Goal: Task Accomplishment & Management: Use online tool/utility

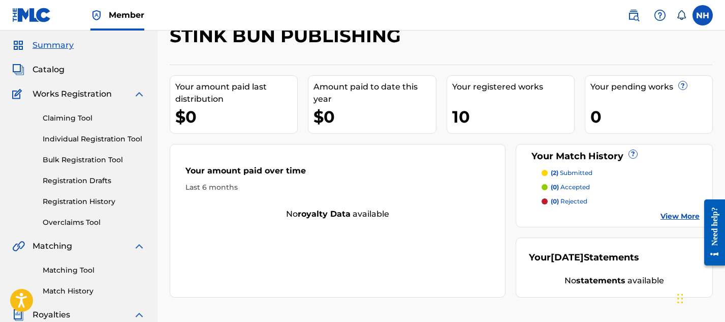
scroll to position [35, 0]
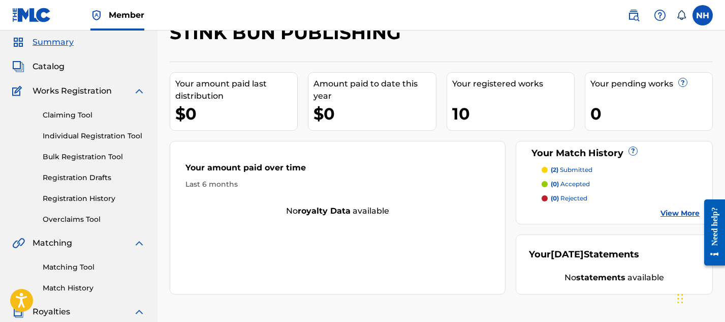
click at [80, 115] on link "Claiming Tool" at bounding box center [94, 115] width 103 height 11
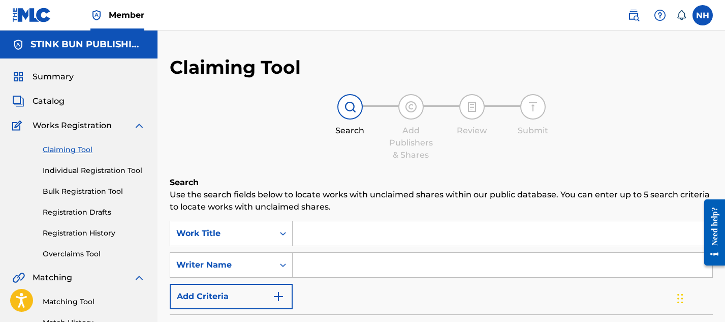
click at [50, 102] on span "Catalog" at bounding box center [49, 101] width 32 height 12
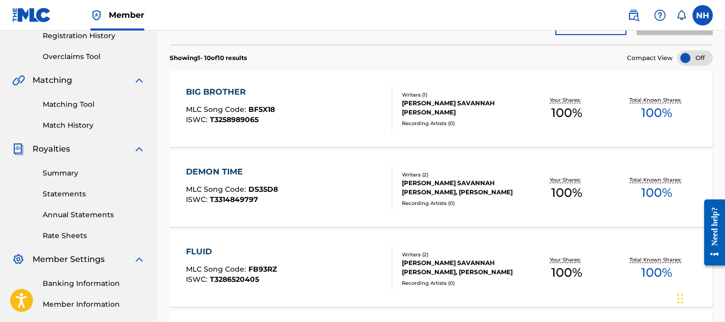
scroll to position [198, 0]
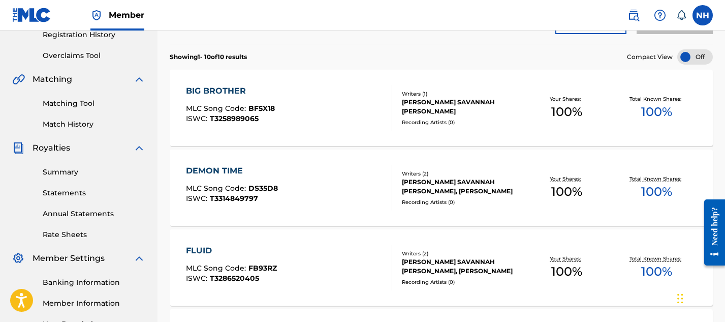
click at [214, 171] on div "DEMON TIME" at bounding box center [232, 171] width 92 height 12
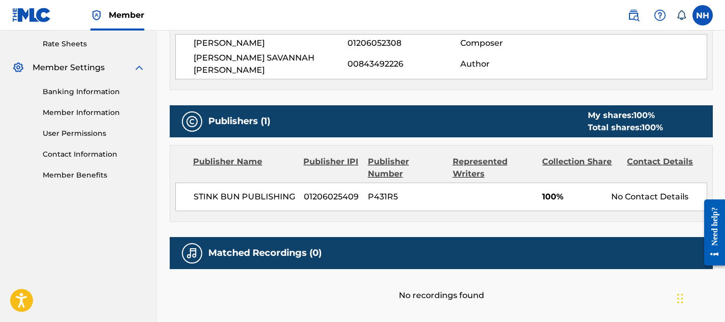
scroll to position [446, 0]
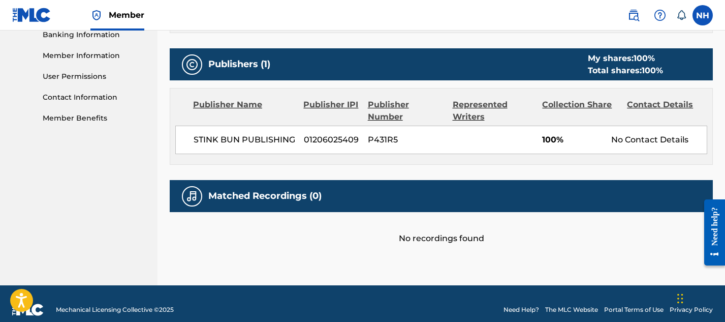
click at [305, 229] on div "No recordings found" at bounding box center [441, 228] width 543 height 33
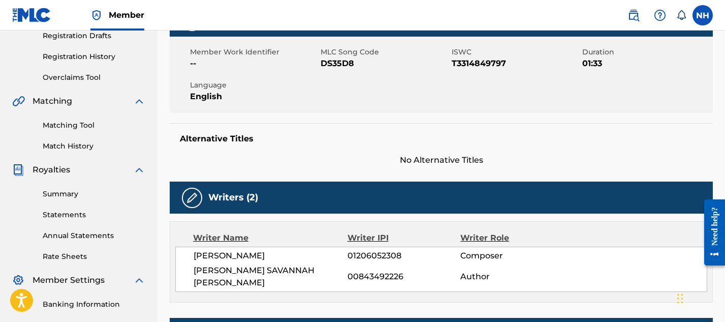
scroll to position [0, 0]
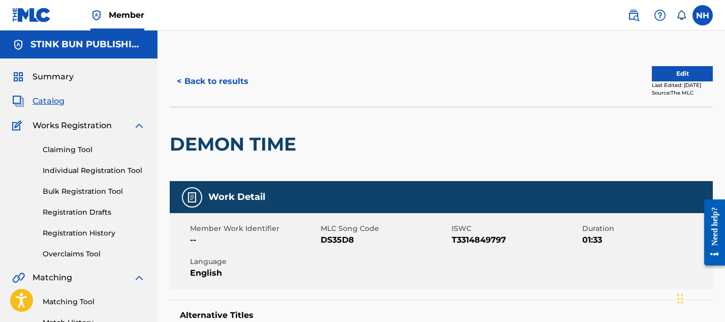
click at [179, 85] on button "< Back to results" at bounding box center [213, 81] width 86 height 25
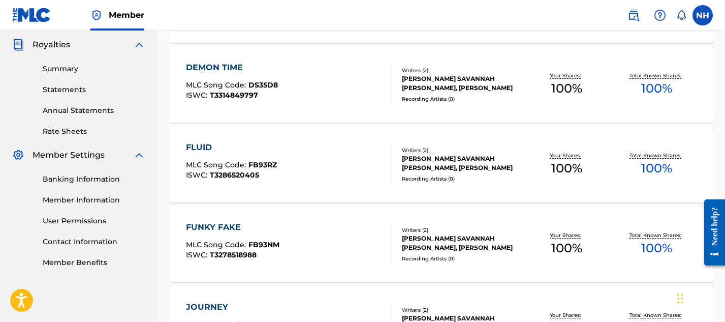
scroll to position [305, 0]
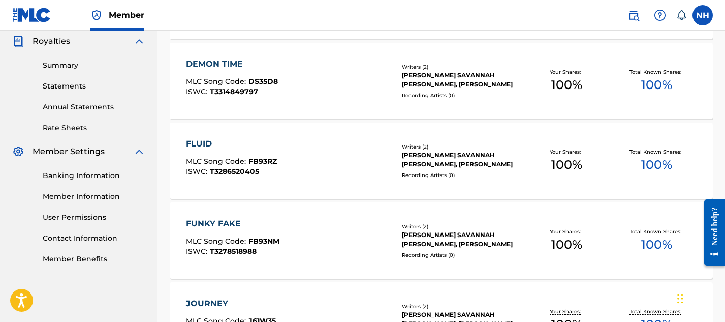
click at [204, 145] on div "FLUID" at bounding box center [231, 144] width 91 height 12
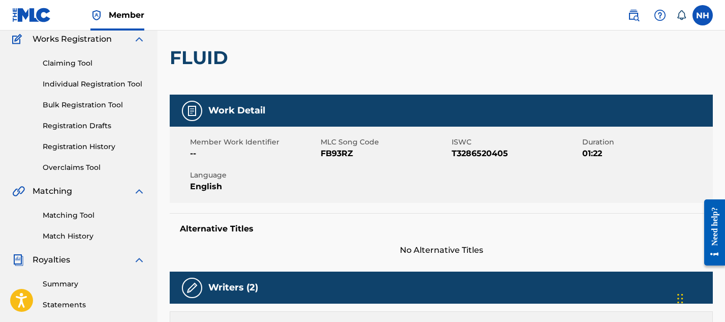
scroll to position [81, 0]
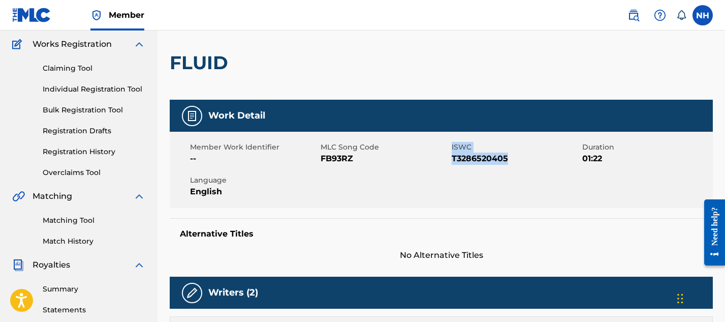
drag, startPoint x: 515, startPoint y: 159, endPoint x: 448, endPoint y: 160, distance: 66.6
click at [448, 160] on div "Member Work Identifier -- MLC Song Code FB93RZ ISWC T3286520405 Duration 01:22 …" at bounding box center [441, 170] width 543 height 76
click at [467, 161] on span "T3286520405" at bounding box center [516, 158] width 128 height 12
drag, startPoint x: 451, startPoint y: 160, endPoint x: 511, endPoint y: 153, distance: 59.8
click at [511, 153] on span "T3286520405" at bounding box center [516, 158] width 128 height 12
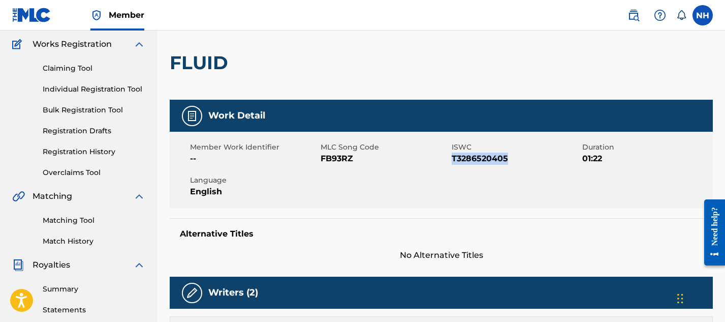
copy span "T3286520405"
click at [80, 70] on link "Claiming Tool" at bounding box center [94, 68] width 103 height 11
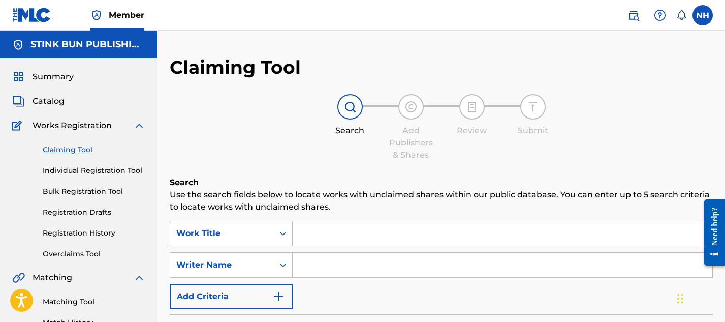
click at [55, 101] on span "Catalog" at bounding box center [49, 101] width 32 height 12
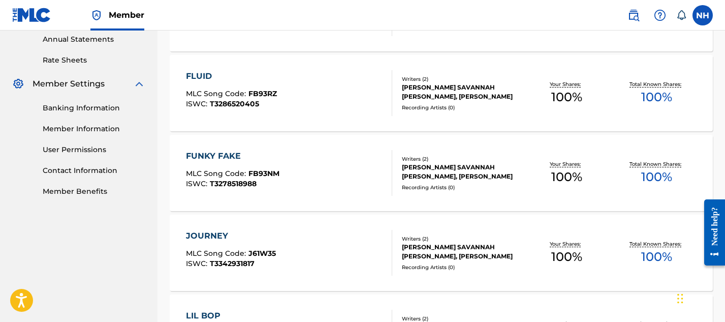
scroll to position [378, 0]
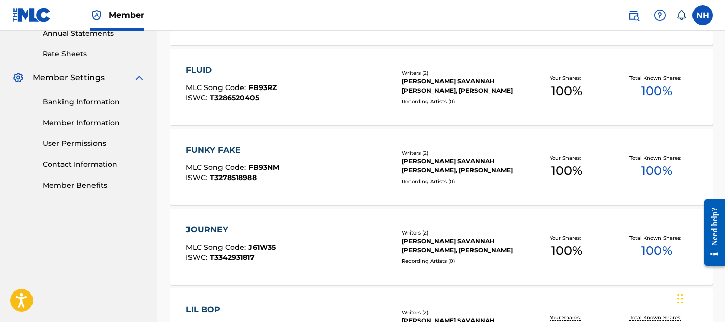
click at [232, 150] on div "FUNKY FAKE" at bounding box center [232, 150] width 93 height 12
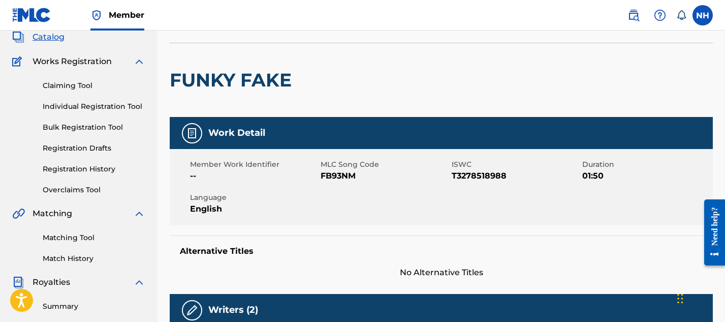
scroll to position [80, 0]
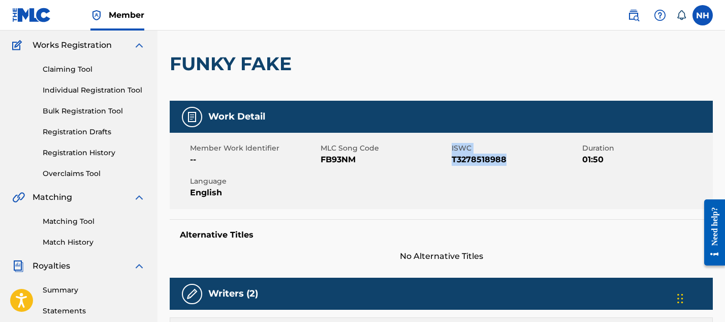
drag, startPoint x: 451, startPoint y: 158, endPoint x: 507, endPoint y: 160, distance: 55.9
click at [507, 160] on div "Member Work Identifier -- MLC Song Code FB93NM ISWC T3278518988 Duration 01:50 …" at bounding box center [441, 171] width 543 height 76
click at [507, 160] on span "T3278518988" at bounding box center [516, 159] width 128 height 12
drag, startPoint x: 504, startPoint y: 160, endPoint x: 451, endPoint y: 162, distance: 53.4
click at [452, 162] on span "T3278518988" at bounding box center [516, 159] width 128 height 12
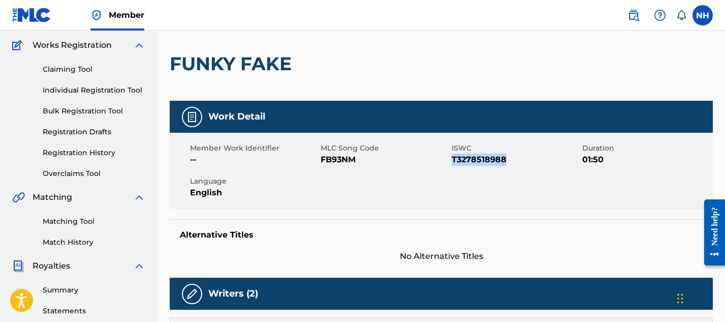
copy span "T3278518988"
click at [71, 218] on link "Matching Tool" at bounding box center [94, 221] width 103 height 11
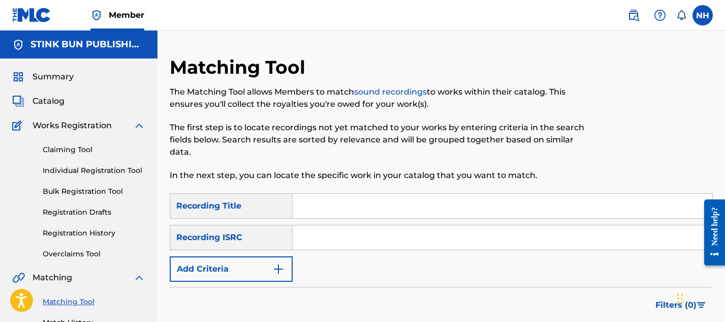
click at [305, 208] on input "Search Form" at bounding box center [503, 206] width 420 height 24
type input "Journey"
click at [330, 240] on input "Search Form" at bounding box center [503, 237] width 420 height 24
paste input "T3342931817"
type input "T3342931817"
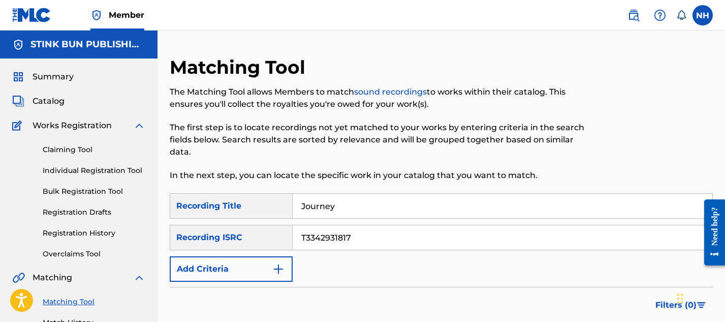
drag, startPoint x: 375, startPoint y: 241, endPoint x: 284, endPoint y: 238, distance: 91.5
click at [284, 238] on div "SearchWithCriteria75e98463-7e1d-410e-afdd-2d8d1b74f09a Recording ISRC T33429318…" at bounding box center [441, 237] width 543 height 25
paste input "QZMWW2597288"
click at [320, 241] on input "QZMWW2597288" at bounding box center [503, 237] width 420 height 24
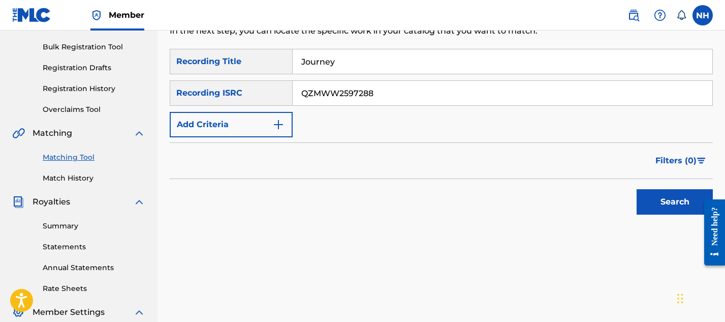
scroll to position [186, 0]
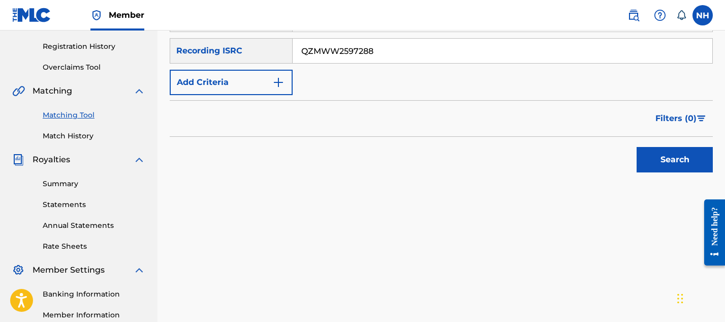
type input "QZMWW2597288"
click at [648, 157] on button "Search" at bounding box center [675, 159] width 76 height 25
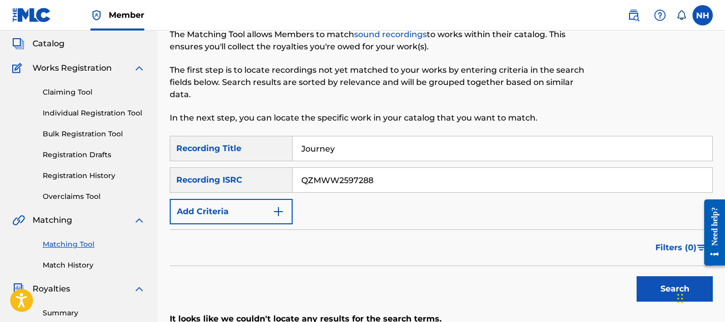
scroll to position [57, 0]
drag, startPoint x: 381, startPoint y: 180, endPoint x: 280, endPoint y: 177, distance: 100.1
click at [280, 177] on div "SearchWithCriteria75e98463-7e1d-410e-afdd-2d8d1b74f09a Recording ISRC QZMWW2597…" at bounding box center [441, 180] width 543 height 25
paste input "QZMWW2514227"
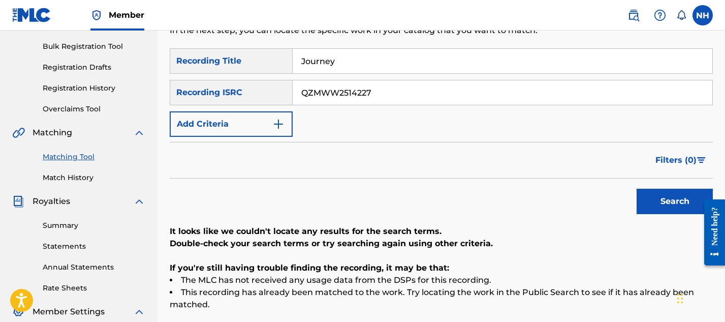
scroll to position [152, 0]
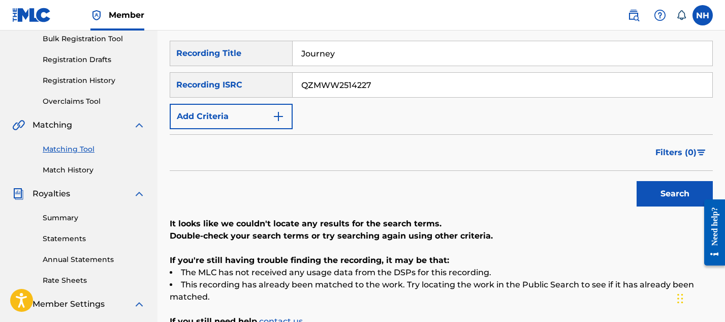
type input "QZMWW2514227"
click at [650, 189] on button "Search" at bounding box center [675, 193] width 76 height 25
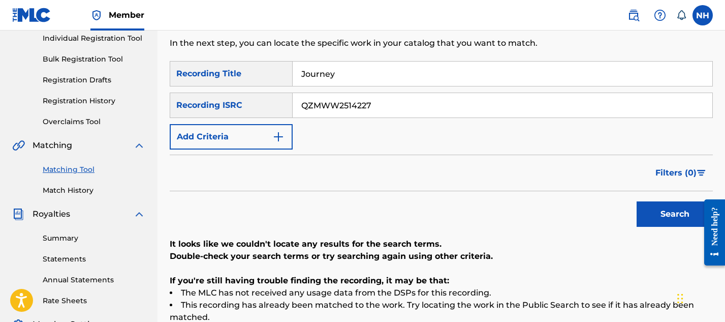
scroll to position [124, 0]
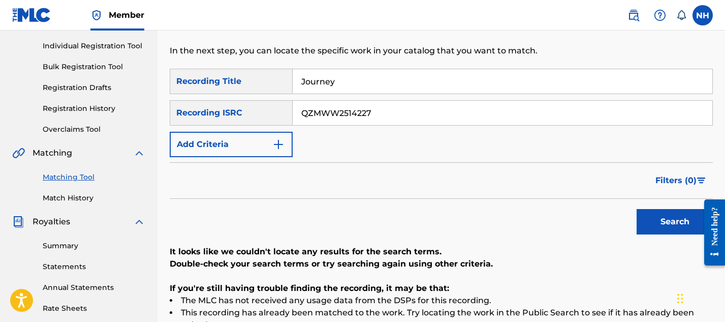
click at [265, 113] on div "Recording ISRC" at bounding box center [231, 112] width 123 height 25
click at [281, 116] on div "Recording ISRC" at bounding box center [231, 112] width 123 height 25
click at [275, 143] on img "Search Form" at bounding box center [278, 144] width 12 height 12
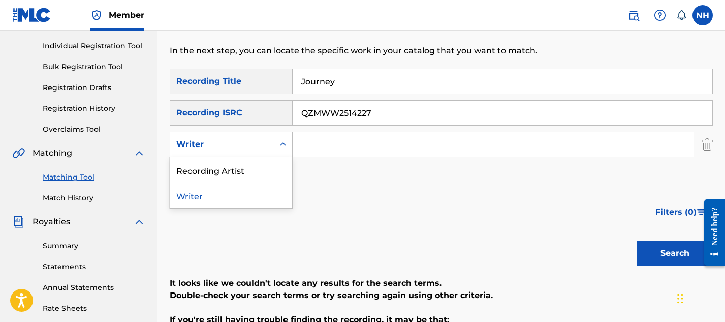
click at [267, 142] on div "Writer" at bounding box center [221, 144] width 91 height 12
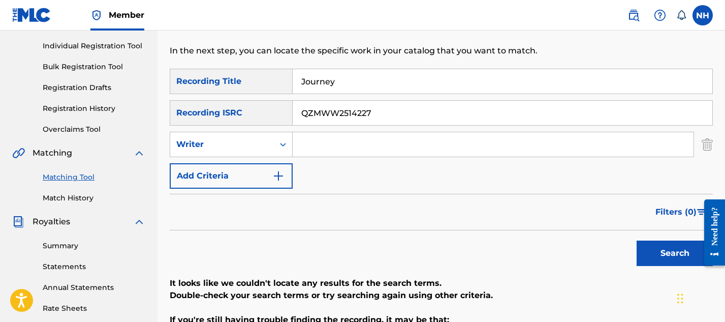
click at [265, 108] on div "Recording ISRC" at bounding box center [231, 112] width 123 height 25
click at [351, 146] on input "Search Form" at bounding box center [493, 144] width 401 height 24
type input "Nayla"
click at [645, 252] on button "Search" at bounding box center [675, 252] width 76 height 25
click at [69, 180] on link "Matching Tool" at bounding box center [94, 177] width 103 height 11
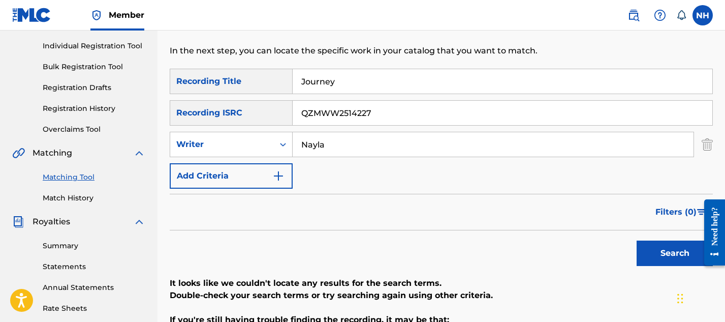
scroll to position [0, 0]
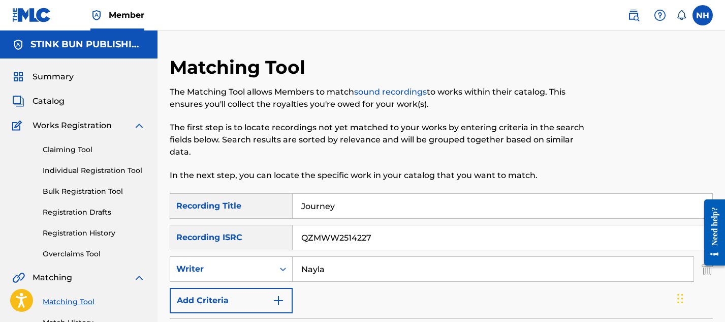
drag, startPoint x: 341, startPoint y: 203, endPoint x: 289, endPoint y: 204, distance: 52.3
click at [289, 204] on div "SearchWithCriteriafd51f970-2209-4804-a65b-ae407d387e27 Recording Title Journey" at bounding box center [441, 205] width 543 height 25
type input "lil bop"
paste input "QZMWW2514222"
click at [318, 239] on input "QZMWW2514222" at bounding box center [503, 237] width 420 height 24
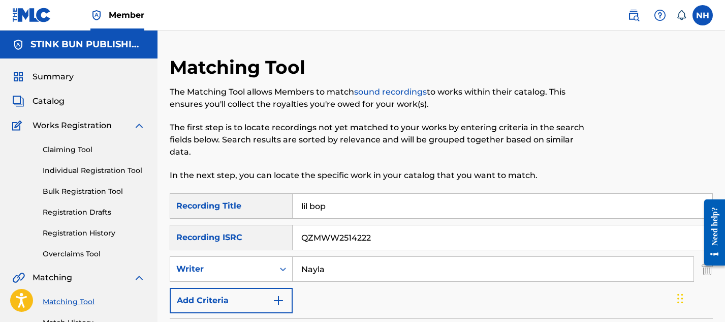
type input "QZMWW2514222"
click at [343, 266] on input "Nayla" at bounding box center [493, 269] width 401 height 24
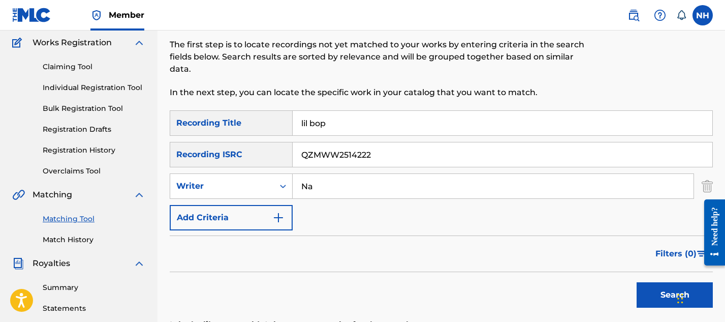
scroll to position [93, 0]
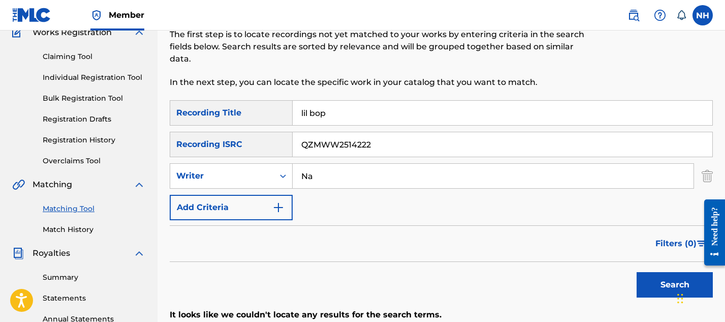
type input "Na"
click at [76, 203] on link "Matching Tool" at bounding box center [94, 208] width 103 height 11
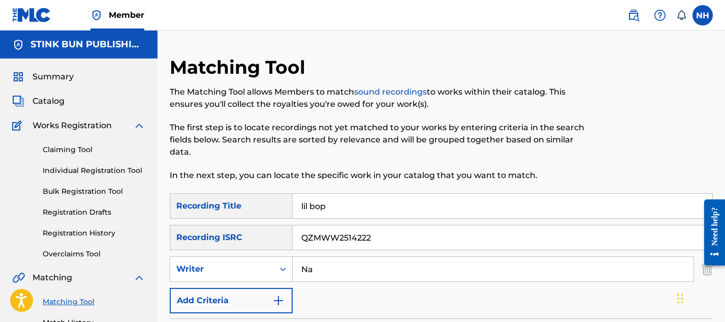
click at [62, 300] on link "Matching Tool" at bounding box center [94, 301] width 103 height 11
click at [288, 2] on nav "Member NH NH Nayla Hull nayhull@icloud.com Notification Preferences Profile Log…" at bounding box center [362, 15] width 725 height 30
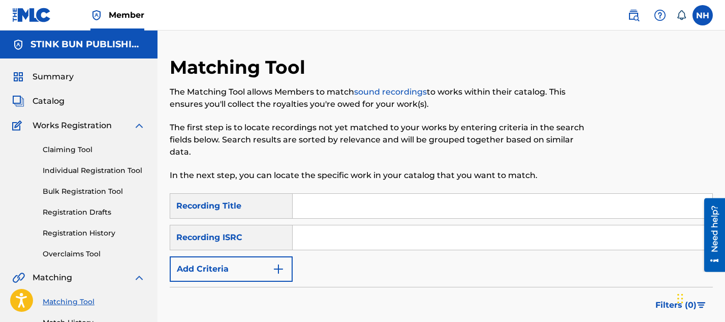
scroll to position [57, 0]
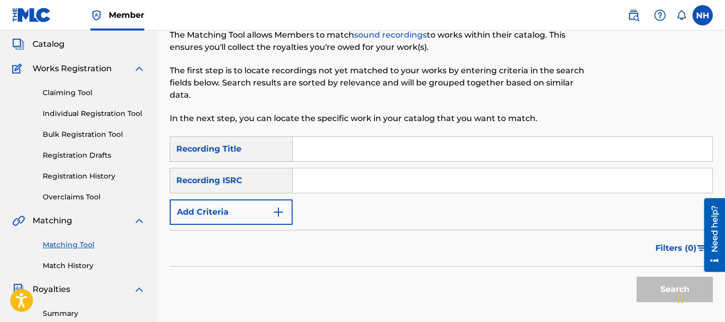
click at [331, 147] on input "Search Form" at bounding box center [503, 149] width 420 height 24
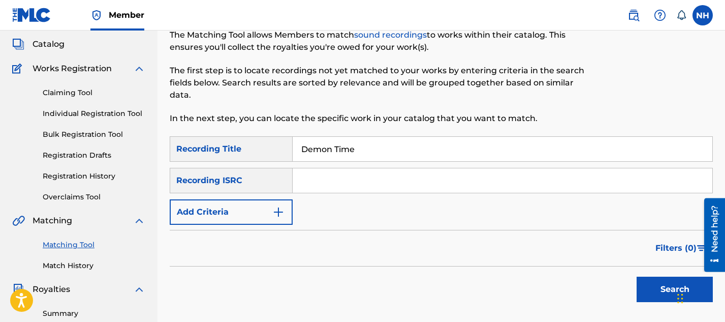
type input "Demon Time"
paste input "QZLL92594703"
click at [321, 181] on input "QZLL92594703" at bounding box center [503, 180] width 420 height 24
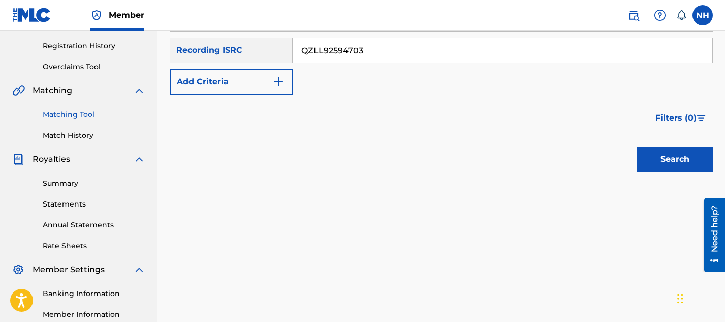
scroll to position [205, 0]
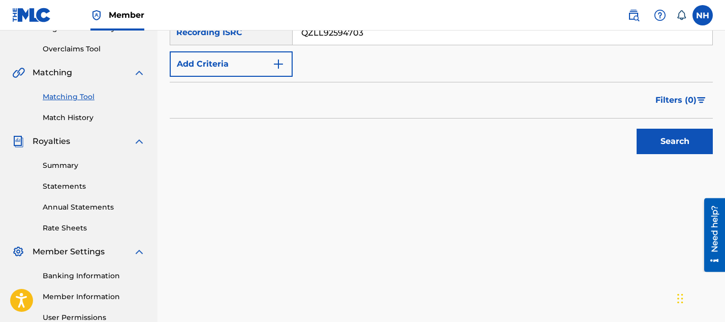
type input "QZLL92594703"
click at [646, 132] on button "Search" at bounding box center [675, 141] width 76 height 25
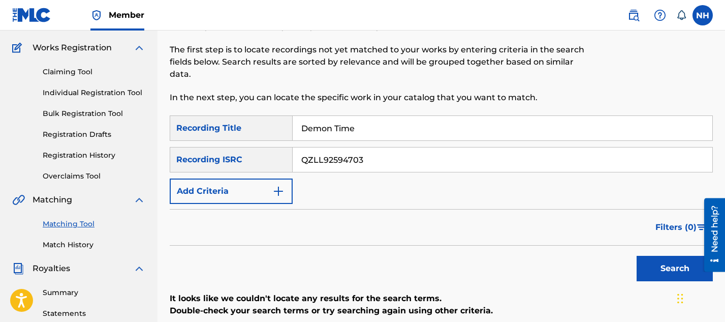
scroll to position [3, 0]
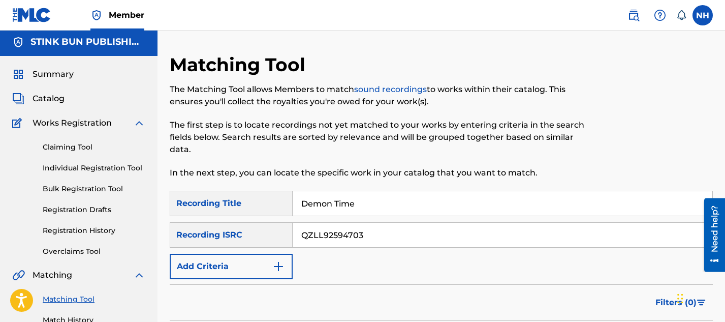
drag, startPoint x: 371, startPoint y: 240, endPoint x: 287, endPoint y: 234, distance: 85.1
click at [287, 237] on div "SearchWithCriteria4bcc43db-bc90-40d5-94e4-5cf2698b0150 Recording ISRC QZLL92594…" at bounding box center [441, 234] width 543 height 25
paste input "QZLL92594702"
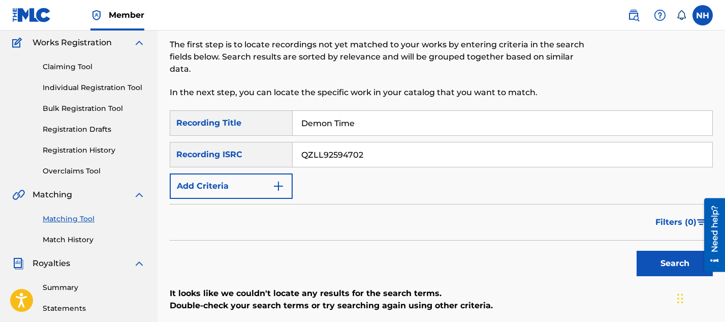
scroll to position [96, 0]
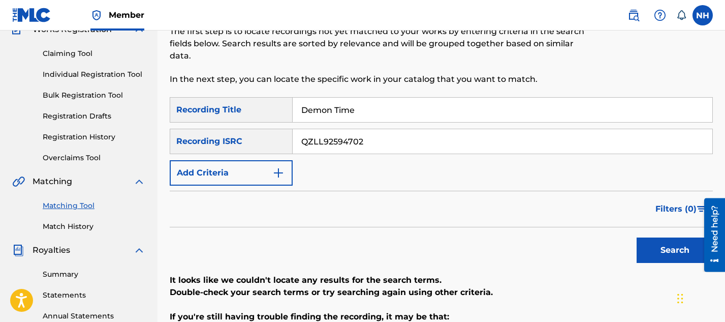
type input "QZLL92594702"
click at [648, 247] on button "Search" at bounding box center [675, 249] width 76 height 25
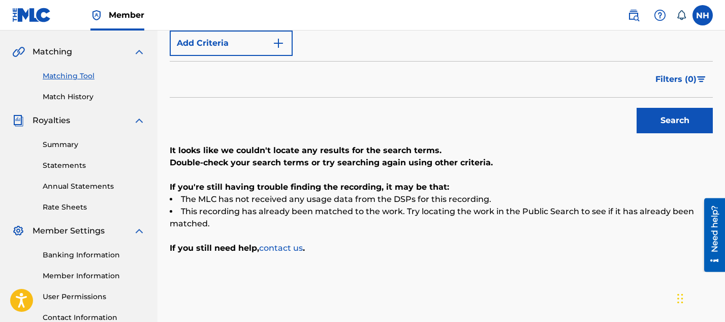
scroll to position [0, 0]
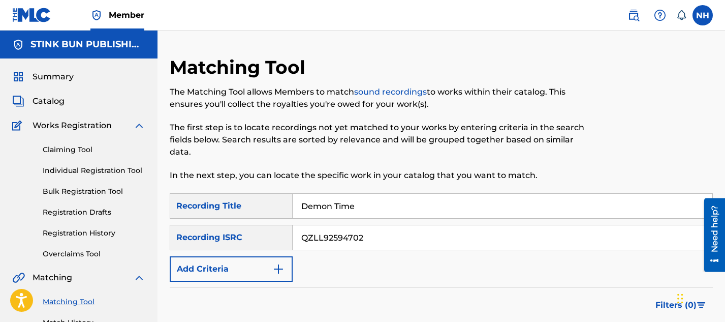
click at [392, 208] on input "Demon Time" at bounding box center [503, 206] width 420 height 24
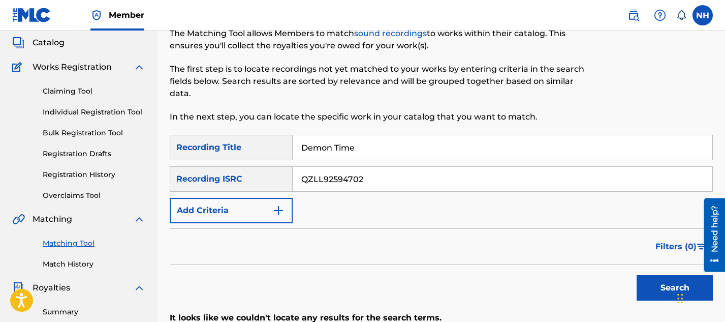
click at [261, 154] on div "Recording Title" at bounding box center [231, 147] width 123 height 25
click at [257, 182] on div "Recording ISRC" at bounding box center [231, 178] width 123 height 25
click at [380, 183] on input "QZLL92594702" at bounding box center [503, 179] width 420 height 24
click at [651, 285] on button "Search" at bounding box center [675, 287] width 76 height 25
drag, startPoint x: 363, startPoint y: 179, endPoint x: 297, endPoint y: 175, distance: 66.7
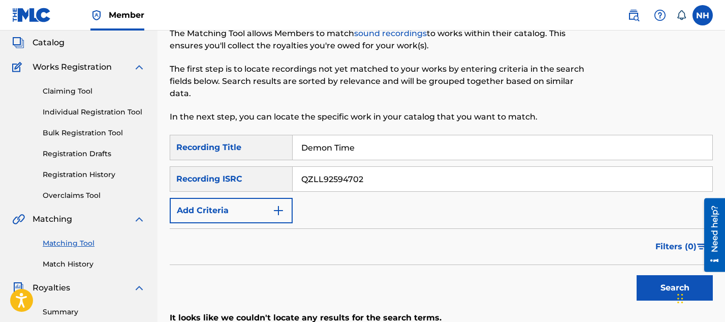
click at [297, 175] on input "QZLL92594702" at bounding box center [503, 179] width 420 height 24
paste input "QZNMW2416685"
type input "QZNMW2416685"
drag, startPoint x: 367, startPoint y: 147, endPoint x: 288, endPoint y: 147, distance: 79.3
click at [288, 147] on div "SearchWithCriteria82124fcf-d8ad-417e-b399-11d85250d51a Recording Title Demon Ti…" at bounding box center [441, 147] width 543 height 25
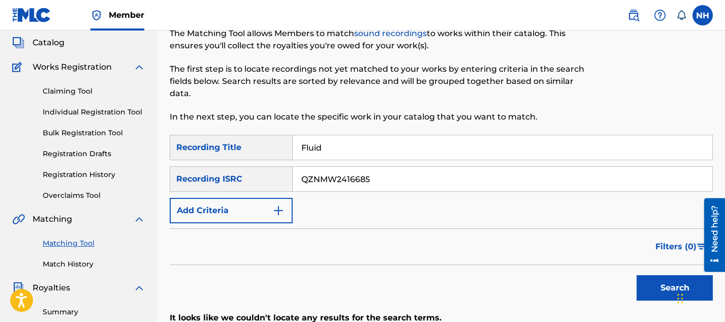
type input "Fluid"
click at [655, 287] on button "Search" at bounding box center [675, 287] width 76 height 25
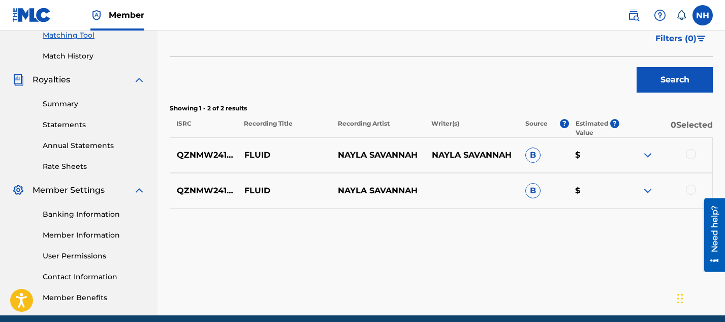
scroll to position [267, 0]
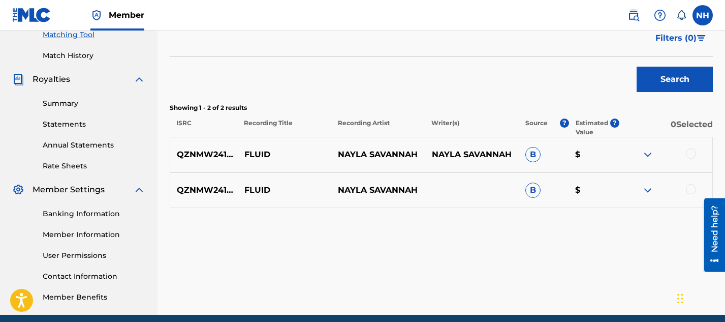
click at [694, 152] on div at bounding box center [691, 153] width 10 height 10
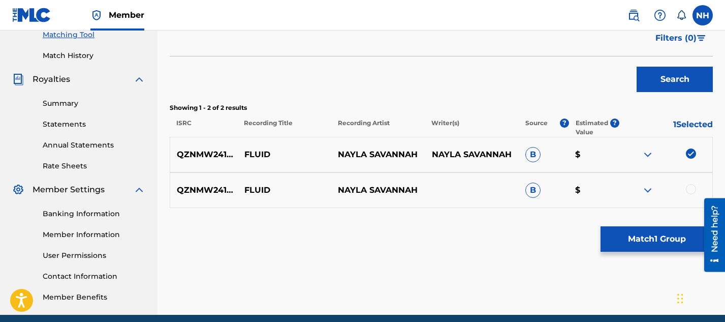
click at [689, 185] on div at bounding box center [691, 189] width 10 height 10
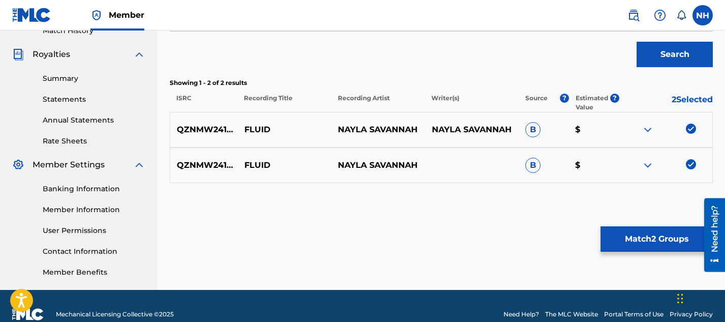
scroll to position [302, 0]
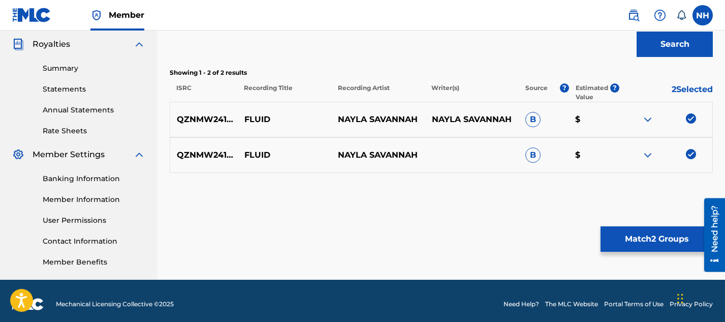
click at [613, 236] on button "Match 2 Groups" at bounding box center [656, 238] width 112 height 25
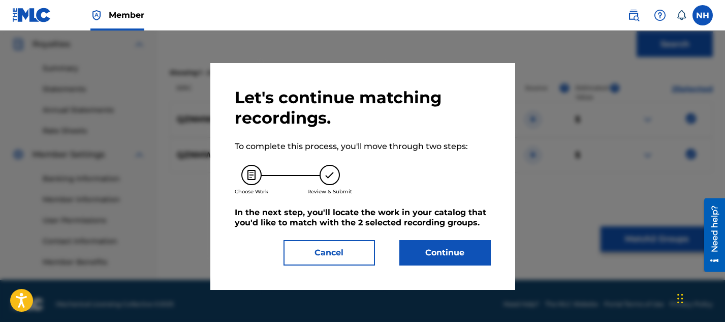
click at [431, 248] on button "Continue" at bounding box center [444, 252] width 91 height 25
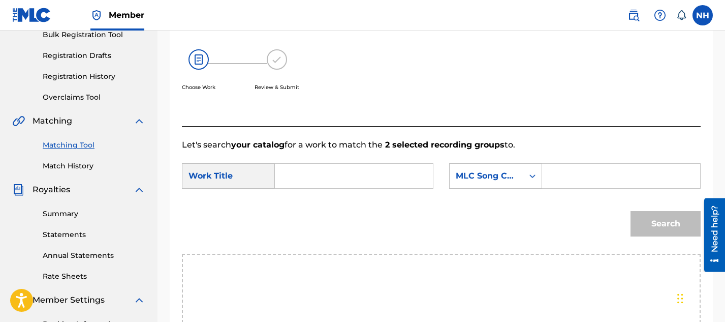
scroll to position [154, 0]
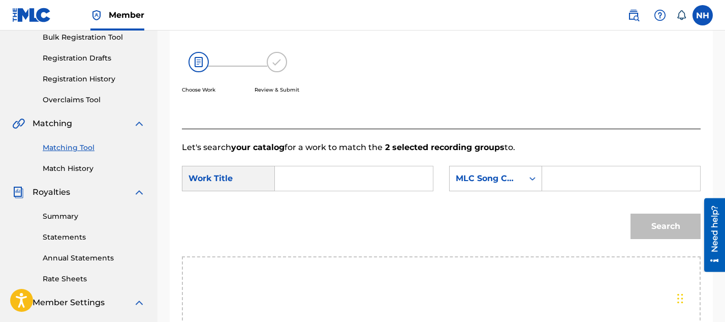
click at [384, 175] on input "Search Form" at bounding box center [353, 178] width 141 height 24
type input "Fluid"
click at [510, 183] on div "MLC Song Code" at bounding box center [486, 178] width 61 height 12
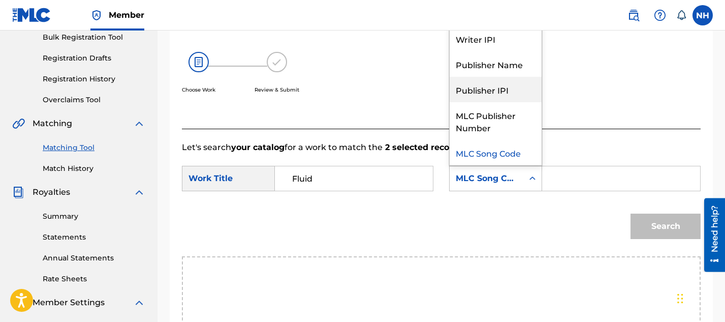
scroll to position [0, 0]
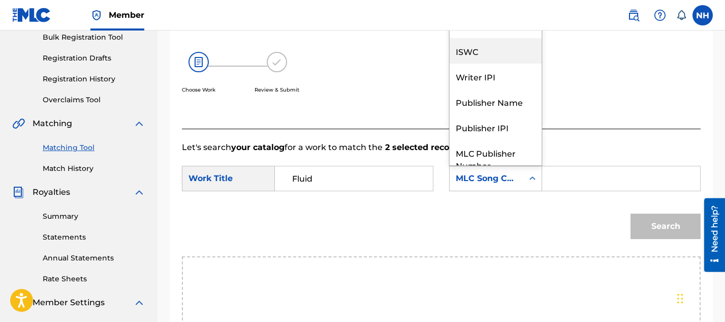
click at [487, 52] on div "ISWC" at bounding box center [496, 50] width 92 height 25
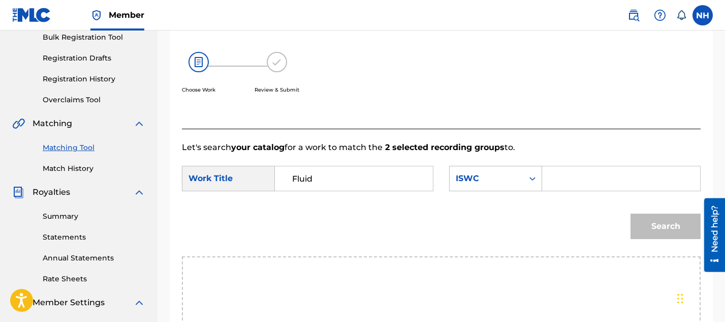
click at [564, 177] on input "Search Form" at bounding box center [621, 178] width 141 height 24
paste input "T3286520405"
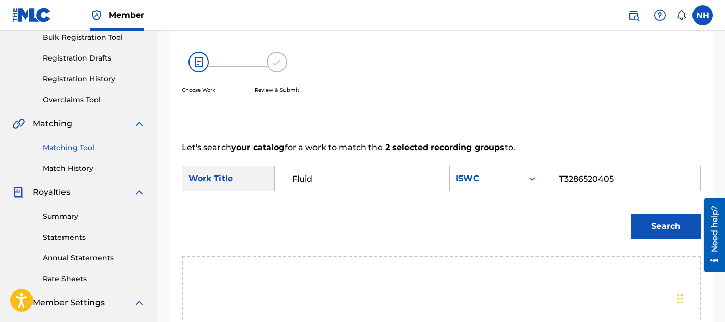
type input "T3286520405"
click at [656, 235] on button "Search" at bounding box center [665, 225] width 70 height 25
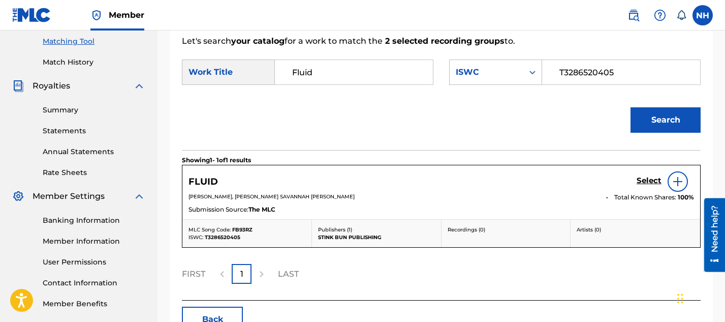
scroll to position [325, 0]
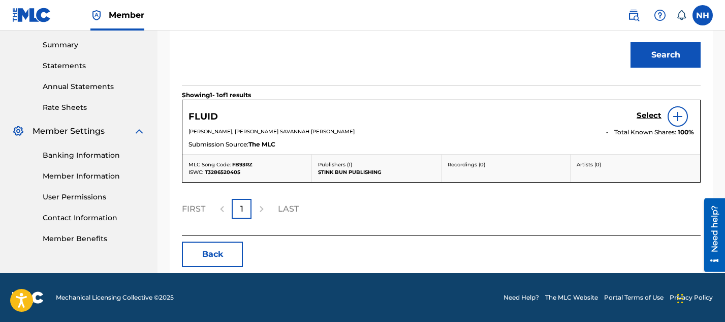
click at [675, 117] on img at bounding box center [678, 116] width 12 height 12
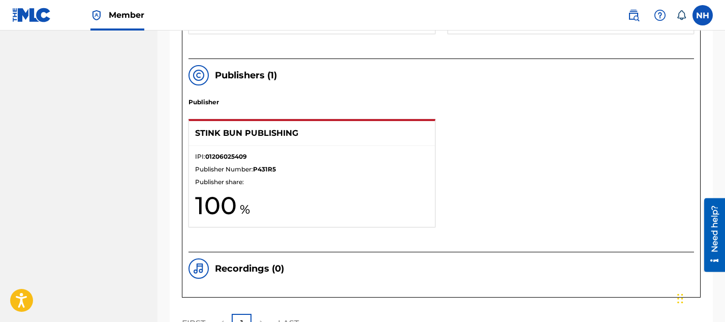
scroll to position [684, 0]
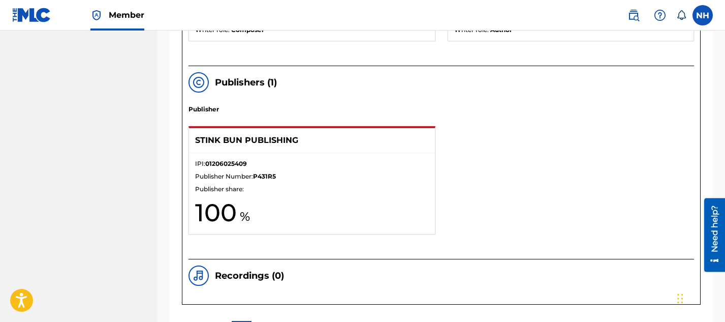
click at [512, 166] on div "Publisher STINK BUN PUBLISHING IPI: 01206025409 Publisher Number: P431R5 Publis…" at bounding box center [440, 182] width 505 height 154
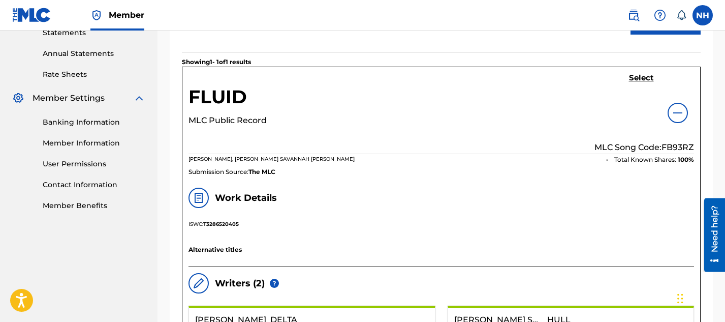
scroll to position [353, 0]
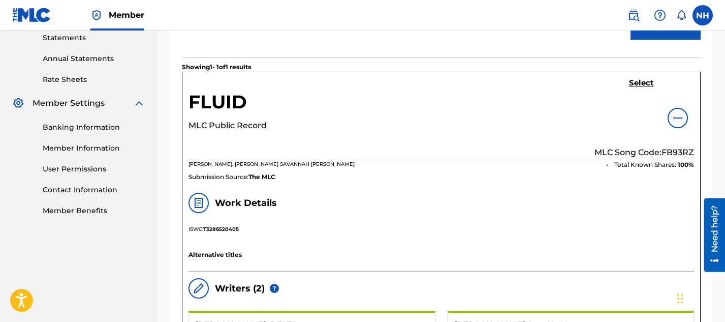
click at [638, 82] on h5 "Select" at bounding box center [641, 83] width 25 height 10
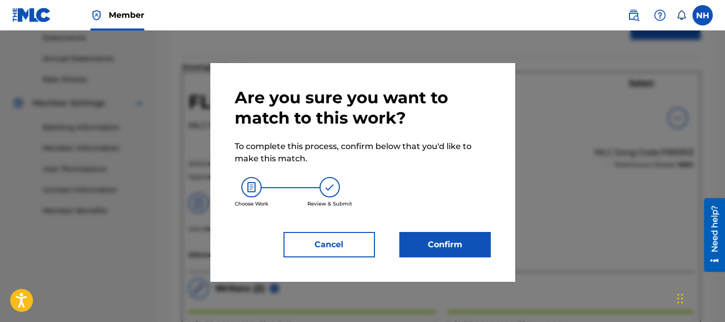
click at [454, 238] on button "Confirm" at bounding box center [444, 244] width 91 height 25
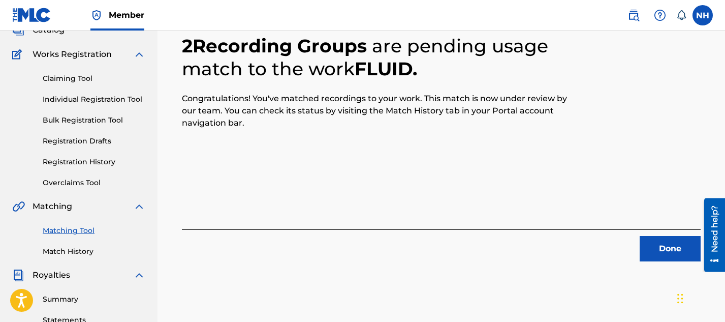
scroll to position [73, 0]
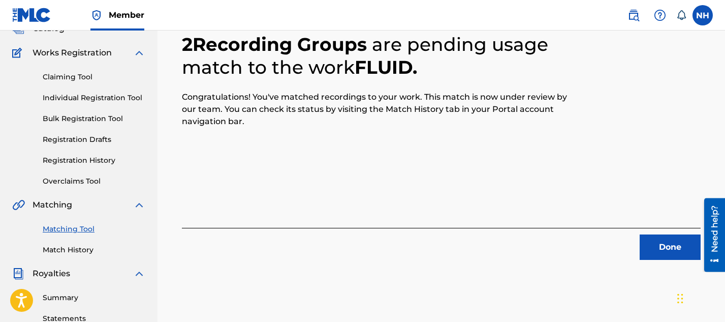
click at [660, 249] on button "Done" at bounding box center [670, 246] width 61 height 25
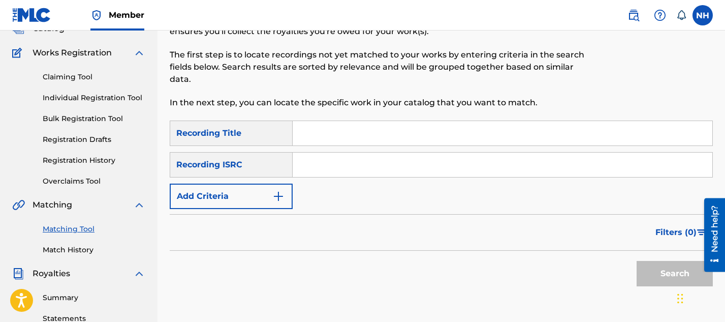
click at [74, 230] on link "Matching Tool" at bounding box center [94, 229] width 103 height 11
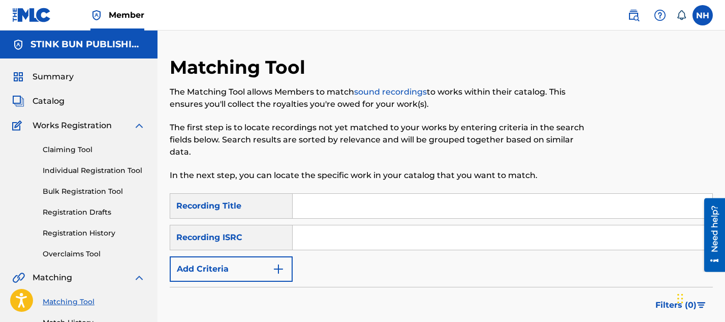
click at [324, 201] on input "Search Form" at bounding box center [503, 206] width 420 height 24
type input "Funky Fake"
click at [281, 239] on div "Recording ISRC" at bounding box center [231, 237] width 123 height 25
click at [344, 238] on input "Search Form" at bounding box center [503, 237] width 420 height 24
paste input "QZNMU2492008"
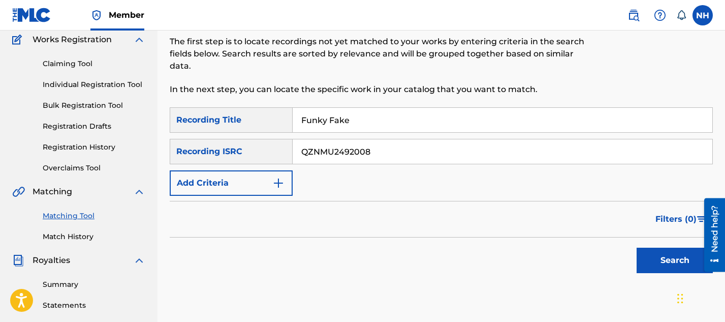
scroll to position [101, 0]
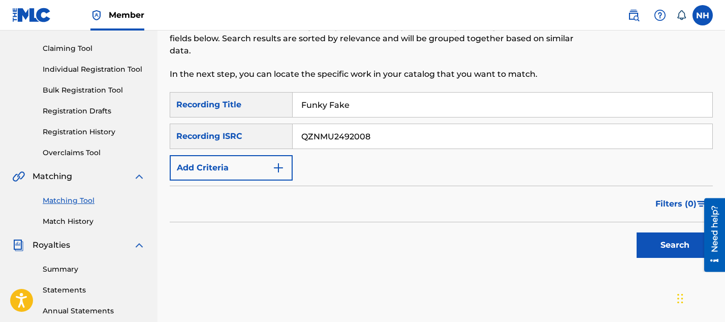
type input "QZNMU2492008"
click at [668, 253] on button "Search" at bounding box center [675, 244] width 76 height 25
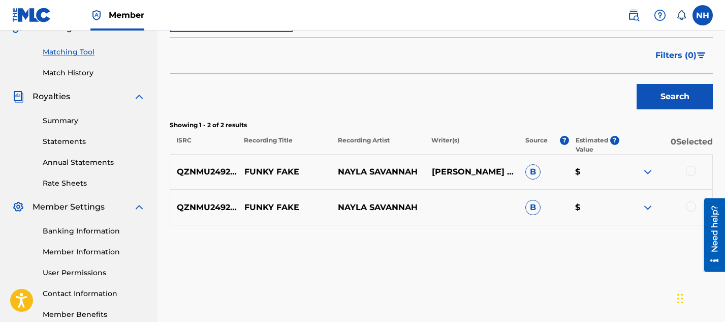
scroll to position [251, 0]
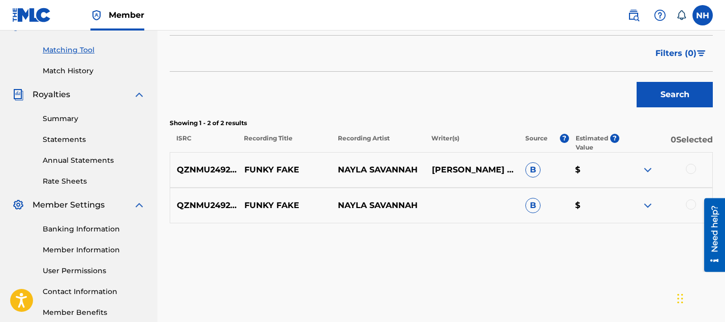
click at [689, 167] on div at bounding box center [691, 169] width 10 height 10
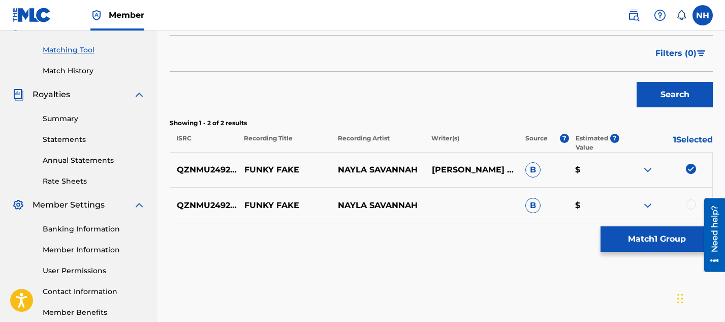
click at [689, 202] on div at bounding box center [691, 204] width 10 height 10
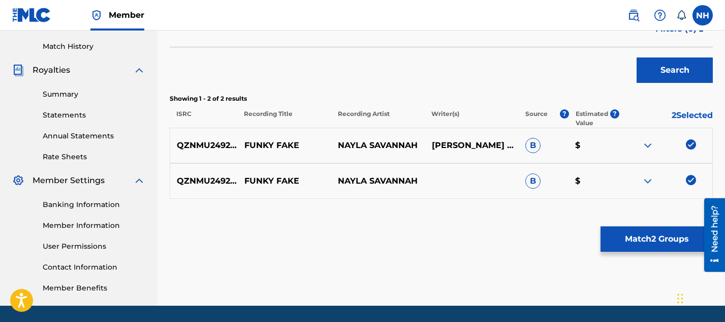
scroll to position [281, 0]
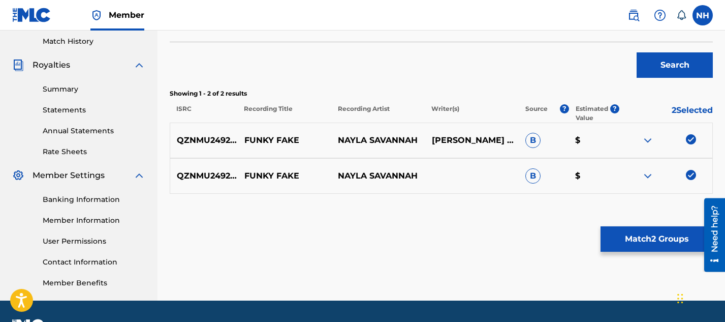
click at [627, 237] on button "Match 2 Groups" at bounding box center [656, 238] width 112 height 25
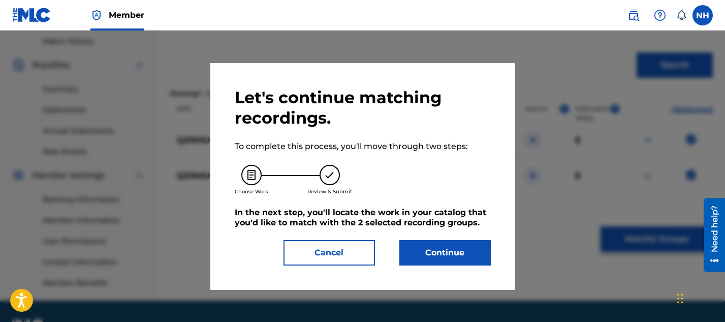
click at [428, 257] on button "Continue" at bounding box center [444, 252] width 91 height 25
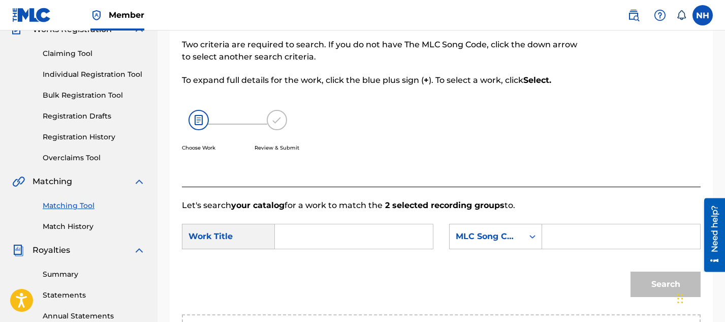
scroll to position [89, 0]
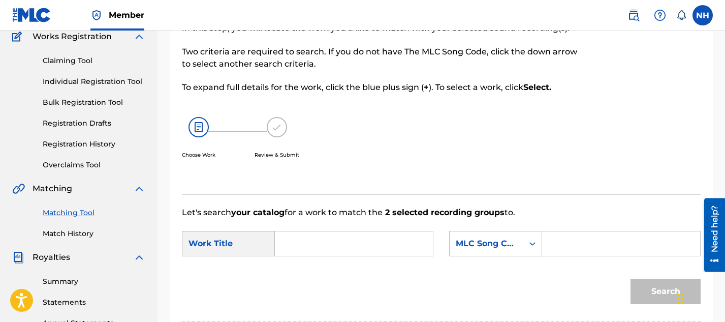
click at [301, 250] on input "Search Form" at bounding box center [353, 243] width 141 height 24
type input "Funky Fake"
click at [573, 247] on input "Search Form" at bounding box center [621, 243] width 141 height 24
click at [493, 243] on div "MLC Song Code" at bounding box center [486, 243] width 61 height 12
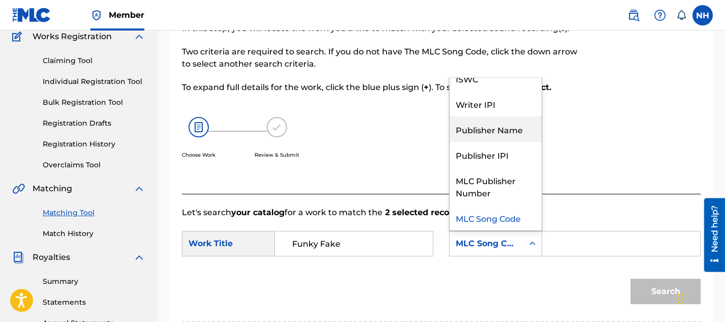
scroll to position [0, 0]
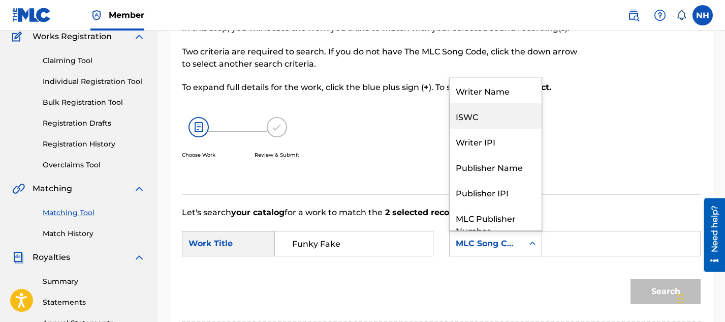
click at [486, 119] on div "ISWC" at bounding box center [496, 115] width 92 height 25
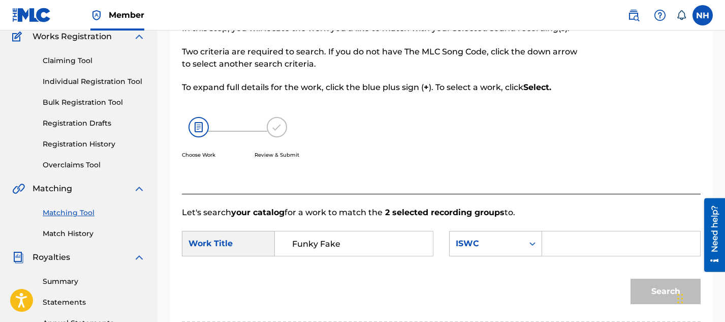
click at [582, 242] on input "Search Form" at bounding box center [621, 243] width 141 height 24
paste input "QZNMU2492008"
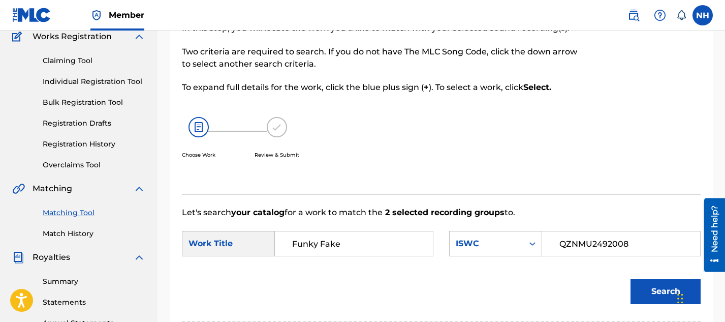
type input "QZNMU2492008"
click at [649, 296] on button "Search" at bounding box center [665, 290] width 70 height 25
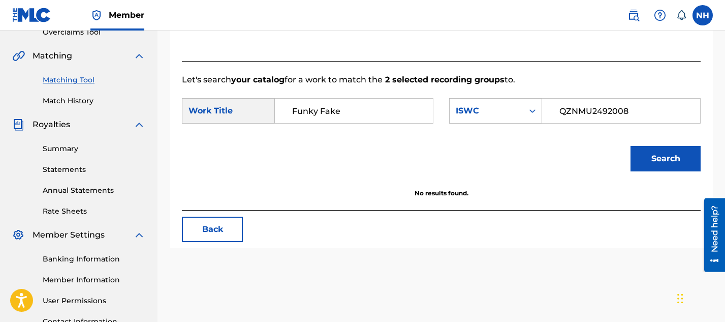
scroll to position [218, 0]
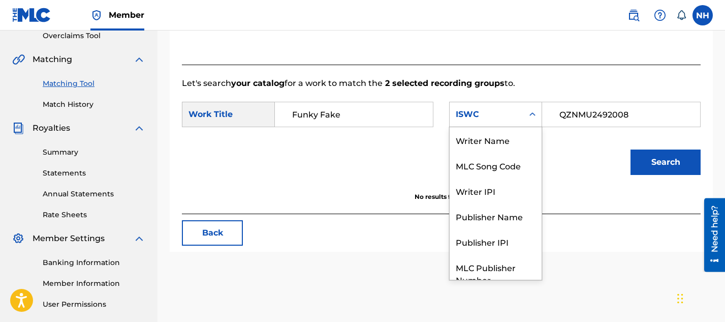
click at [502, 117] on div "ISWC" at bounding box center [486, 114] width 61 height 12
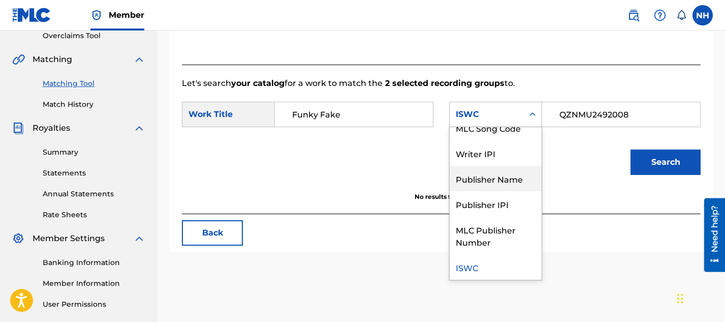
scroll to position [0, 0]
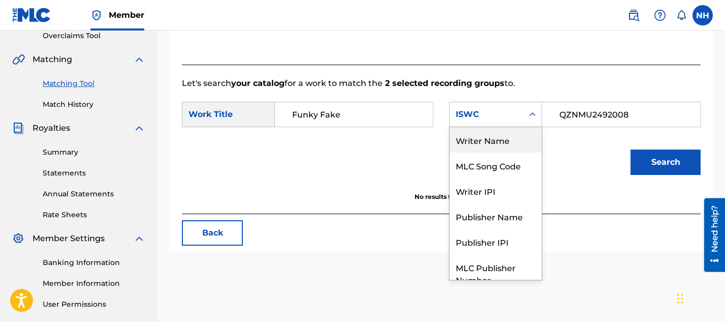
click at [498, 140] on div "Writer Name" at bounding box center [496, 139] width 92 height 25
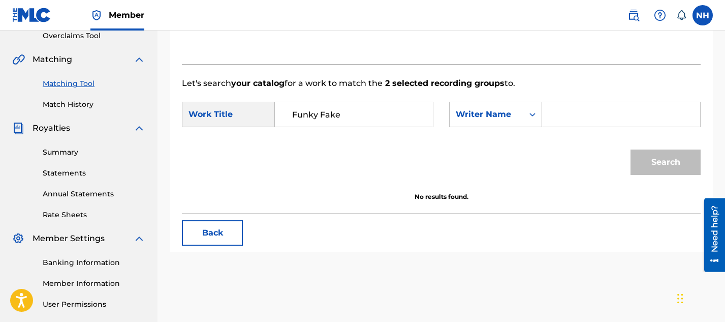
click at [575, 118] on input "Search Form" at bounding box center [621, 114] width 141 height 24
type input "Nayla"
click at [630, 149] on button "Search" at bounding box center [665, 161] width 70 height 25
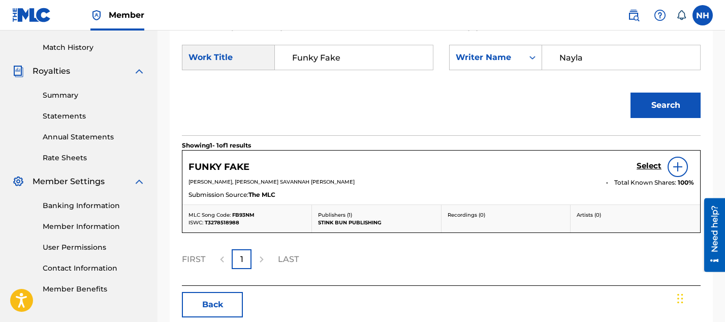
scroll to position [277, 0]
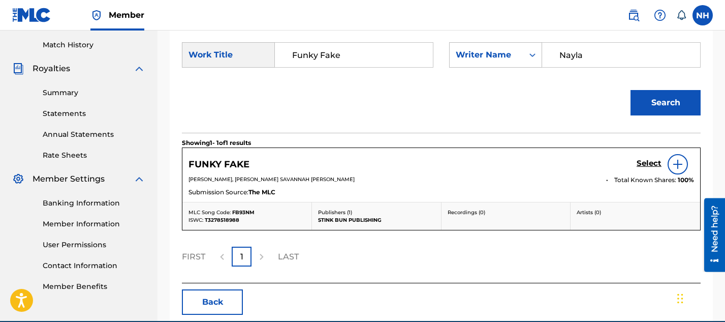
click at [656, 165] on h5 "Select" at bounding box center [649, 164] width 25 height 10
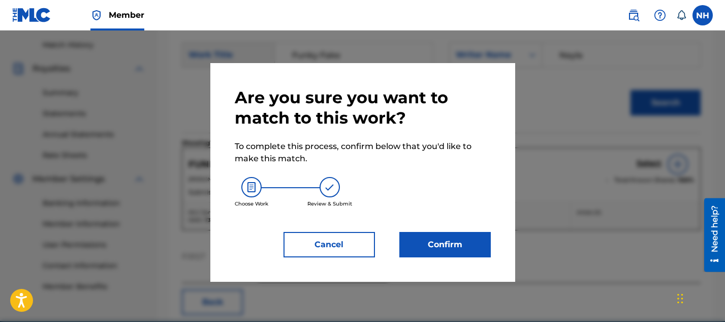
click at [440, 241] on button "Confirm" at bounding box center [444, 244] width 91 height 25
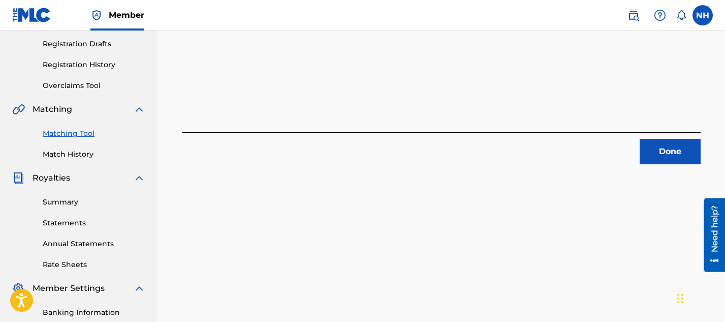
scroll to position [164, 0]
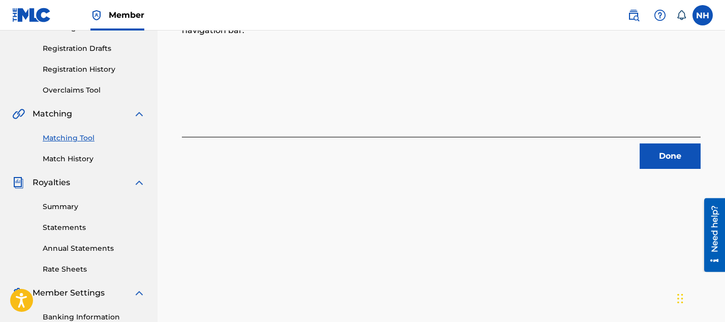
click at [58, 136] on link "Matching Tool" at bounding box center [94, 138] width 103 height 11
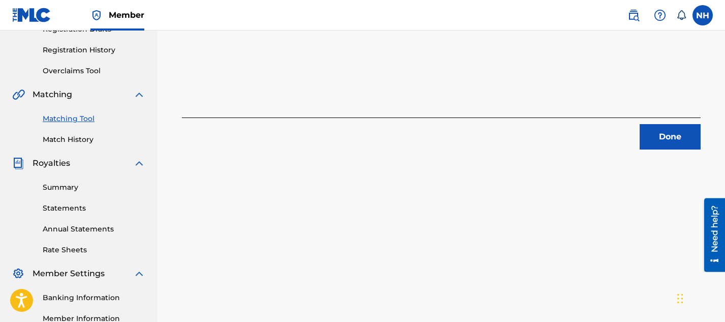
click at [671, 139] on button "Done" at bounding box center [670, 136] width 61 height 25
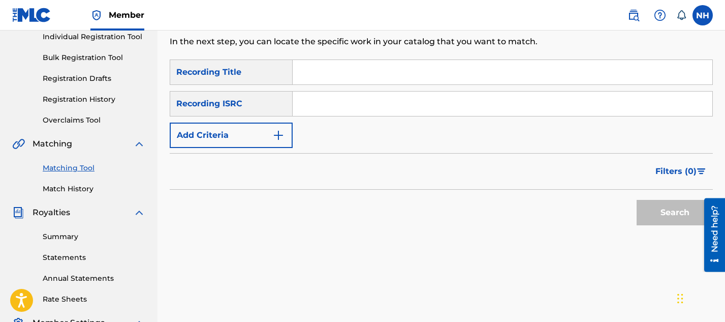
scroll to position [129, 0]
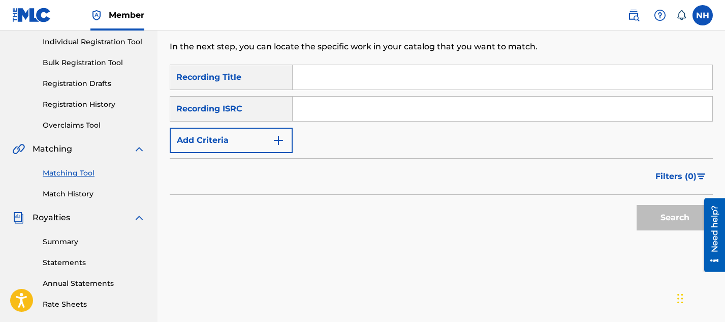
click at [337, 85] on input "Search Form" at bounding box center [503, 77] width 420 height 24
type input "Funky Fake"
paste input "QZMWW2597286"
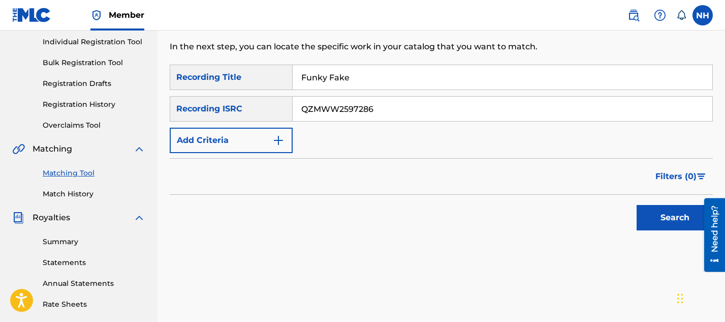
type input "QZMWW2597286"
click at [661, 205] on button "Search" at bounding box center [675, 217] width 76 height 25
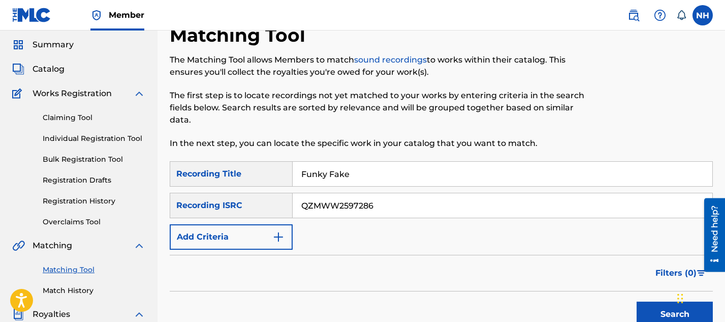
scroll to position [30, 0]
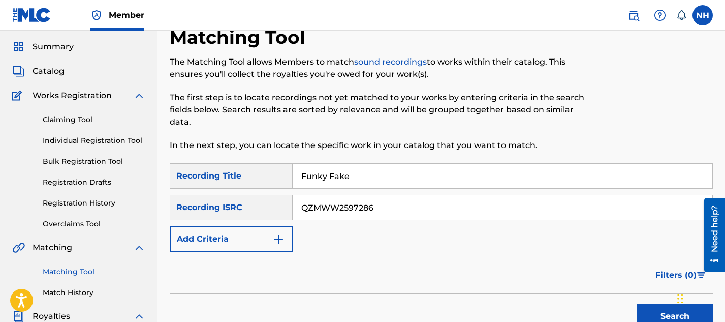
click at [56, 73] on span "Catalog" at bounding box center [49, 71] width 32 height 12
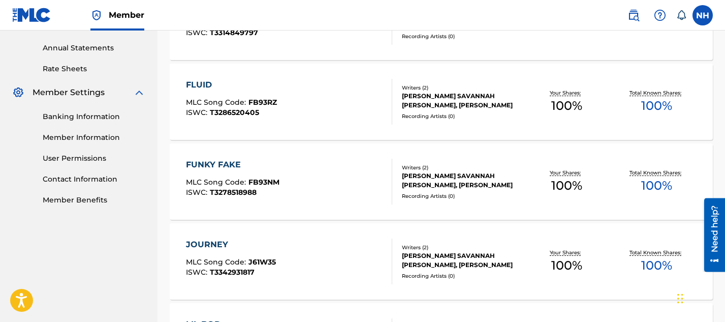
scroll to position [440, 0]
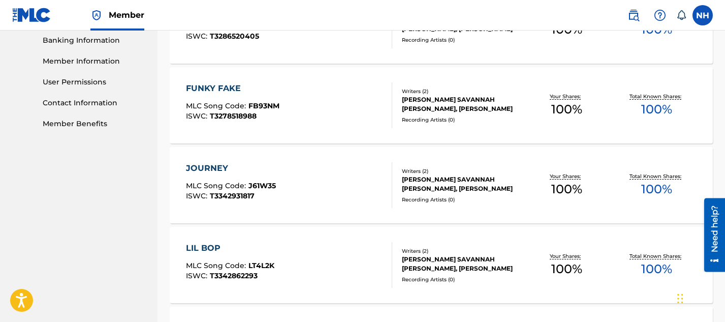
click at [211, 169] on div "JOURNEY" at bounding box center [231, 168] width 90 height 12
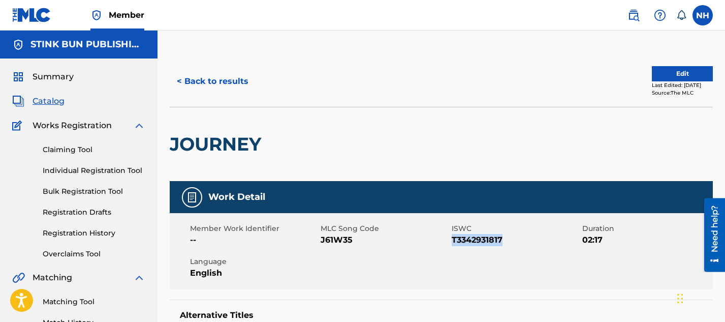
drag, startPoint x: 507, startPoint y: 237, endPoint x: 453, endPoint y: 239, distance: 53.9
click at [453, 239] on span "T3342931817" at bounding box center [516, 240] width 128 height 12
copy span "T3342931817"
click at [54, 101] on span "Catalog" at bounding box center [49, 101] width 32 height 12
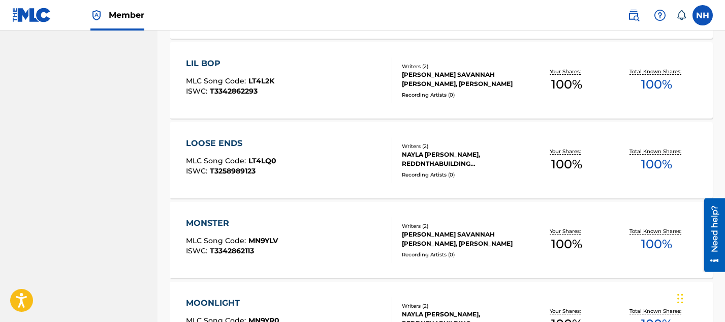
scroll to position [634, 0]
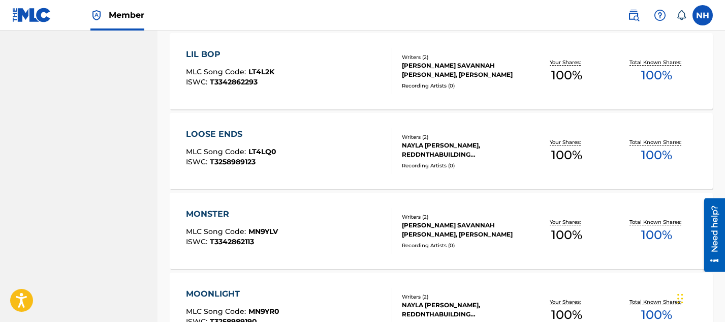
click at [193, 53] on div "LIL BOP" at bounding box center [230, 54] width 88 height 12
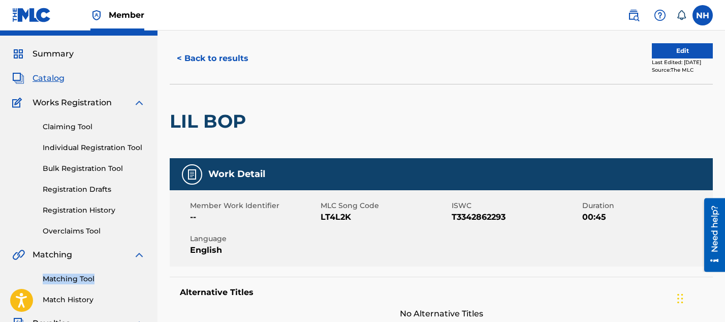
scroll to position [20, 0]
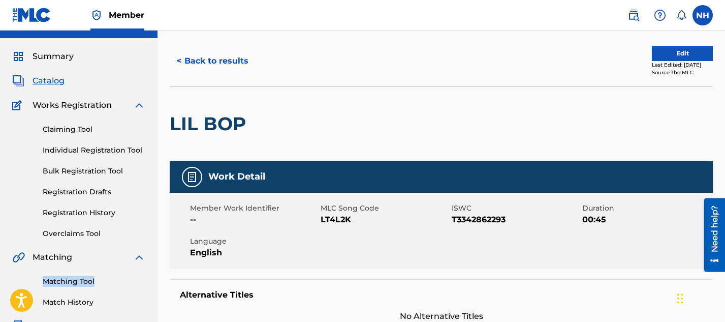
click at [67, 283] on link "Matching Tool" at bounding box center [94, 281] width 103 height 11
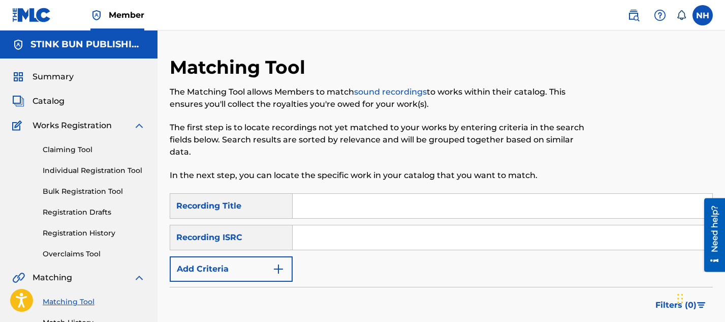
click at [312, 211] on input "Search Form" at bounding box center [503, 206] width 420 height 24
type input "lil bop"
paste input "QZMWW2514222"
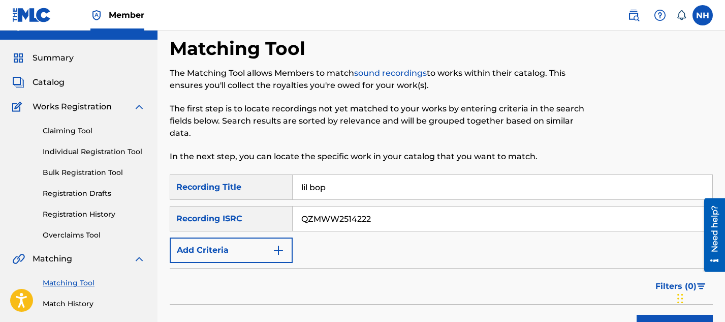
scroll to position [21, 0]
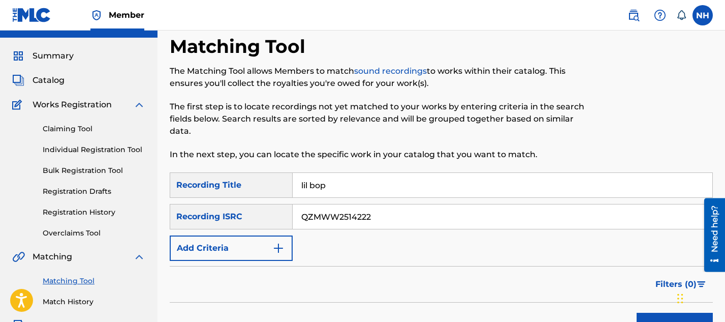
click at [321, 220] on input "QZMWW2514222" at bounding box center [503, 216] width 420 height 24
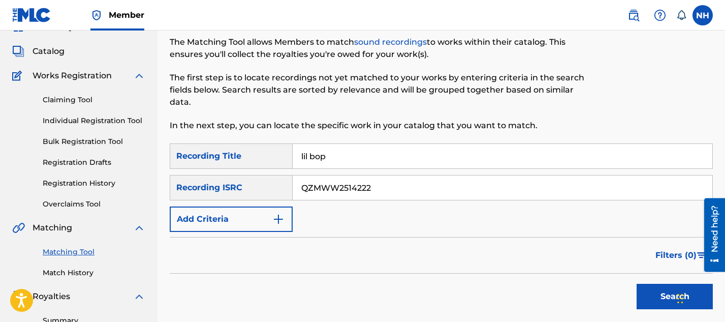
scroll to position [82, 0]
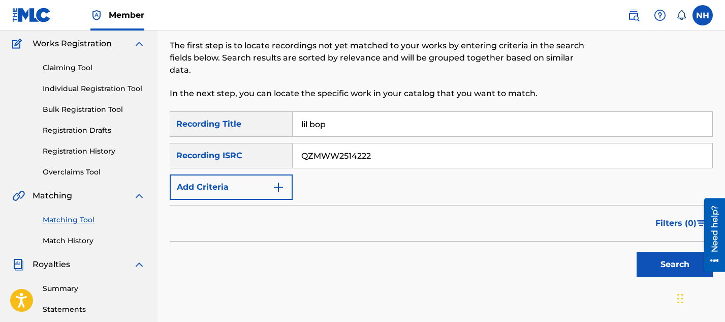
type input "QZMWW2514222"
click at [659, 257] on button "Search" at bounding box center [675, 263] width 76 height 25
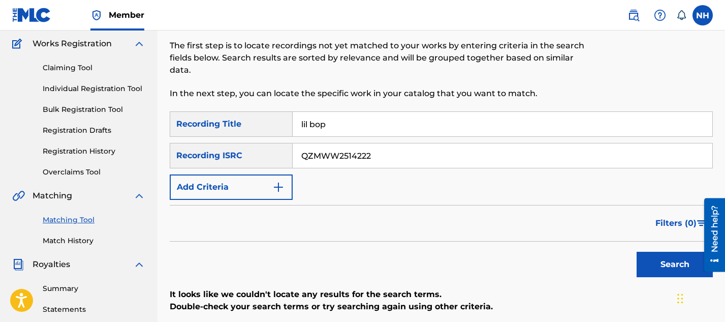
drag, startPoint x: 371, startPoint y: 155, endPoint x: 282, endPoint y: 155, distance: 88.9
click at [282, 155] on div "SearchWithCriteria4bcc43db-bc90-40d5-94e4-5cf2698b0150 Recording ISRC QZMWW2514…" at bounding box center [441, 155] width 543 height 25
paste input "QZMWW2597282"
click at [319, 158] on input "QZMWW2597282" at bounding box center [503, 155] width 420 height 24
type input "QZMWW2597282"
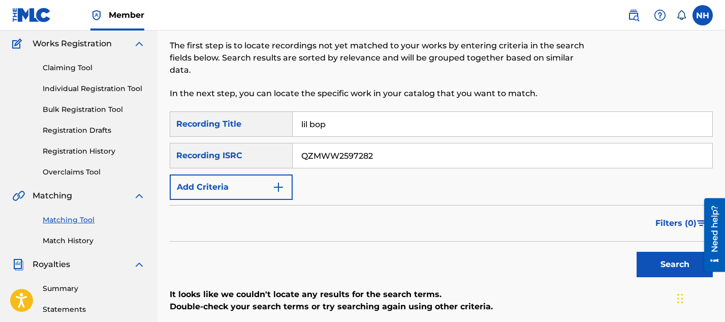
click at [653, 264] on button "Search" at bounding box center [675, 263] width 76 height 25
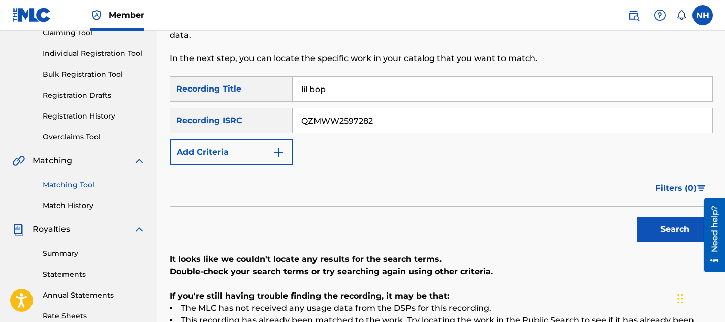
scroll to position [102, 0]
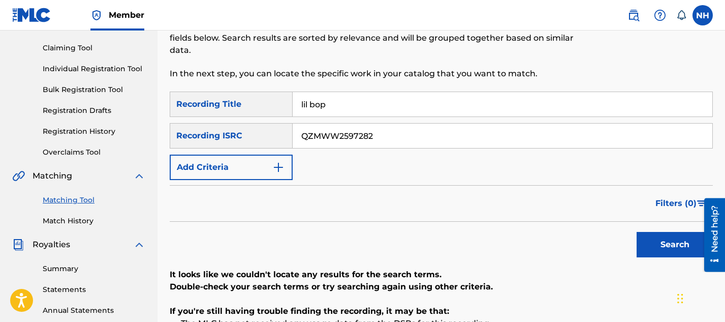
click at [693, 249] on button "Search" at bounding box center [675, 244] width 76 height 25
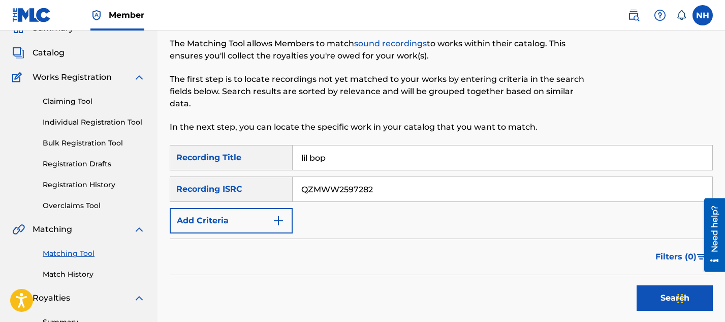
scroll to position [34, 0]
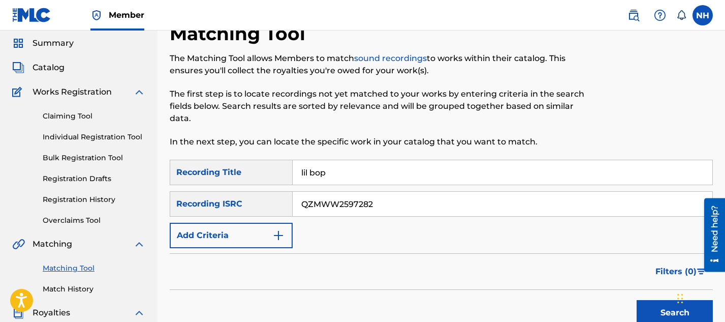
click at [300, 206] on input "QZMWW2597282" at bounding box center [503, 204] width 420 height 24
drag, startPoint x: 340, startPoint y: 167, endPoint x: 267, endPoint y: 165, distance: 73.2
click at [267, 166] on div "SearchWithCriteria82124fcf-d8ad-417e-b399-11d85250d51a Recording Title lil bop" at bounding box center [441, 172] width 543 height 25
click at [342, 171] on input "lil bop" at bounding box center [503, 172] width 420 height 24
type input "loose ends"
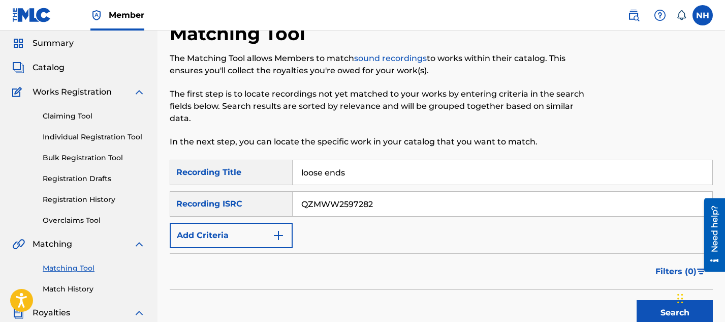
paste input "NB82474836"
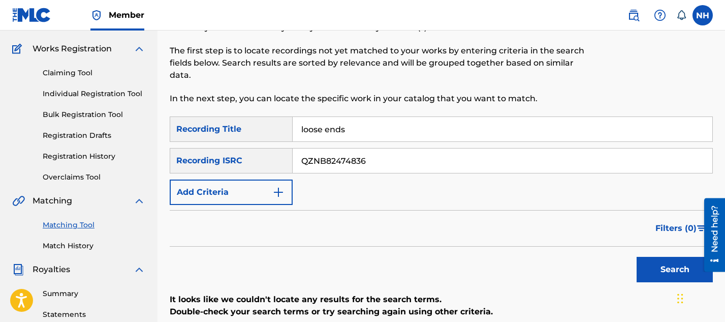
scroll to position [87, 0]
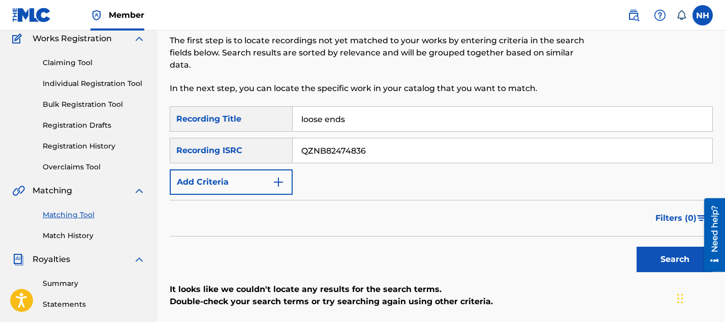
type input "QZNB82474836"
click at [646, 257] on button "Search" at bounding box center [675, 258] width 76 height 25
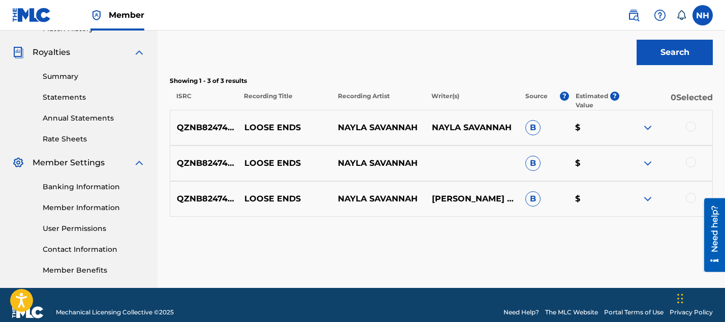
scroll to position [304, 0]
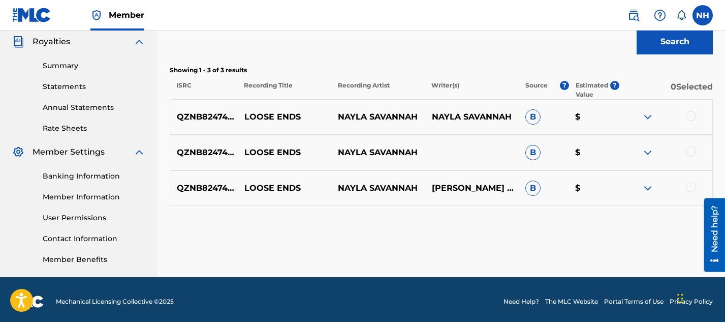
click at [693, 115] on div at bounding box center [691, 116] width 10 height 10
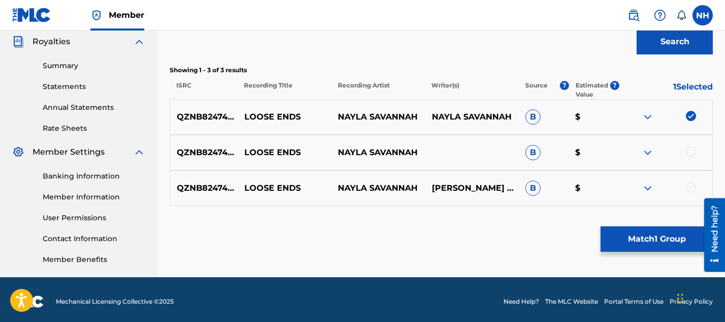
click at [692, 150] on div at bounding box center [691, 151] width 10 height 10
click at [687, 192] on div at bounding box center [665, 188] width 93 height 12
click at [692, 183] on div at bounding box center [691, 187] width 10 height 10
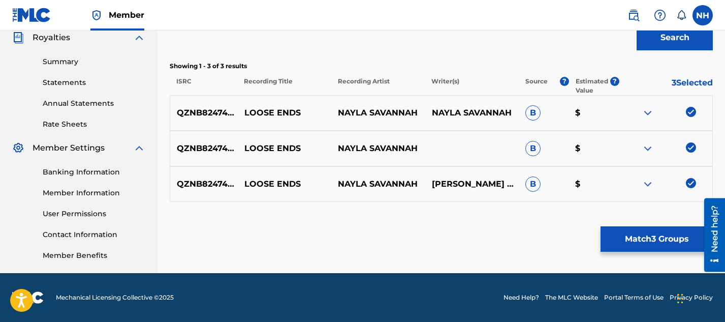
click at [622, 236] on button "Match 3 Groups" at bounding box center [656, 238] width 112 height 25
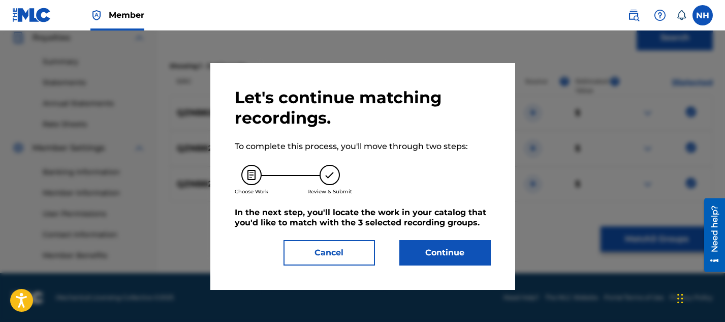
click at [451, 250] on button "Continue" at bounding box center [444, 252] width 91 height 25
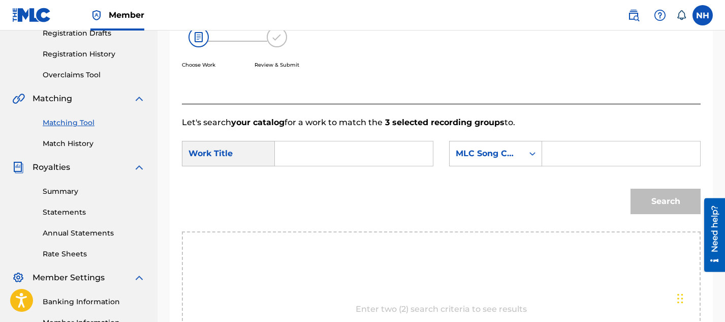
scroll to position [178, 0]
click at [351, 156] on input "Search Form" at bounding box center [353, 154] width 141 height 24
type input "loose ends"
click at [552, 157] on input "Search Form" at bounding box center [621, 154] width 141 height 24
paste input "LT4LQ0"
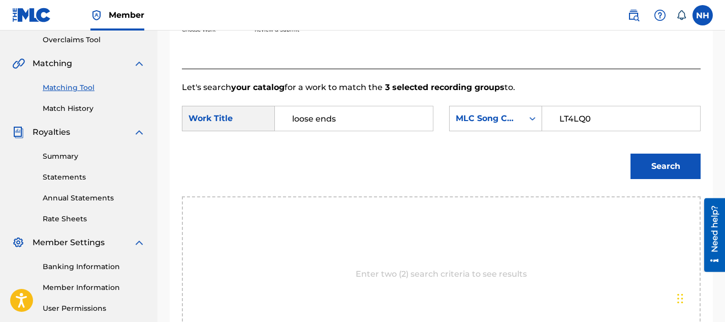
scroll to position [217, 0]
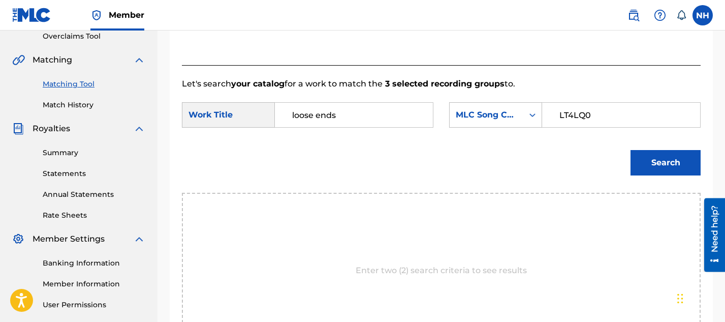
click at [559, 116] on input "LT4LQ0" at bounding box center [621, 115] width 141 height 24
type input "LT4LQ0"
click at [654, 160] on button "Search" at bounding box center [665, 162] width 70 height 25
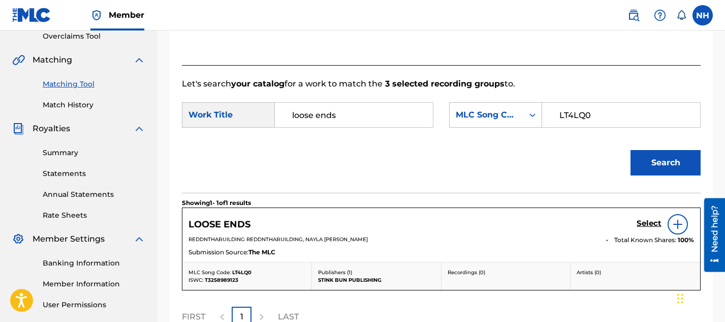
scroll to position [325, 0]
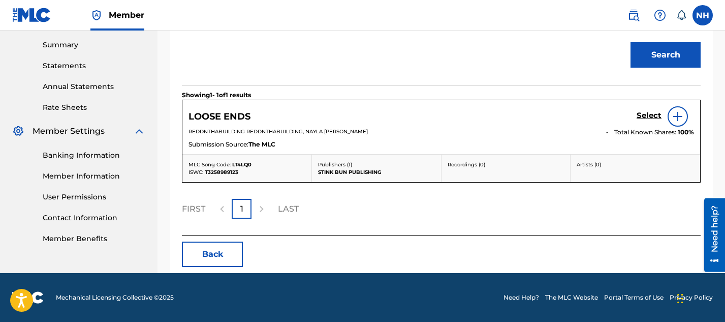
click at [646, 118] on h5 "Select" at bounding box center [649, 116] width 25 height 10
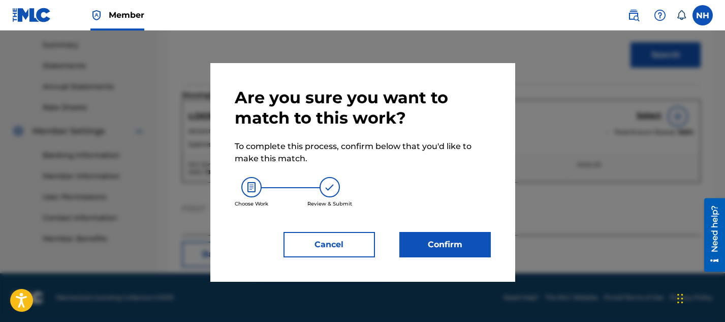
click at [437, 247] on button "Confirm" at bounding box center [444, 244] width 91 height 25
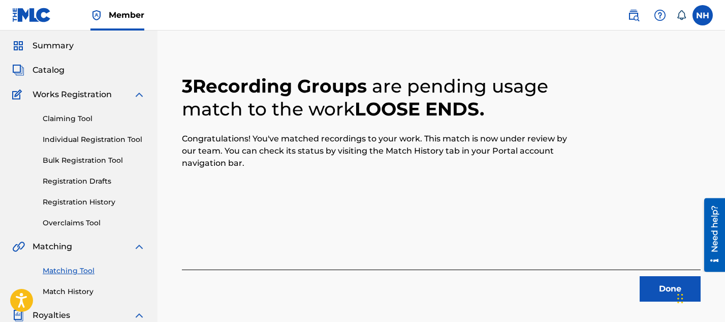
scroll to position [29, 0]
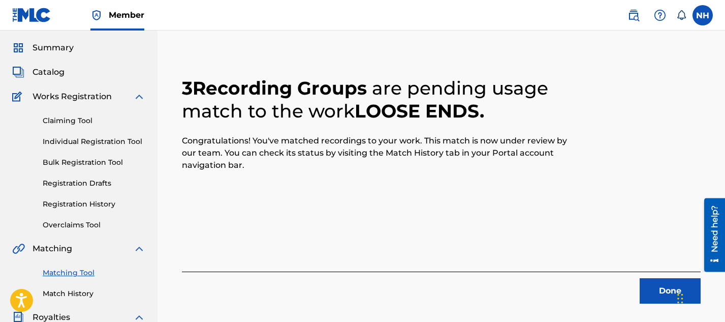
click at [59, 71] on span "Catalog" at bounding box center [49, 72] width 32 height 12
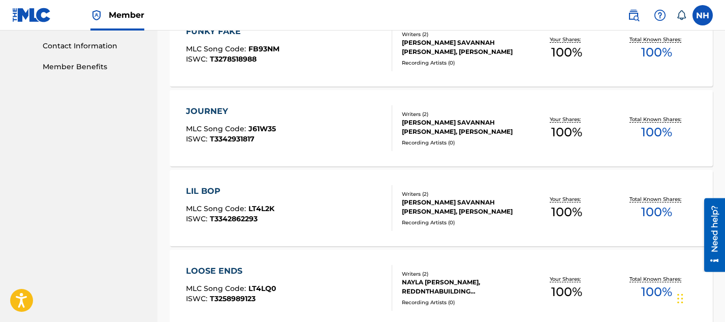
scroll to position [491, 0]
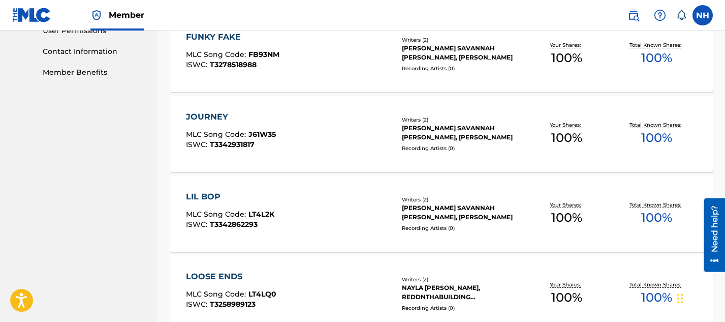
click at [220, 114] on div "JOURNEY" at bounding box center [231, 117] width 90 height 12
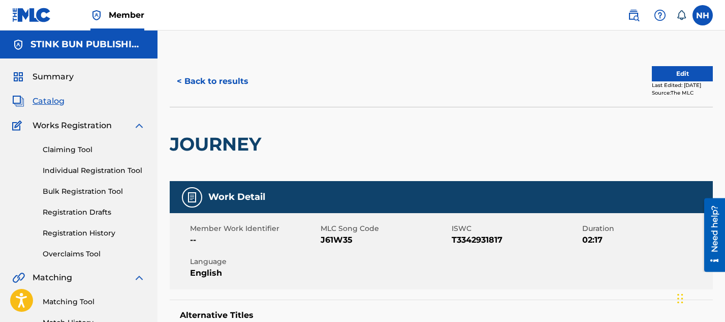
click at [204, 82] on button "< Back to results" at bounding box center [213, 81] width 86 height 25
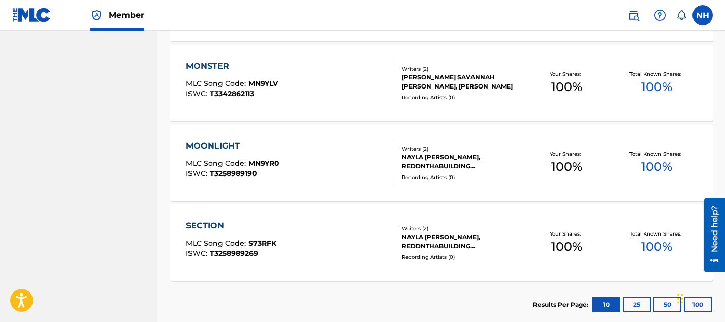
scroll to position [773, 0]
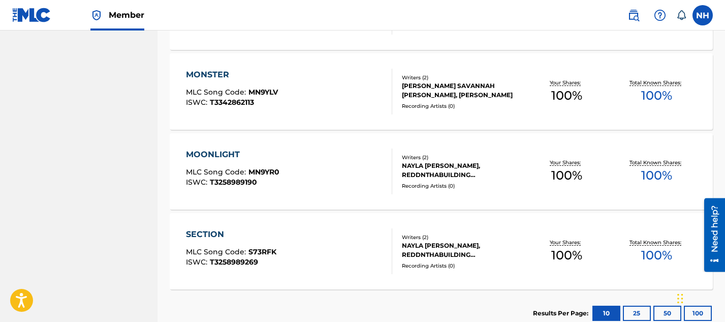
click at [223, 74] on div "MONSTER" at bounding box center [232, 75] width 92 height 12
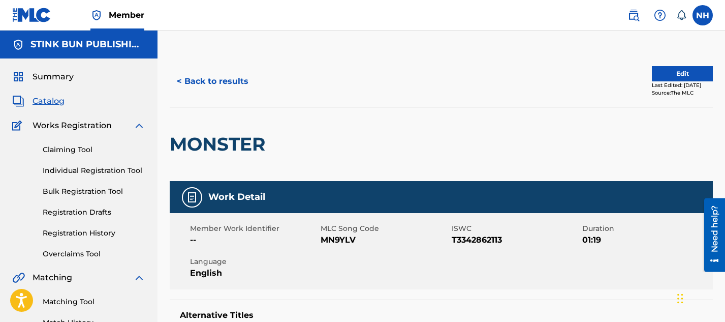
click at [206, 83] on button "< Back to results" at bounding box center [213, 81] width 86 height 25
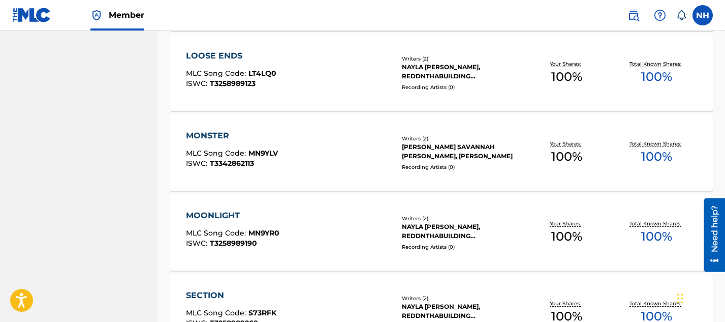
scroll to position [761, 0]
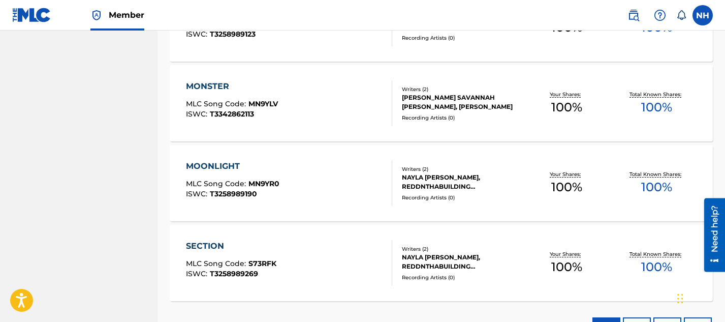
click at [218, 164] on div "MOONLIGHT" at bounding box center [232, 166] width 93 height 12
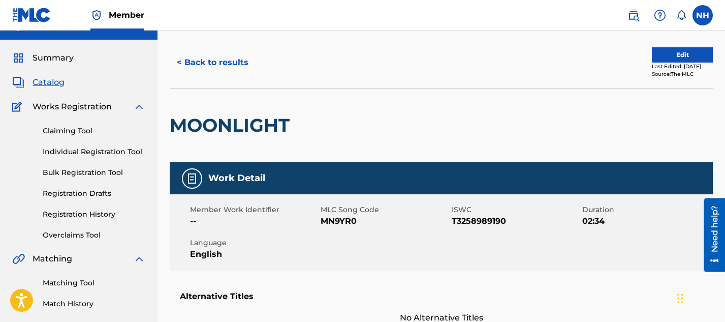
scroll to position [20, 0]
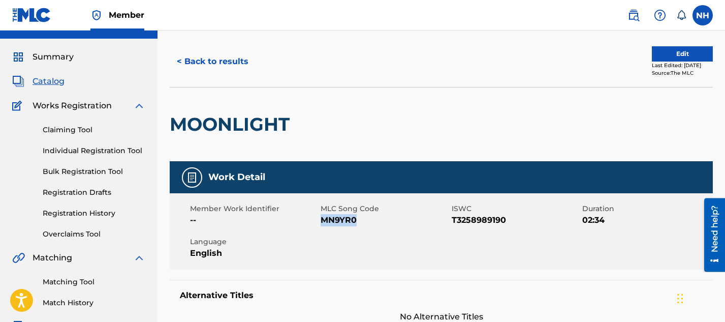
drag, startPoint x: 358, startPoint y: 219, endPoint x: 322, endPoint y: 219, distance: 35.6
click at [322, 219] on span "MN9YR0" at bounding box center [385, 220] width 128 height 12
copy span "MN9YR0"
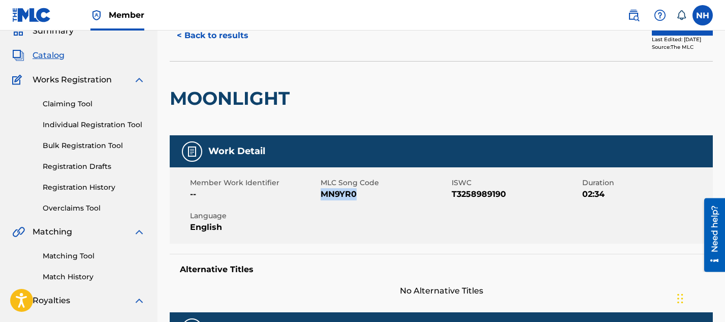
click at [208, 36] on button "< Back to results" at bounding box center [213, 35] width 86 height 25
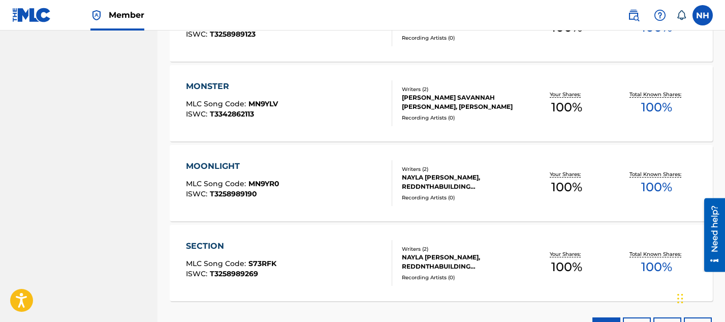
scroll to position [837, 0]
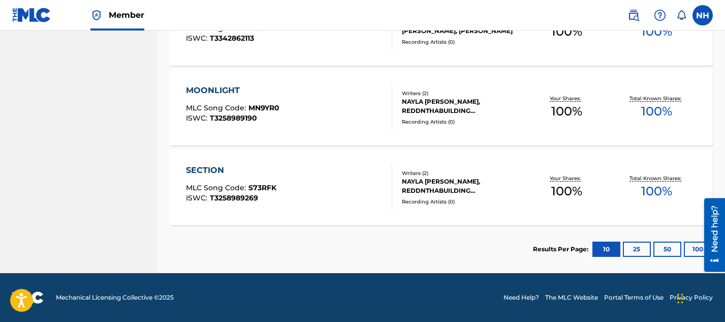
click at [212, 167] on div "SECTION" at bounding box center [231, 170] width 90 height 12
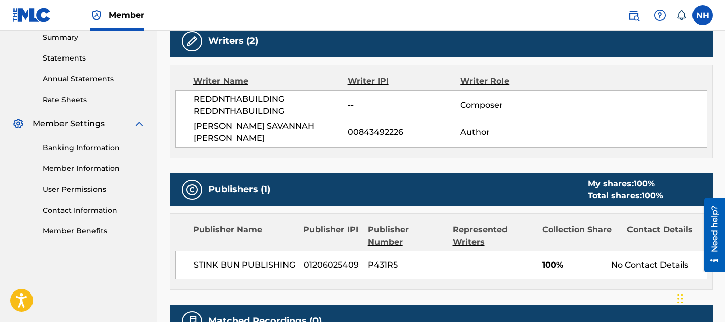
scroll to position [123, 0]
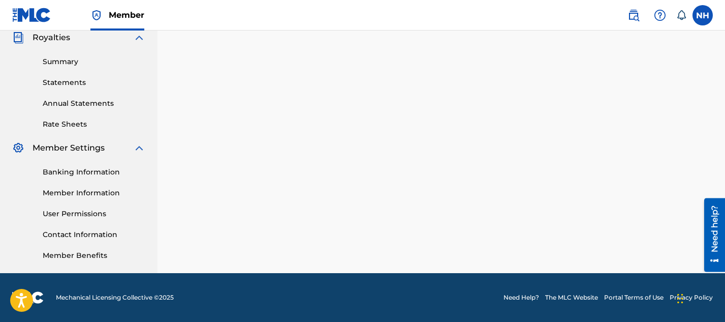
scroll to position [810, 0]
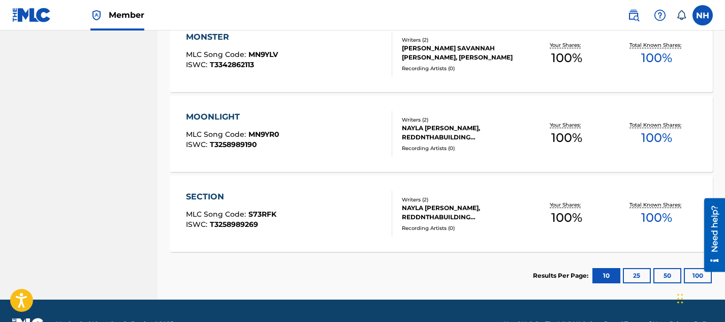
click at [198, 197] on div "SECTION" at bounding box center [231, 197] width 90 height 12
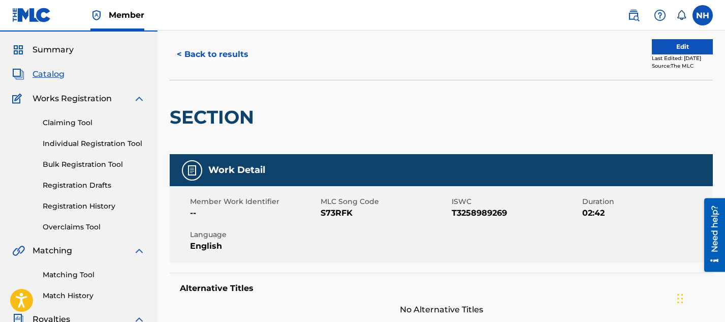
scroll to position [27, 0]
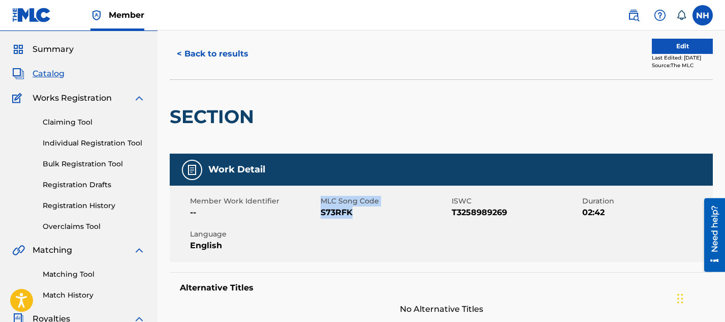
drag, startPoint x: 353, startPoint y: 216, endPoint x: 320, endPoint y: 215, distance: 33.0
click at [320, 215] on div "Member Work Identifier -- MLC Song Code S73RFK ISWC T3258989269 Duration 02:42 …" at bounding box center [441, 223] width 543 height 76
click at [324, 215] on span "S73RFK" at bounding box center [385, 212] width 128 height 12
drag, startPoint x: 322, startPoint y: 215, endPoint x: 359, endPoint y: 213, distance: 36.6
click at [359, 213] on span "S73RFK" at bounding box center [385, 212] width 128 height 12
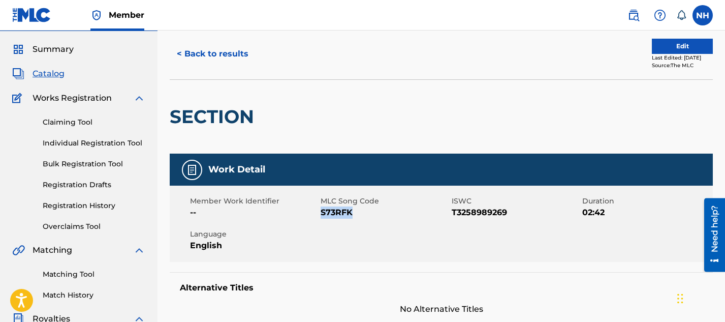
copy span "S73RFK"
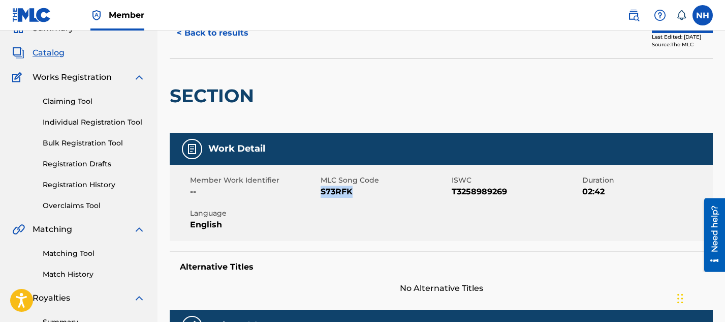
click at [208, 34] on button "< Back to results" at bounding box center [213, 32] width 86 height 25
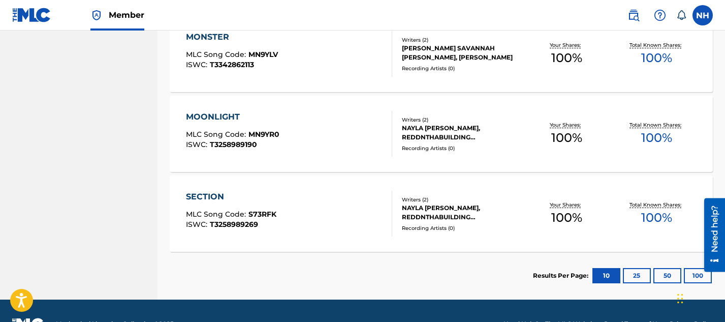
scroll to position [837, 0]
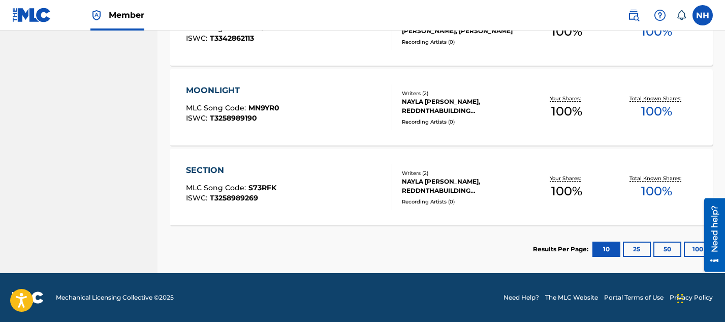
click at [627, 255] on button "25" at bounding box center [637, 248] width 28 height 15
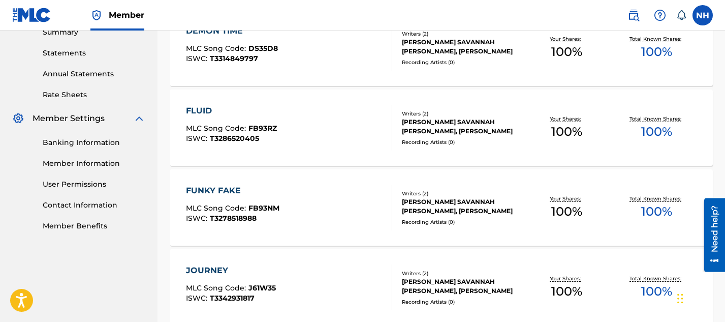
scroll to position [339, 0]
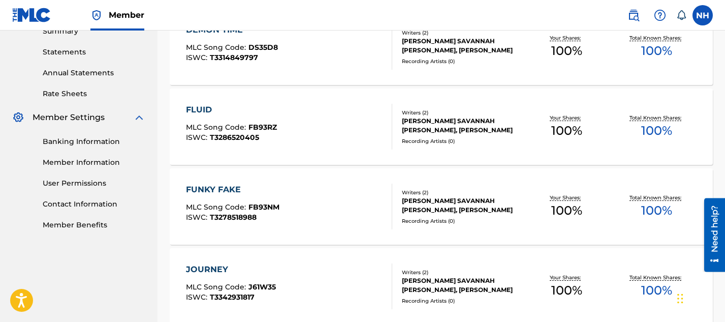
click at [199, 108] on div "FLUID" at bounding box center [231, 110] width 91 height 12
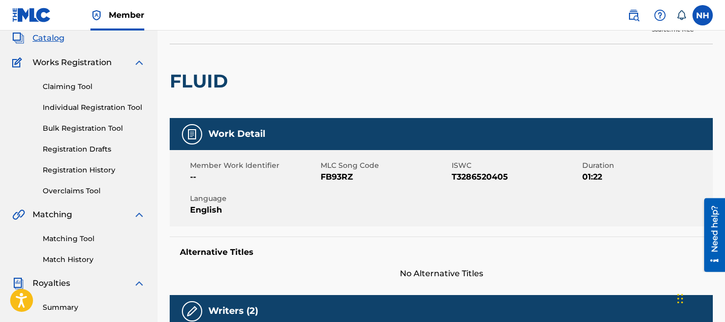
scroll to position [22, 0]
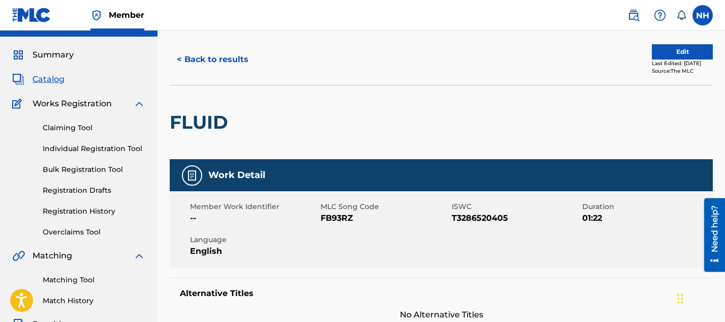
click at [44, 56] on span "Summary" at bounding box center [53, 55] width 41 height 12
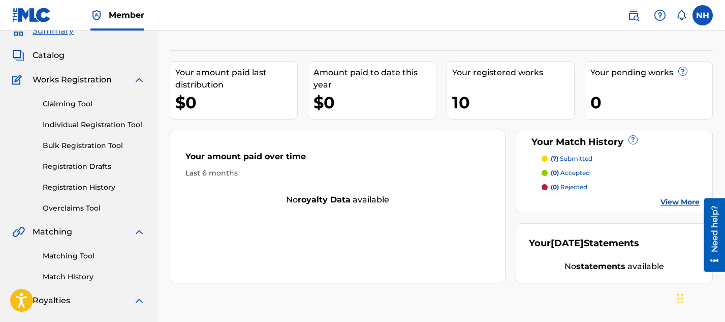
scroll to position [46, 0]
click at [84, 182] on link "Registration History" at bounding box center [94, 186] width 103 height 11
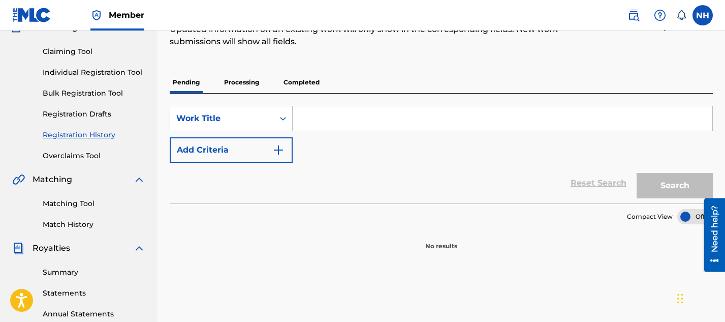
scroll to position [80, 0]
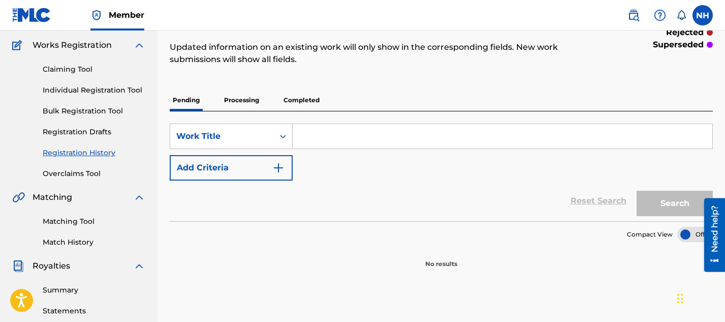
click at [296, 94] on p "Completed" at bounding box center [301, 99] width 42 height 21
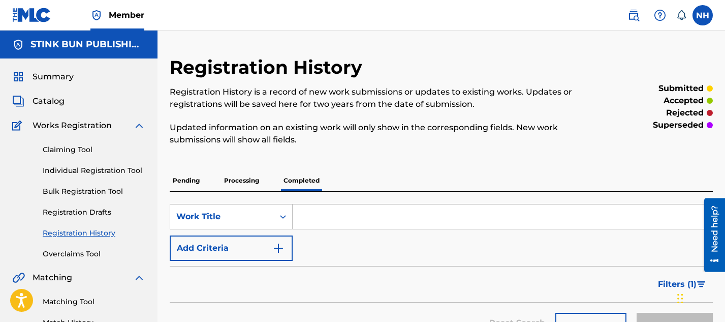
click at [233, 181] on p "Processing" at bounding box center [241, 180] width 41 height 21
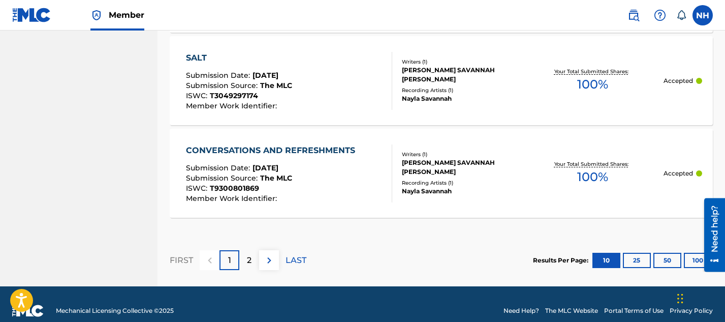
scroll to position [1044, 0]
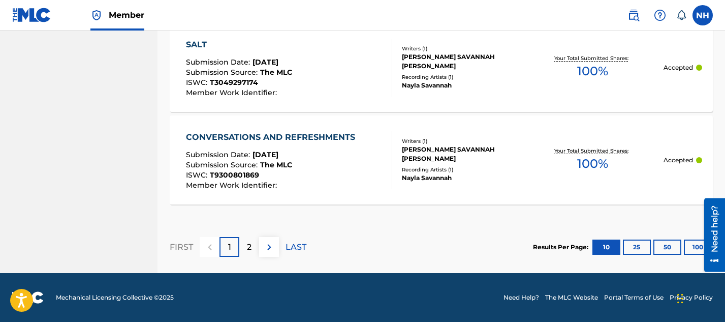
click at [250, 244] on p "2" at bounding box center [249, 247] width 5 height 12
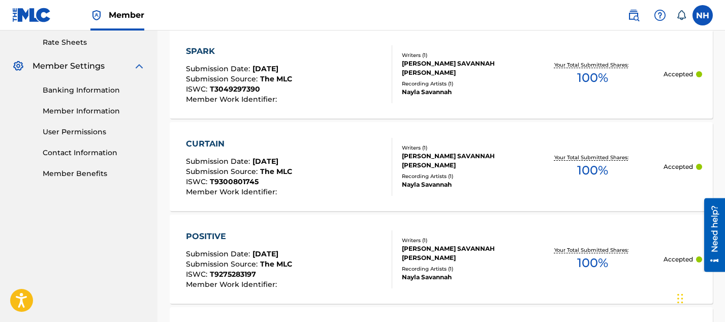
scroll to position [0, 0]
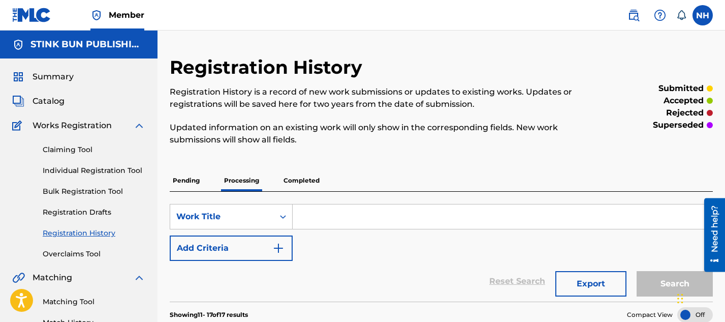
click at [292, 179] on p "Completed" at bounding box center [301, 180] width 42 height 21
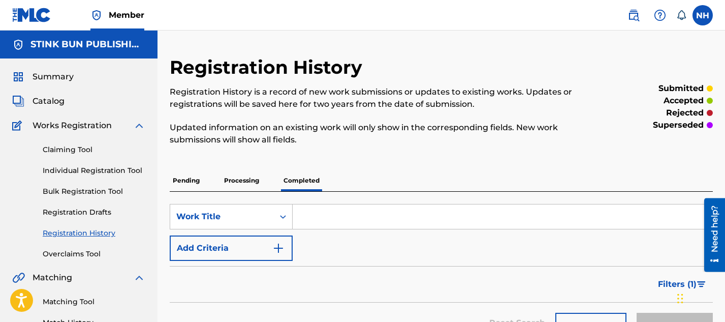
click at [191, 185] on p "Pending" at bounding box center [186, 180] width 33 height 21
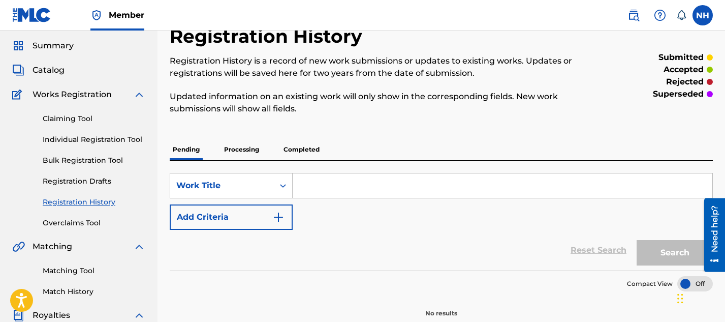
scroll to position [35, 0]
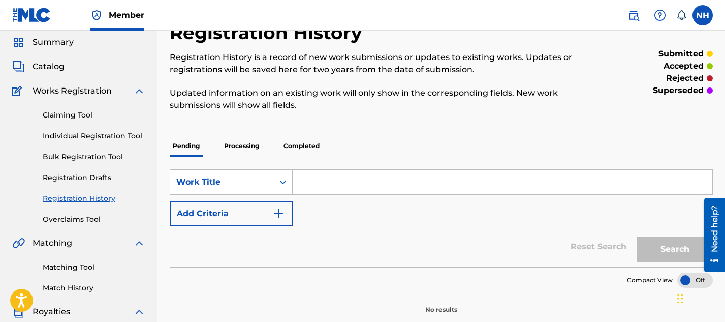
click at [84, 222] on link "Overclaims Tool" at bounding box center [94, 219] width 103 height 11
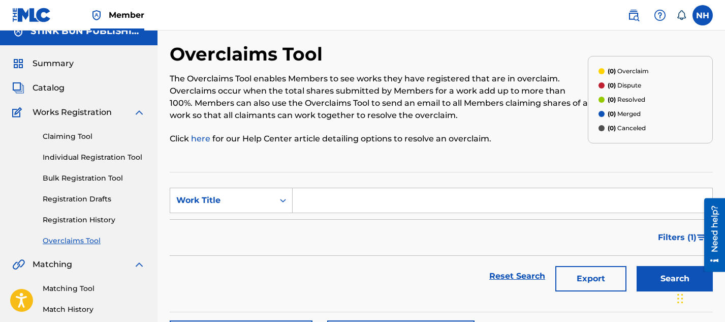
scroll to position [19, 0]
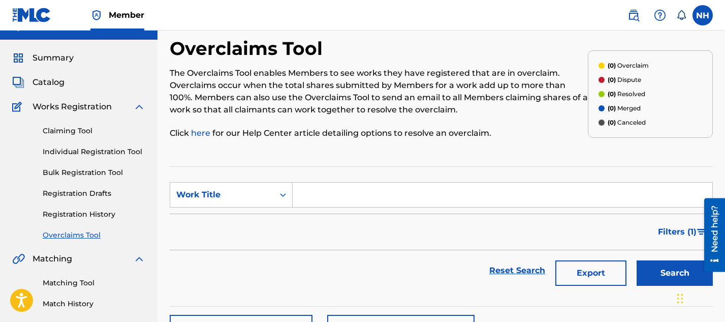
click at [88, 196] on link "Registration Drafts" at bounding box center [94, 193] width 103 height 11
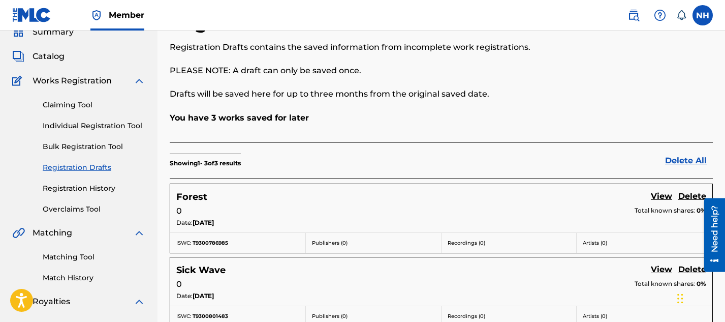
scroll to position [45, 0]
click at [92, 128] on link "Individual Registration Tool" at bounding box center [94, 125] width 103 height 11
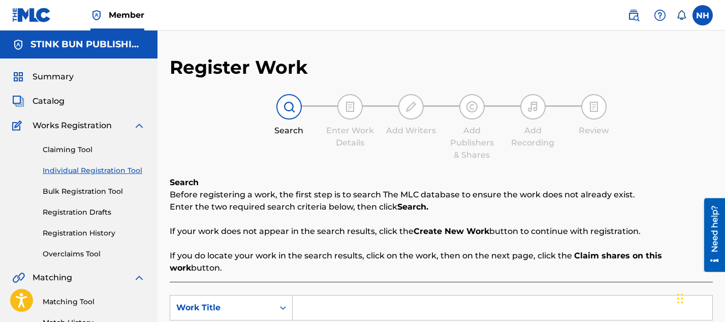
click at [65, 142] on div "Claiming Tool Individual Registration Tool Bulk Registration Tool Registration …" at bounding box center [78, 196] width 133 height 128
click at [66, 150] on link "Claiming Tool" at bounding box center [94, 149] width 103 height 11
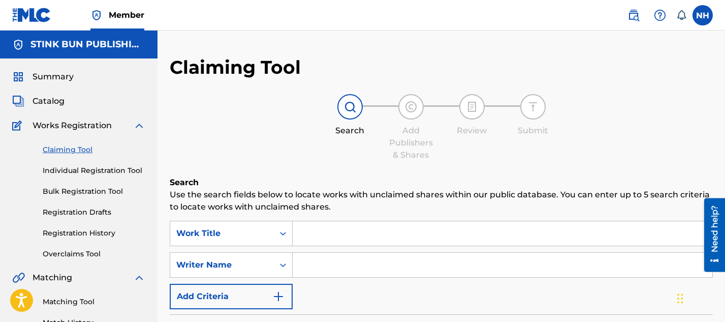
click at [49, 95] on span "Catalog" at bounding box center [49, 101] width 32 height 12
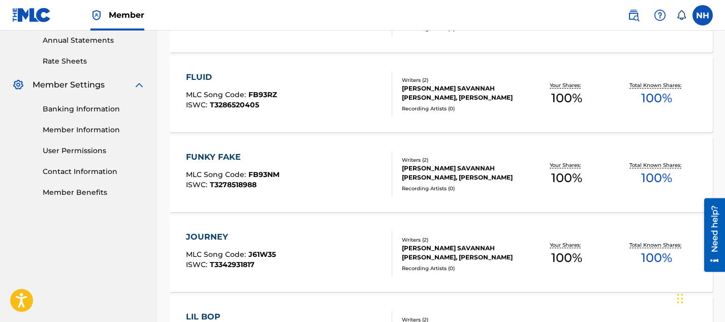
scroll to position [374, 0]
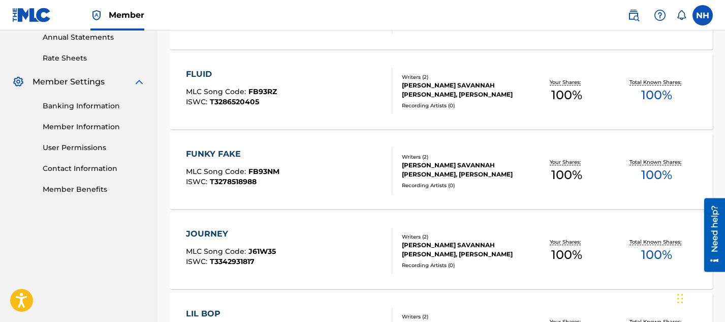
click at [220, 150] on div "FUNKY FAKE" at bounding box center [232, 154] width 93 height 12
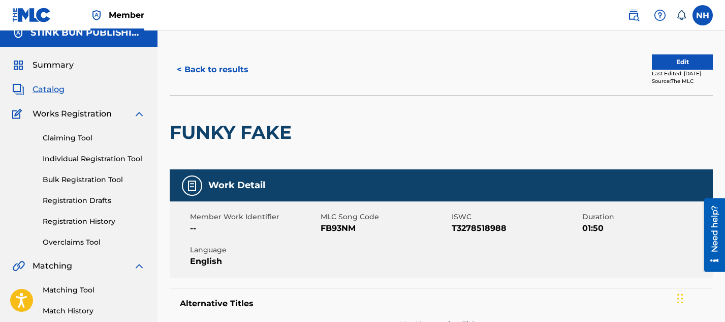
scroll to position [9, 0]
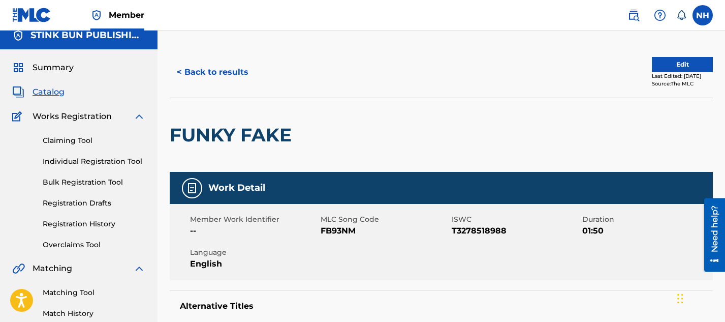
click at [53, 67] on span "Summary" at bounding box center [53, 67] width 41 height 12
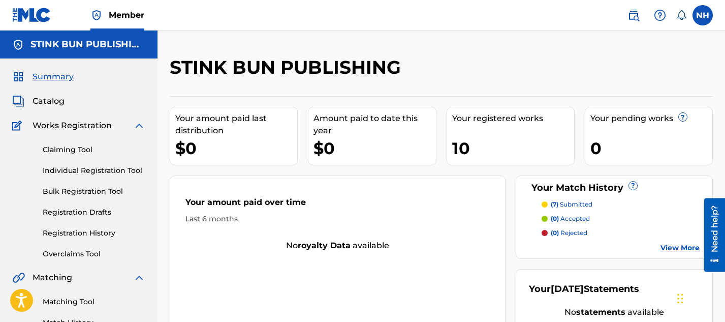
click at [566, 205] on p "(7) submitted" at bounding box center [572, 204] width 42 height 9
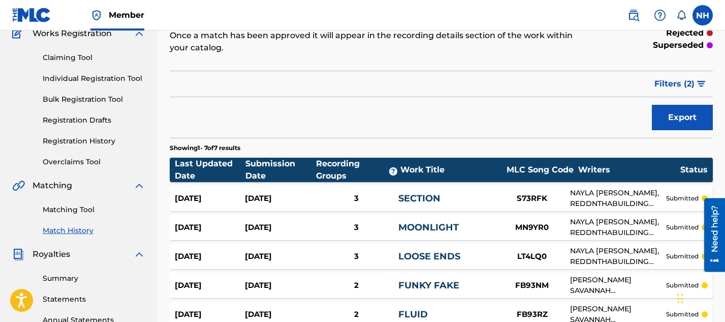
scroll to position [98, 0]
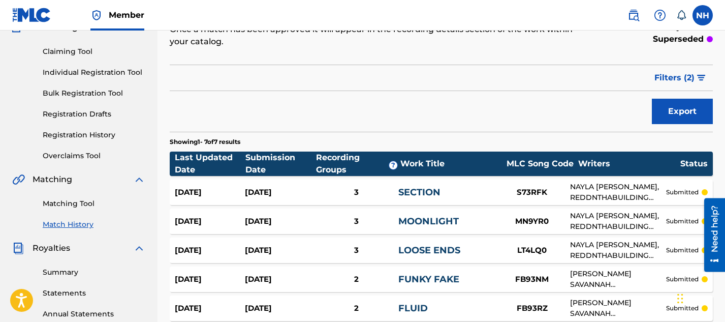
click at [56, 201] on link "Matching Tool" at bounding box center [94, 203] width 103 height 11
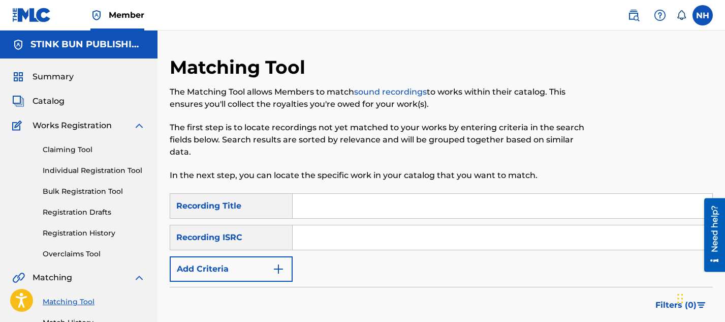
click at [302, 206] on input "Search Form" at bounding box center [503, 206] width 420 height 24
type input "Demon Time"
paste input "QZLL92594703"
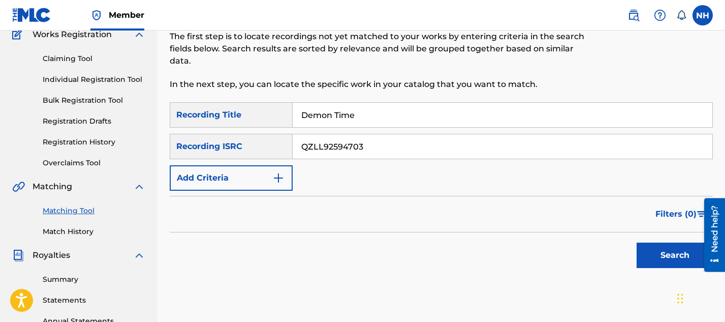
type input "QZLL92594703"
click at [646, 248] on button "Search" at bounding box center [675, 254] width 76 height 25
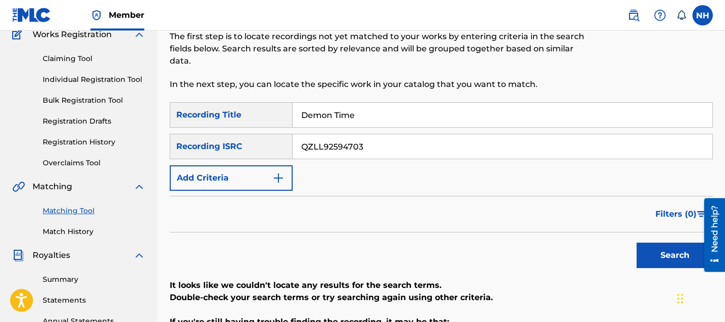
drag, startPoint x: 374, startPoint y: 152, endPoint x: 274, endPoint y: 136, distance: 101.4
click at [274, 136] on div "SearchWithCriteria4bcc43db-bc90-40d5-94e4-5cf2698b0150 Recording ISRC QZLL92594…" at bounding box center [441, 146] width 543 height 25
paste input "QZLL92594702"
type input "QZLL92594702"
click at [673, 246] on button "Search" at bounding box center [675, 254] width 76 height 25
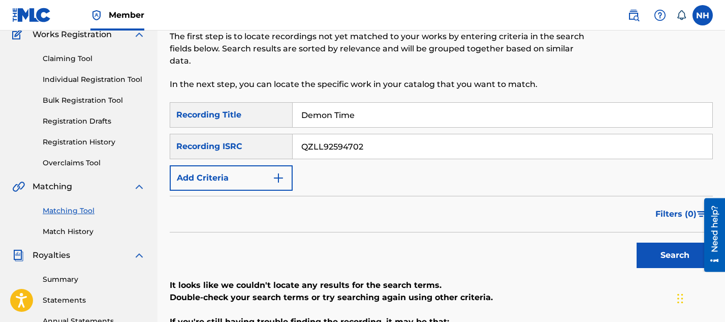
drag, startPoint x: 381, startPoint y: 148, endPoint x: 293, endPoint y: 142, distance: 88.1
click at [293, 142] on input "QZLL92594702" at bounding box center [503, 146] width 420 height 24
paste input "QZMWW2597289"
type input "QZMWW2597289"
click at [666, 259] on button "Search" at bounding box center [675, 254] width 76 height 25
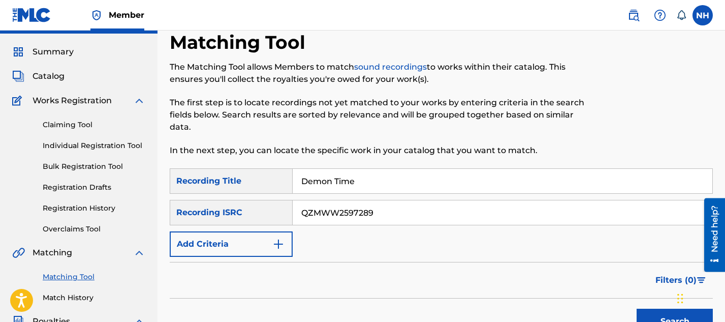
scroll to position [9, 0]
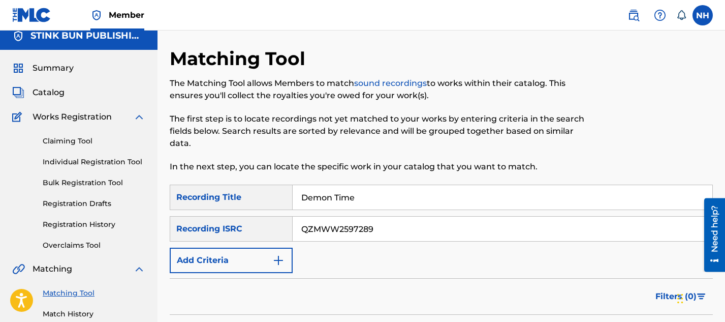
click at [141, 114] on img at bounding box center [139, 117] width 12 height 12
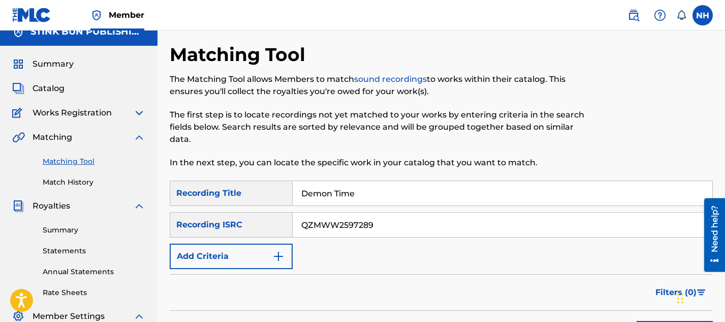
scroll to position [0, 0]
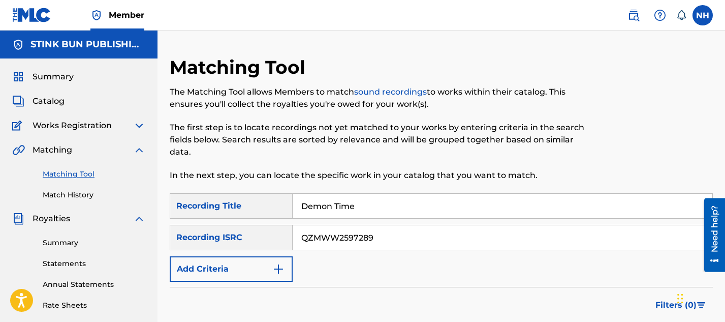
click at [637, 19] on img at bounding box center [633, 15] width 12 height 12
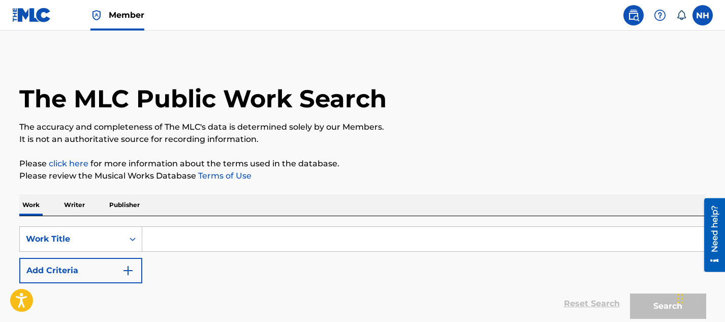
click at [307, 237] on input "Search Form" at bounding box center [423, 239] width 563 height 24
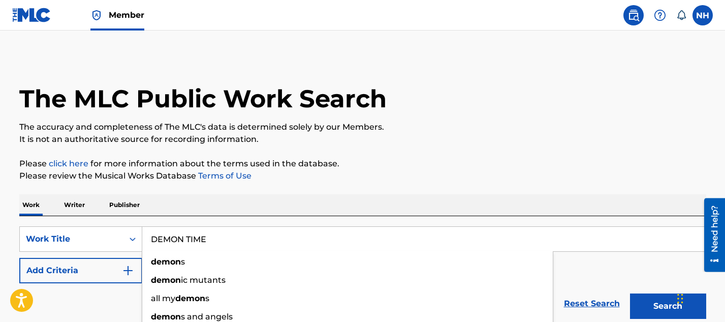
type input "DEMON TIME"
click at [630, 293] on button "Search" at bounding box center [668, 305] width 76 height 25
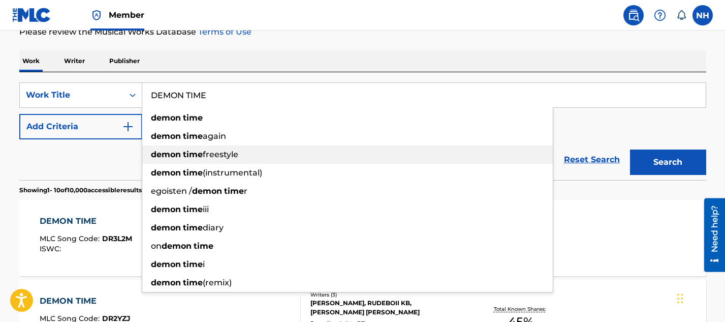
scroll to position [147, 0]
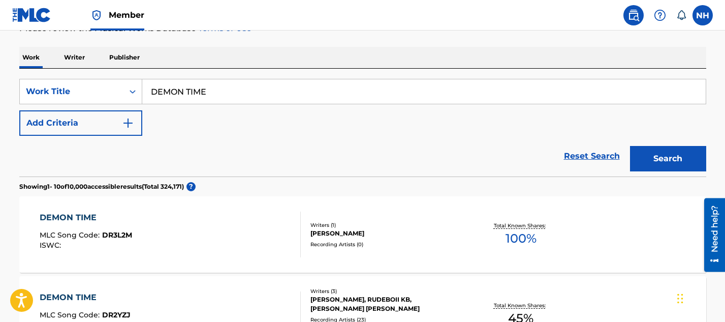
click at [68, 220] on div "DEMON TIME" at bounding box center [86, 217] width 92 height 12
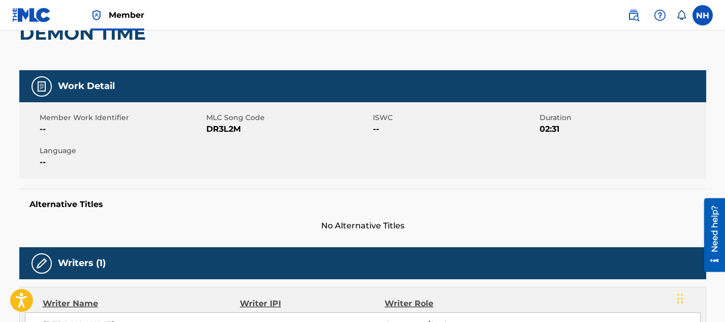
scroll to position [107, 0]
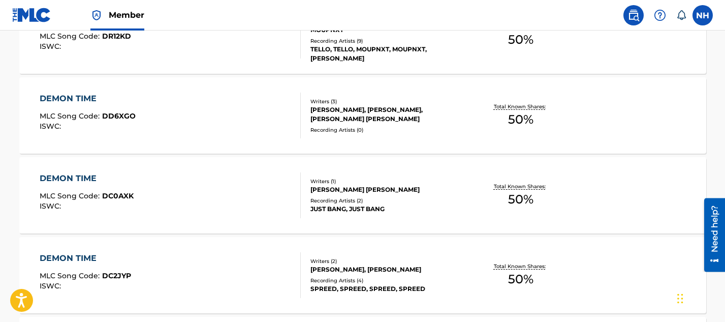
scroll to position [746, 0]
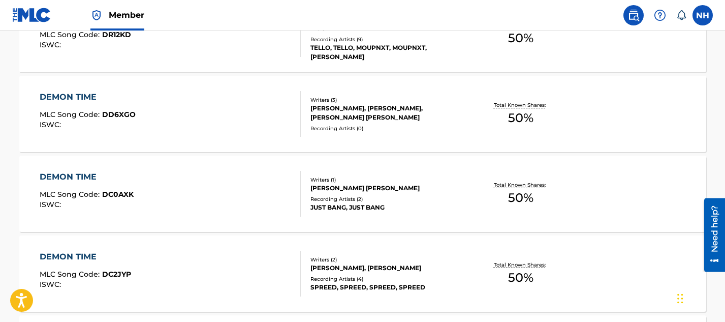
click at [316, 111] on div "[PERSON_NAME], [PERSON_NAME], [PERSON_NAME] [PERSON_NAME]" at bounding box center [386, 113] width 153 height 18
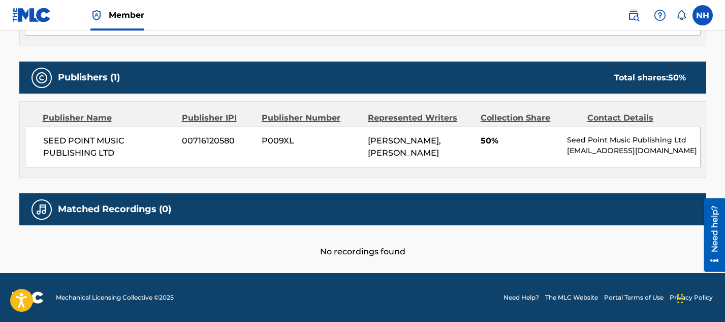
scroll to position [421, 0]
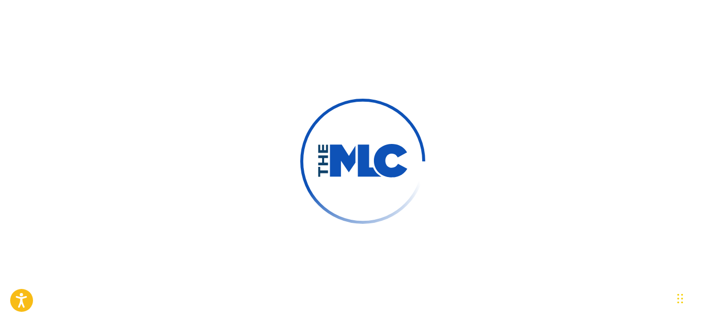
scroll to position [3, 0]
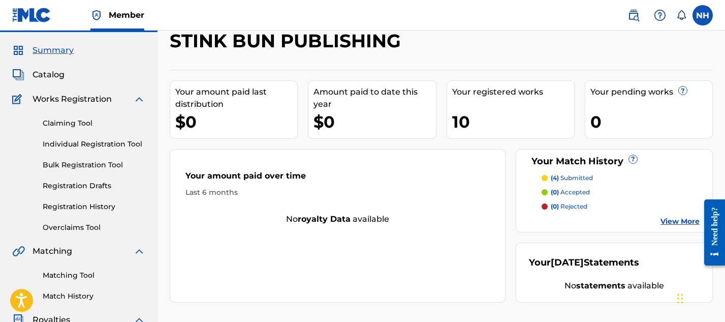
scroll to position [28, 0]
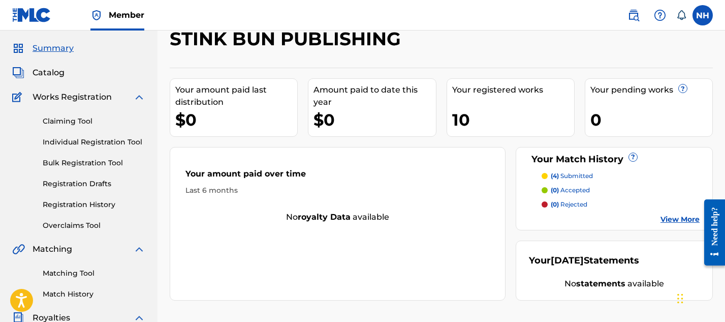
click at [77, 269] on link "Matching Tool" at bounding box center [94, 273] width 103 height 11
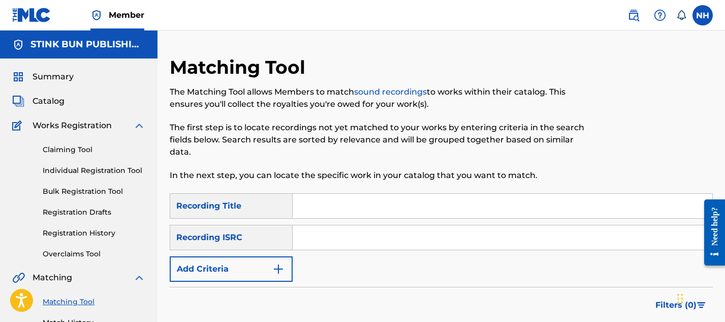
click at [83, 143] on div "Claiming Tool Individual Registration Tool Bulk Registration Tool Registration …" at bounding box center [78, 196] width 133 height 128
click at [56, 106] on span "Catalog" at bounding box center [49, 101] width 32 height 12
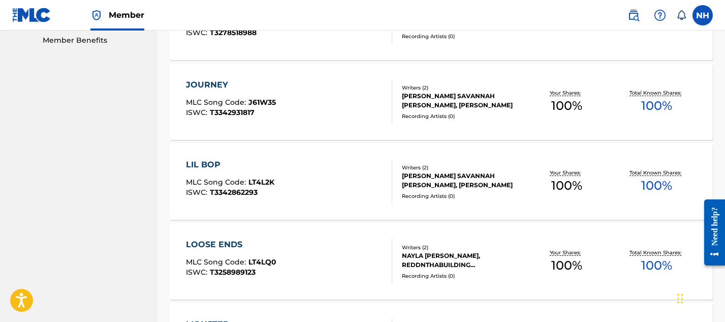
scroll to position [562, 0]
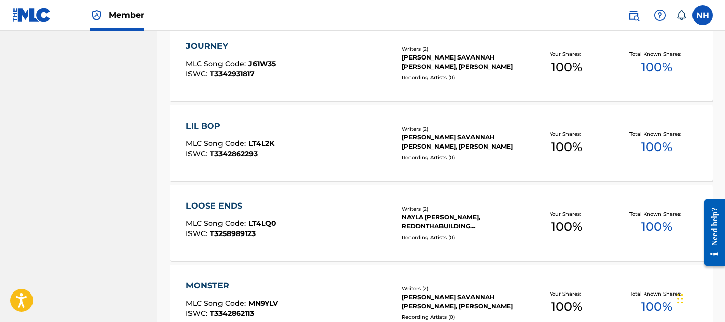
click at [199, 123] on div "LIL BOP" at bounding box center [230, 126] width 88 height 12
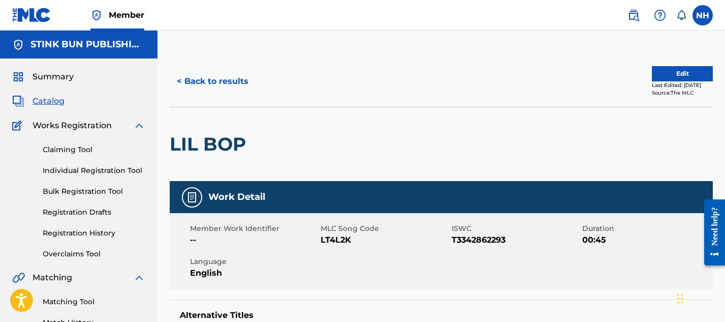
click at [187, 79] on button "< Back to results" at bounding box center [213, 81] width 86 height 25
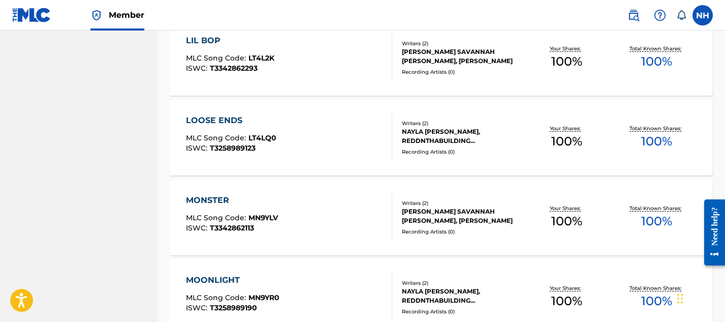
scroll to position [650, 0]
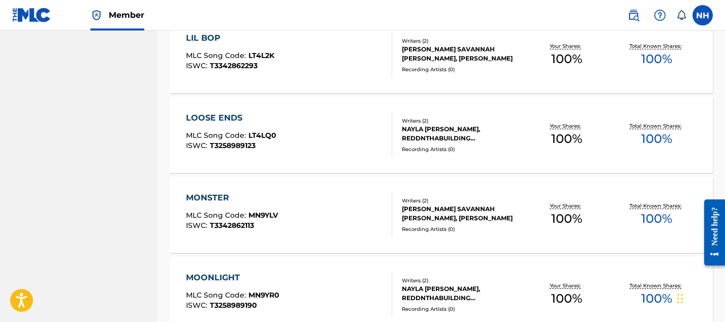
click at [229, 120] on div "LOOSE ENDS" at bounding box center [231, 118] width 90 height 12
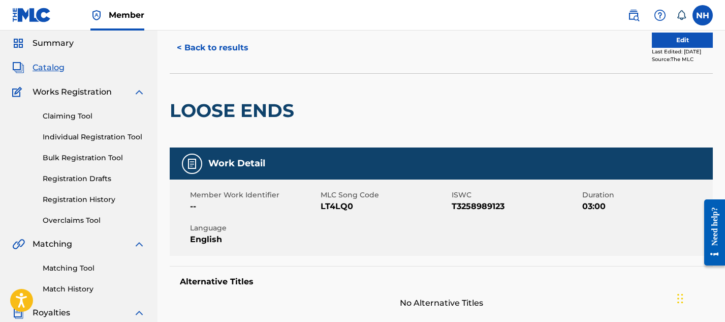
scroll to position [48, 0]
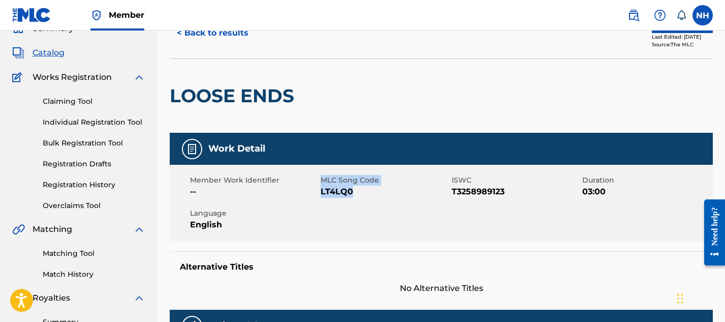
drag, startPoint x: 350, startPoint y: 192, endPoint x: 320, endPoint y: 193, distance: 30.0
click at [321, 193] on span "LT4LQ0" at bounding box center [385, 191] width 128 height 12
click at [326, 193] on span "LT4LQ0" at bounding box center [385, 191] width 128 height 12
drag, startPoint x: 322, startPoint y: 193, endPoint x: 352, endPoint y: 193, distance: 30.5
click at [352, 193] on span "LT4LQ0" at bounding box center [385, 191] width 128 height 12
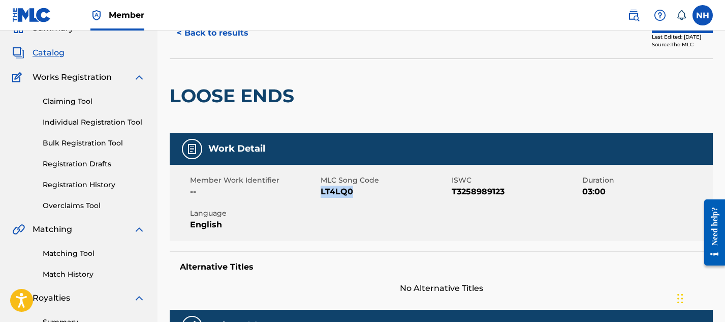
copy span "LT4LQ0"
click at [79, 250] on link "Matching Tool" at bounding box center [94, 253] width 103 height 11
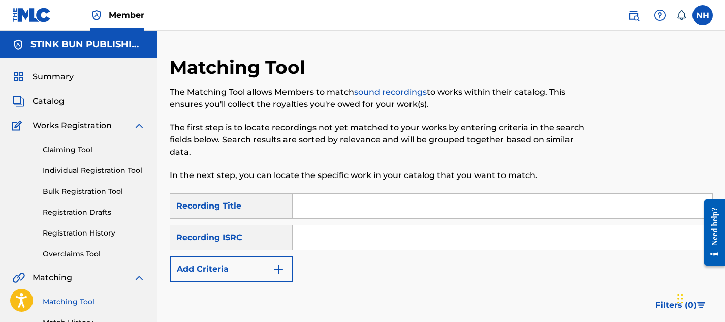
click at [321, 209] on input "Search Form" at bounding box center [503, 206] width 420 height 24
type input "journey"
paste input "QZMWW2597288"
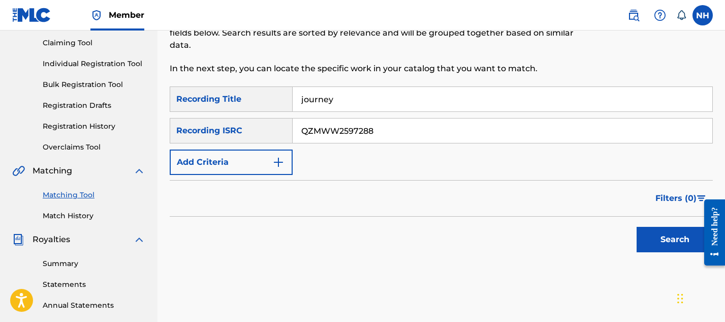
scroll to position [122, 0]
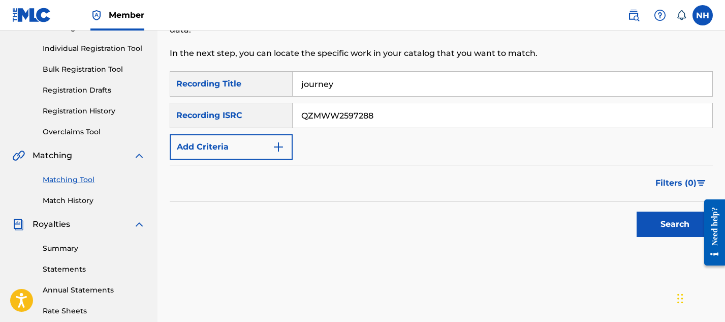
type input "QZMWW2597288"
click at [658, 235] on button "Search" at bounding box center [675, 223] width 76 height 25
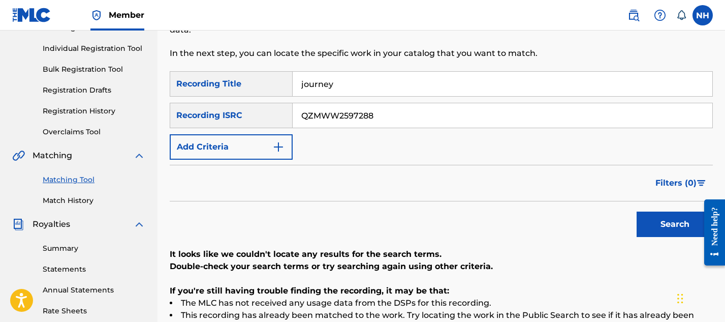
click at [243, 147] on button "Add Criteria" at bounding box center [231, 146] width 123 height 25
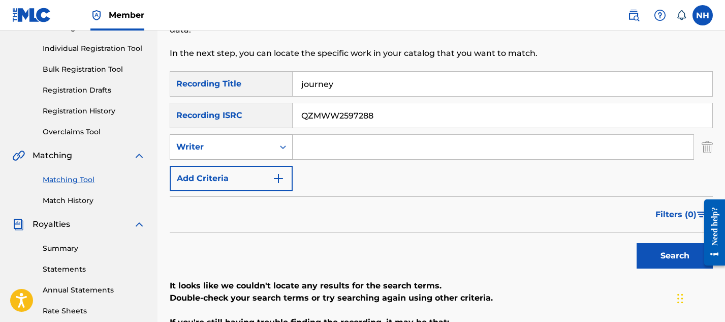
click at [260, 136] on div "Writer" at bounding box center [231, 146] width 123 height 25
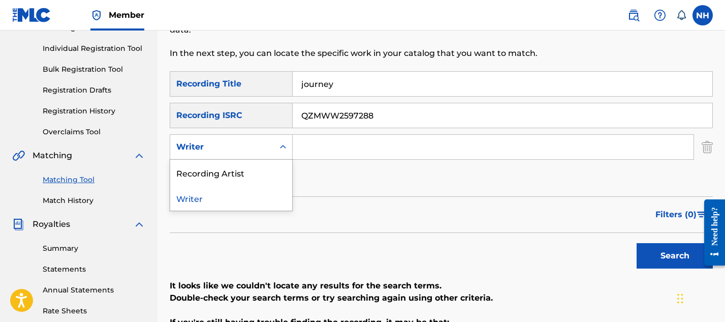
click at [260, 136] on div "Writer" at bounding box center [231, 146] width 123 height 25
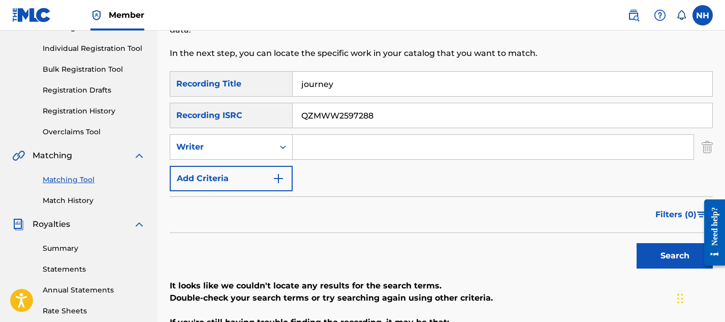
drag, startPoint x: 376, startPoint y: 80, endPoint x: 293, endPoint y: 71, distance: 83.3
click at [293, 72] on input "journey" at bounding box center [503, 84] width 420 height 24
type input "Monster"
drag, startPoint x: 381, startPoint y: 120, endPoint x: 291, endPoint y: 112, distance: 90.8
click at [291, 112] on div "SearchWithCriteria7bb22aed-0380-4deb-bae5-5efd745cee65 Recording ISRC QZMWW2597…" at bounding box center [441, 115] width 543 height 25
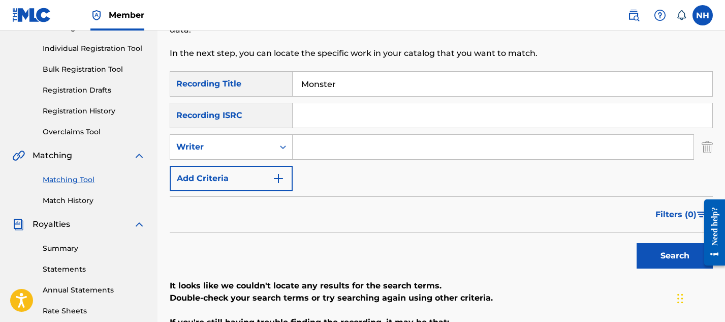
paste input "QZMWW2514221"
type input "QZMWW2514221"
click at [651, 251] on button "Search" at bounding box center [675, 255] width 76 height 25
click at [273, 147] on div "Writer" at bounding box center [222, 146] width 104 height 19
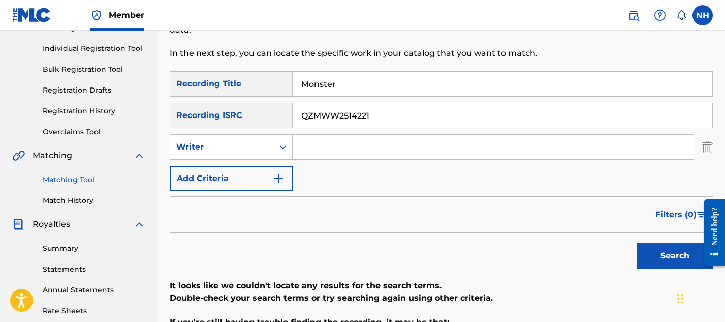
click at [273, 147] on div "Writer" at bounding box center [222, 146] width 104 height 19
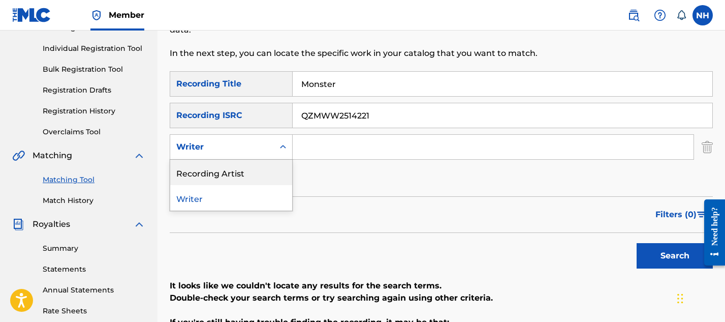
click at [704, 145] on img "Search Form" at bounding box center [707, 146] width 11 height 25
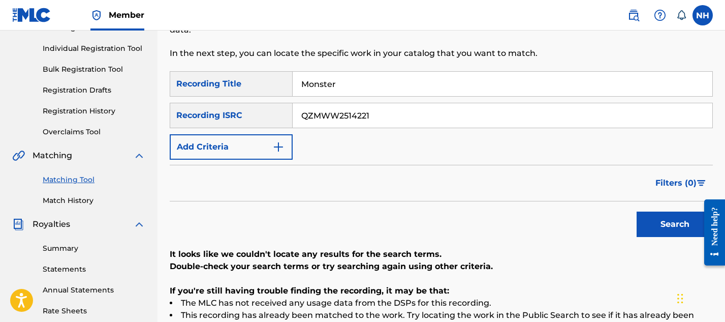
click at [657, 242] on div "SearchWithCriteriaff2afeff-882b-437c-86b1-db36ab82b6d4 Recording Title Monster …" at bounding box center [441, 214] width 543 height 287
click at [657, 224] on button "Search" at bounding box center [675, 223] width 76 height 25
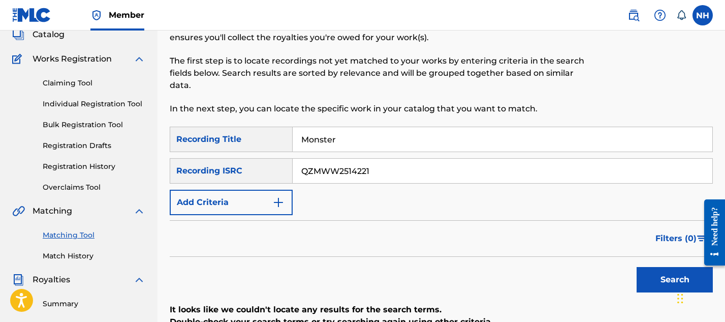
scroll to position [50, 0]
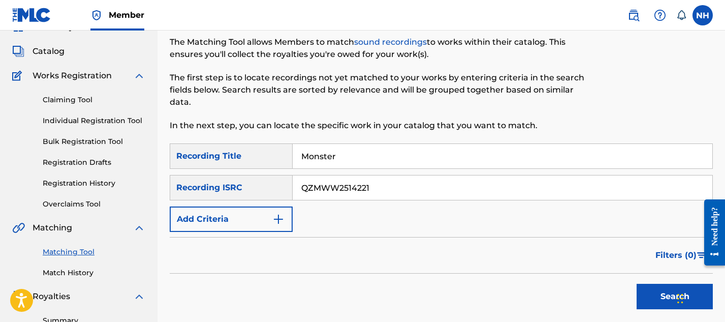
click at [263, 194] on div "Recording ISRC" at bounding box center [231, 187] width 123 height 25
click at [266, 187] on div "Recording ISRC" at bounding box center [231, 187] width 123 height 25
click at [299, 190] on input "QZMWW2514221" at bounding box center [503, 187] width 420 height 24
click at [360, 161] on input "Monster" at bounding box center [503, 156] width 420 height 24
drag, startPoint x: 342, startPoint y: 157, endPoint x: 316, endPoint y: 158, distance: 26.4
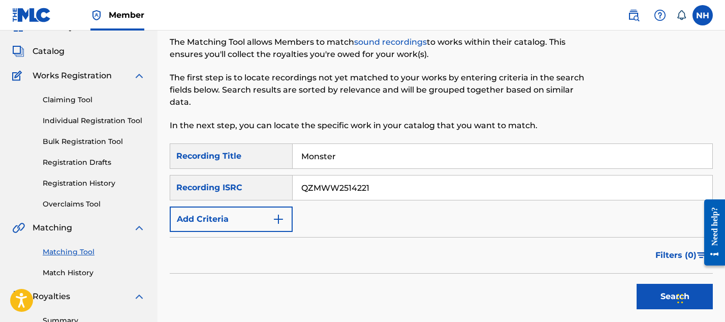
click at [315, 158] on input "Monster" at bounding box center [503, 156] width 420 height 24
type input "Moonlight"
drag, startPoint x: 378, startPoint y: 191, endPoint x: 284, endPoint y: 187, distance: 94.6
click at [284, 187] on div "SearchWithCriteria7bb22aed-0380-4deb-bae5-5efd745cee65 Recording ISRC QZMWW2514…" at bounding box center [441, 187] width 543 height 25
paste input "QZNB82474834"
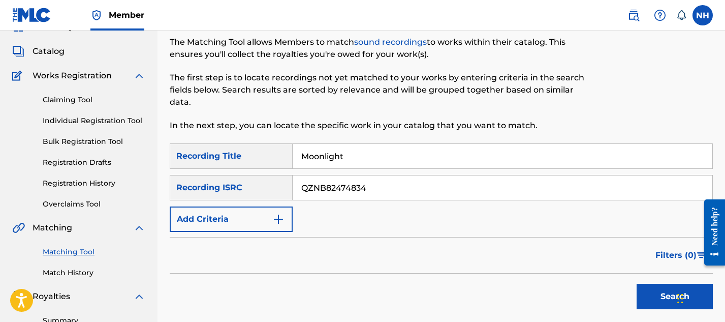
type input "QZNB82474834"
click at [646, 301] on button "Search" at bounding box center [675, 295] width 76 height 25
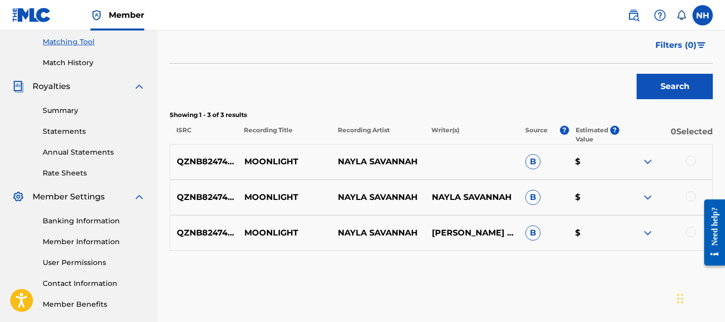
scroll to position [265, 0]
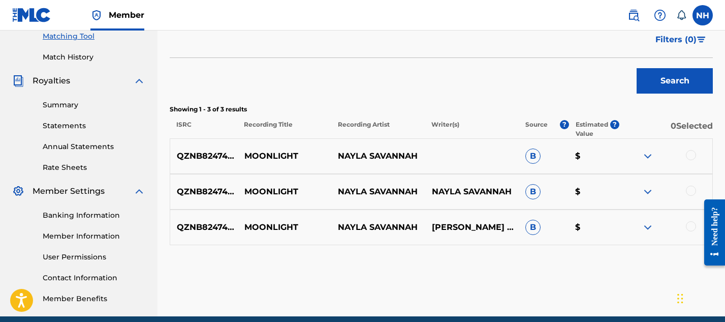
click at [690, 156] on div at bounding box center [691, 155] width 10 height 10
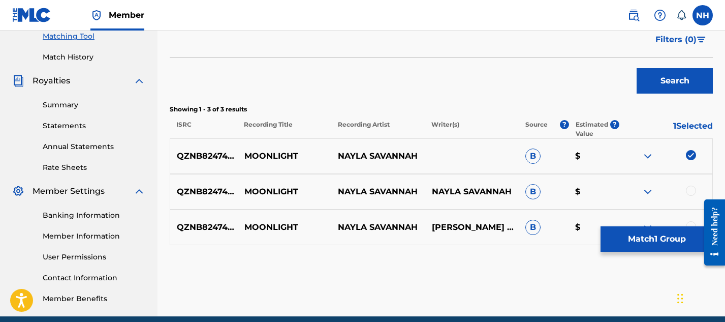
click at [690, 193] on div at bounding box center [691, 190] width 10 height 10
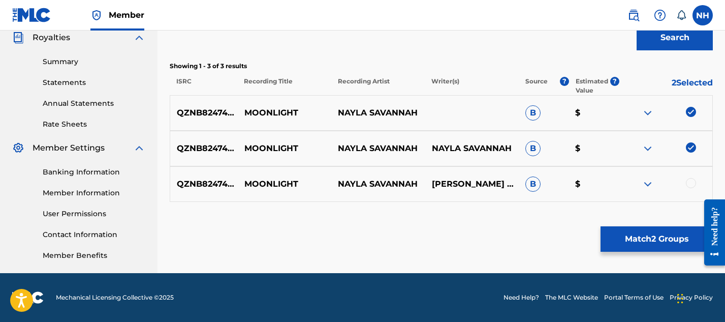
click at [690, 180] on div at bounding box center [691, 183] width 10 height 10
click at [637, 236] on button "Match 3 Groups" at bounding box center [656, 238] width 112 height 25
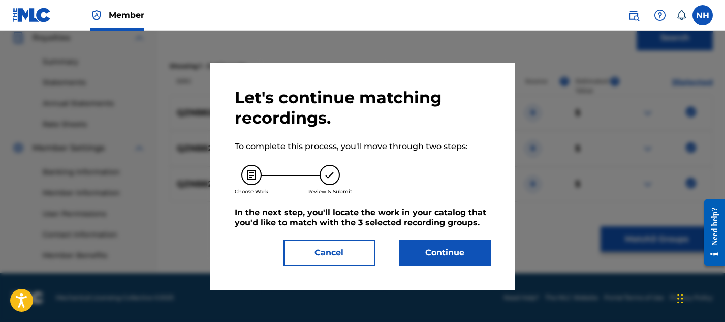
click at [464, 258] on button "Continue" at bounding box center [444, 252] width 91 height 25
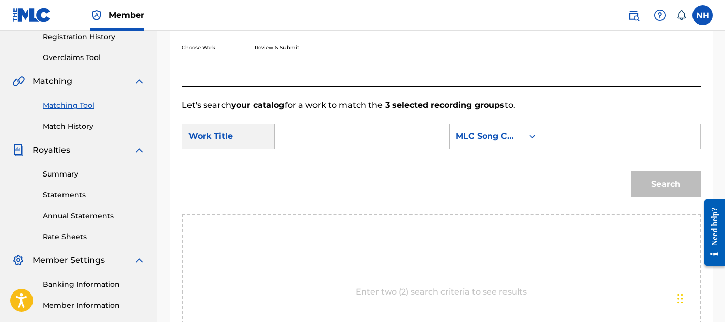
scroll to position [191, 0]
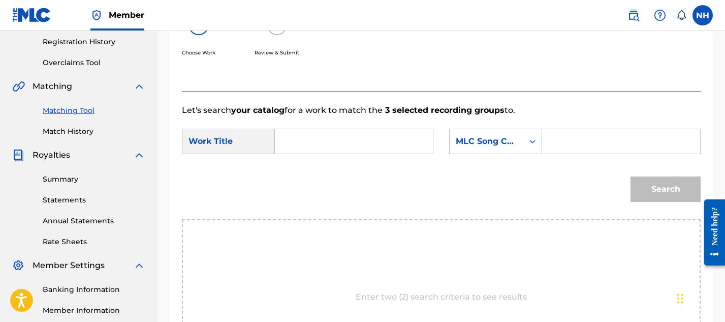
click at [370, 147] on input "Search Form" at bounding box center [353, 141] width 141 height 24
type input "Moonlight"
click at [573, 144] on input "Search Form" at bounding box center [621, 141] width 141 height 24
paste input "MN9YR0"
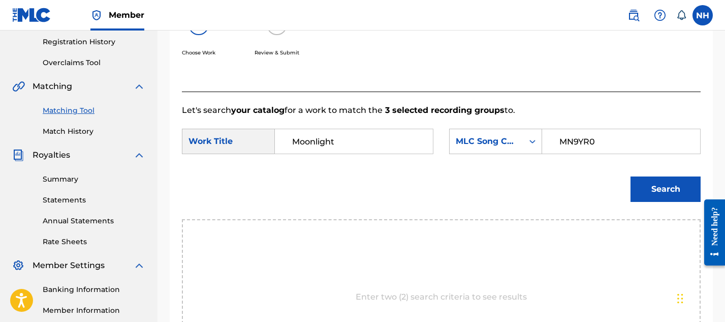
type input "MN9YR0"
click at [645, 187] on button "Search" at bounding box center [665, 188] width 70 height 25
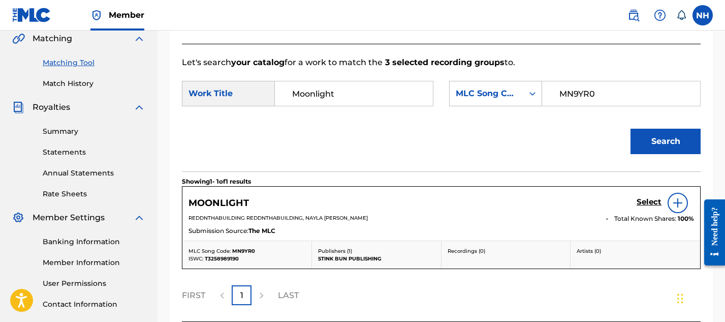
scroll to position [325, 0]
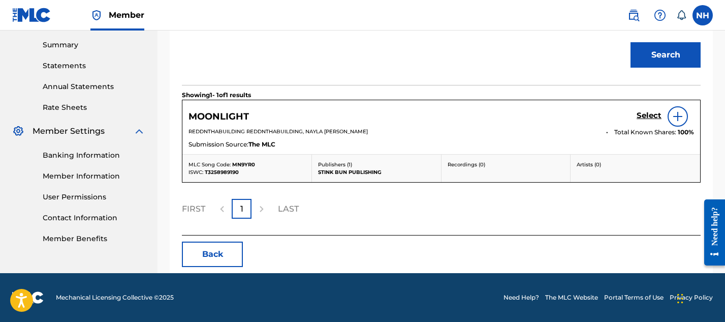
click at [656, 115] on h5 "Select" at bounding box center [649, 116] width 25 height 10
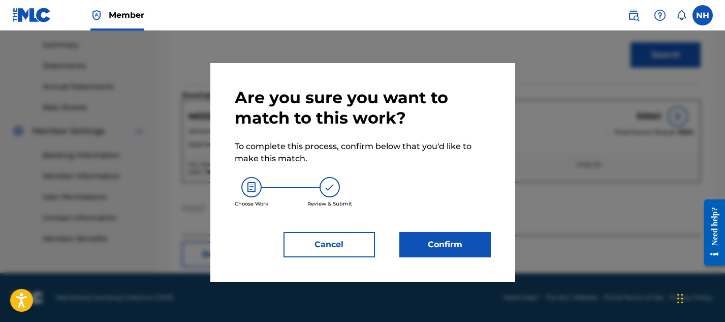
click at [431, 260] on div "Are you sure you want to match to this work? To complete this process, confirm …" at bounding box center [362, 172] width 305 height 218
click at [424, 245] on button "Confirm" at bounding box center [444, 244] width 91 height 25
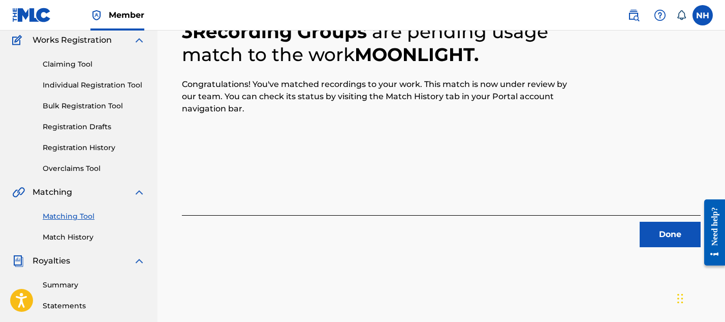
scroll to position [49, 0]
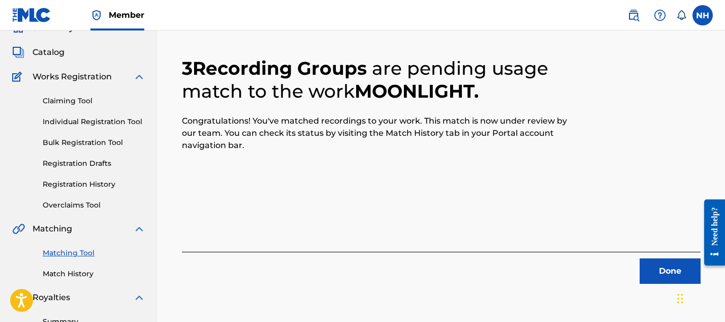
click at [66, 254] on link "Matching Tool" at bounding box center [94, 252] width 103 height 11
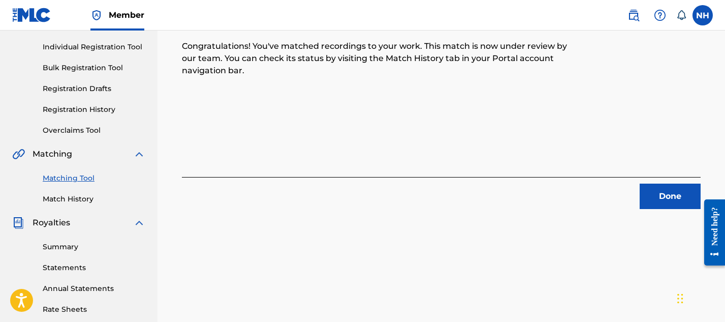
scroll to position [139, 0]
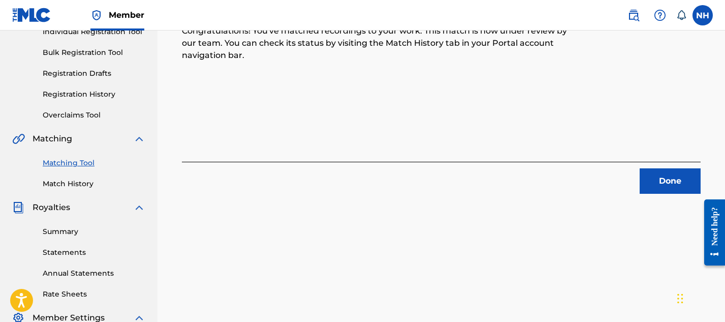
click at [662, 187] on button "Done" at bounding box center [670, 180] width 61 height 25
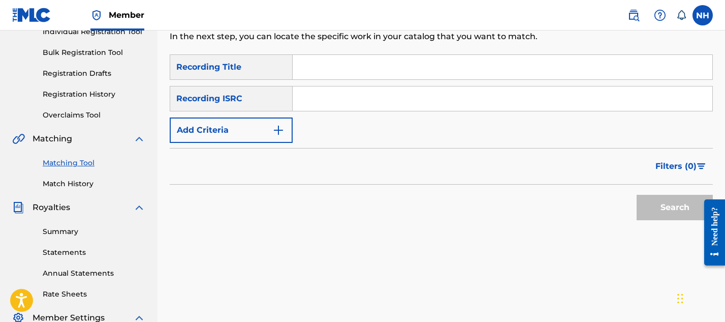
click at [331, 68] on input "Search Form" at bounding box center [503, 67] width 420 height 24
type input "Section"
click at [328, 102] on input "Search Form" at bounding box center [503, 98] width 420 height 24
paste input "QZNB82474832"
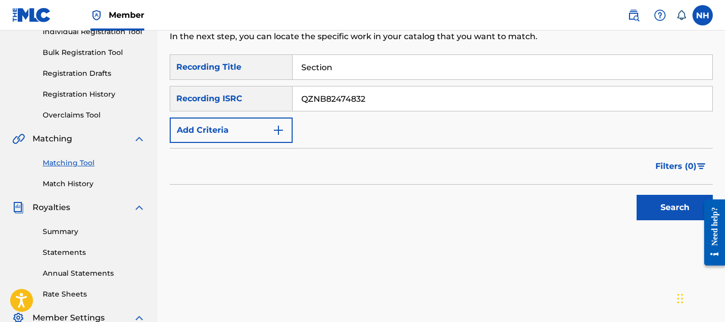
type input "QZNB82474832"
click at [647, 213] on button "Search" at bounding box center [675, 207] width 76 height 25
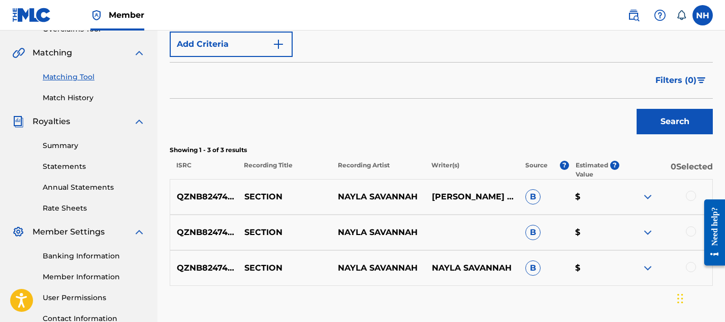
scroll to position [308, 0]
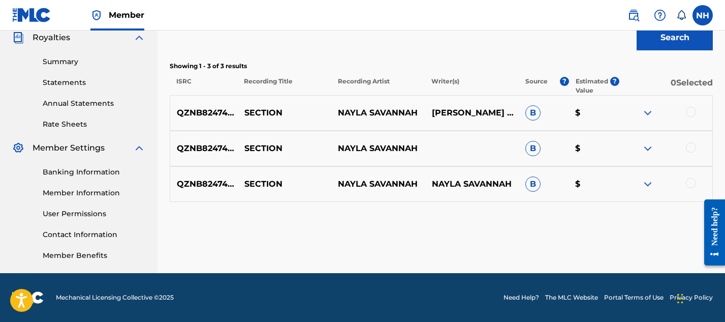
click at [694, 113] on div at bounding box center [691, 112] width 10 height 10
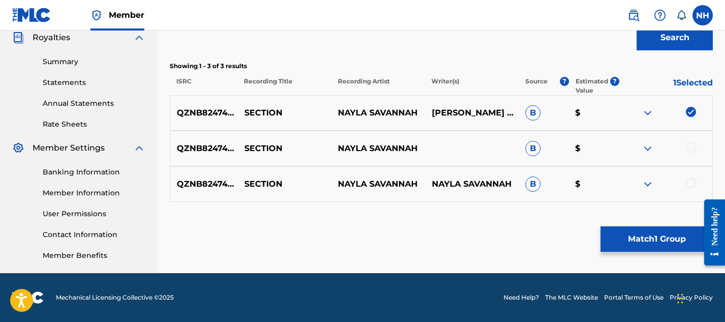
click at [693, 143] on div at bounding box center [691, 147] width 10 height 10
click at [644, 145] on img at bounding box center [648, 148] width 12 height 12
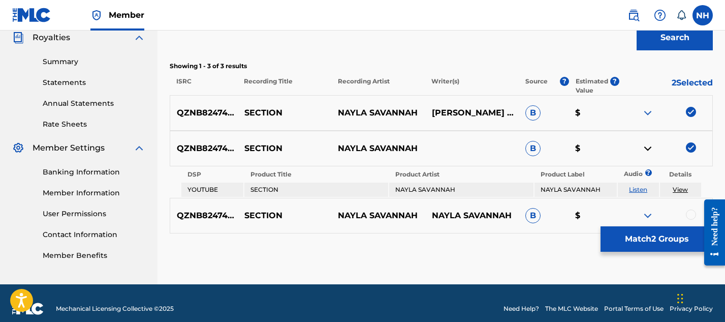
click at [644, 145] on img at bounding box center [648, 148] width 12 height 12
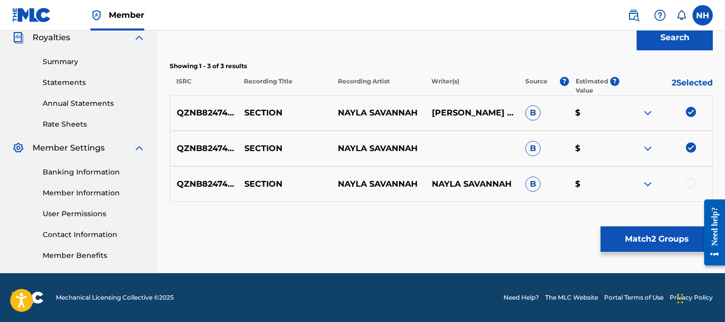
click at [649, 110] on img at bounding box center [648, 113] width 12 height 12
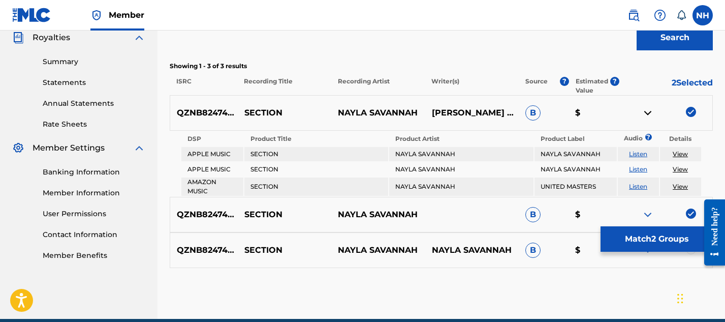
click at [649, 112] on img at bounding box center [648, 113] width 12 height 12
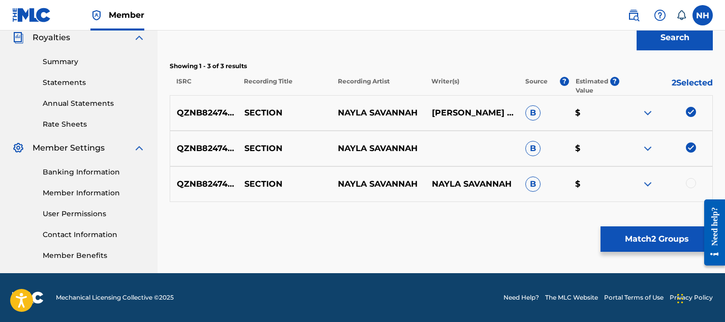
click at [647, 183] on img at bounding box center [648, 184] width 12 height 12
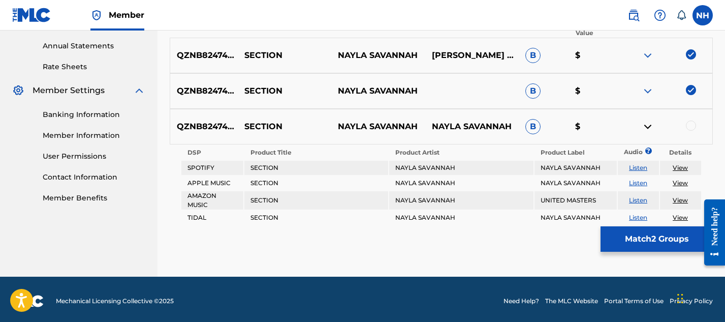
scroll to position [369, 0]
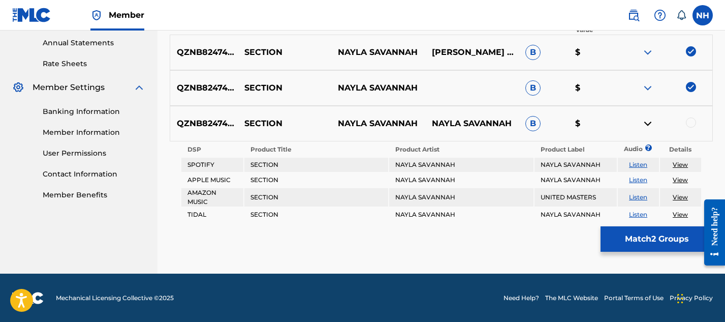
click at [645, 123] on img at bounding box center [648, 123] width 12 height 12
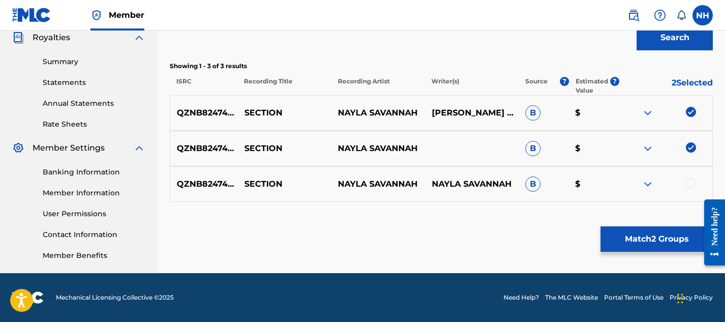
scroll to position [308, 0]
click at [690, 181] on div at bounding box center [691, 183] width 10 height 10
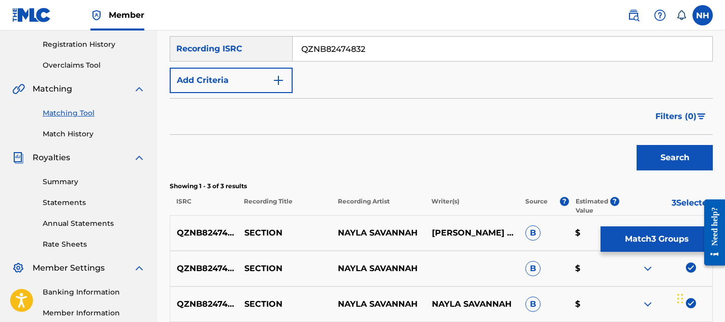
scroll to position [183, 0]
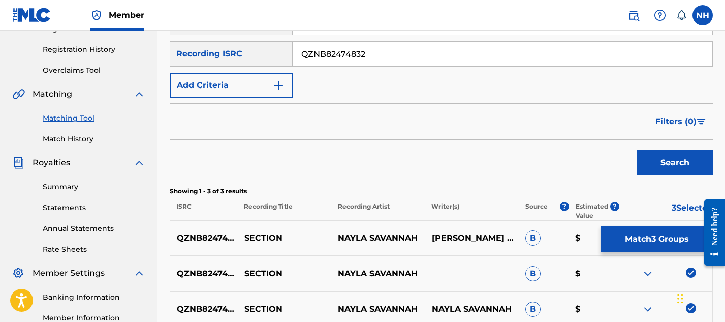
click at [629, 233] on button "Match 3 Groups" at bounding box center [656, 238] width 112 height 25
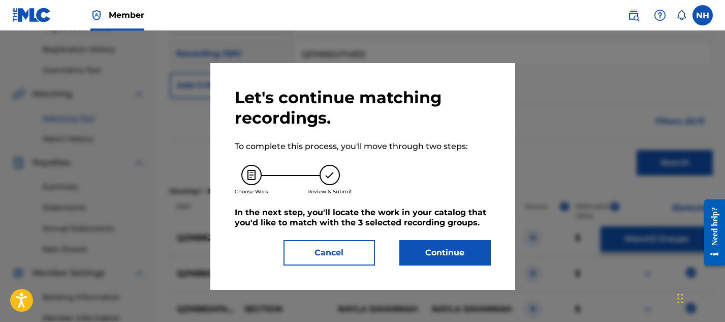
click at [444, 247] on button "Continue" at bounding box center [444, 252] width 91 height 25
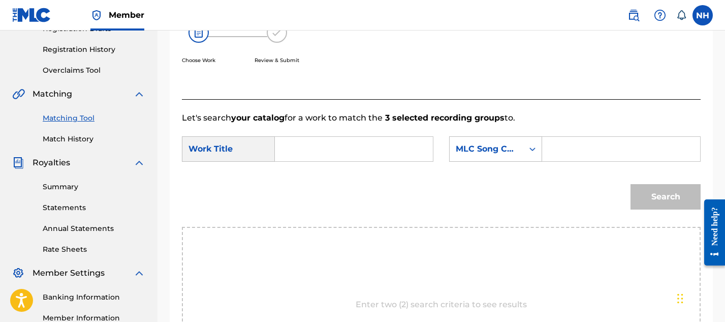
click at [416, 143] on input "Search Form" at bounding box center [353, 149] width 141 height 24
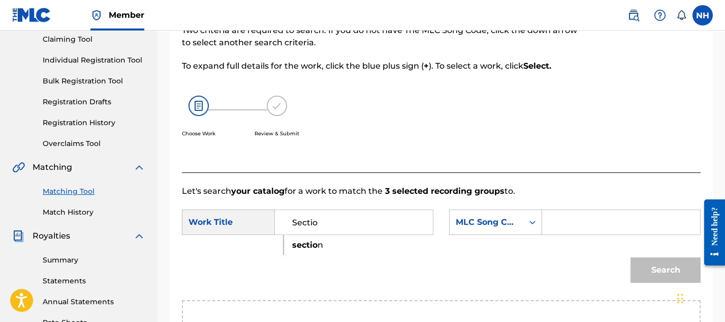
scroll to position [106, 0]
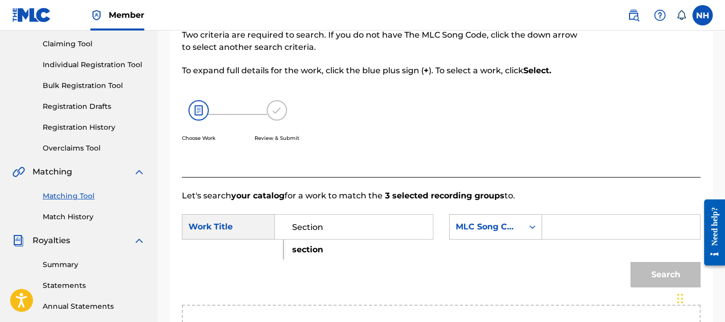
type input "Section"
click at [499, 161] on div "Choose Work Review & Submit" at bounding box center [381, 126] width 399 height 77
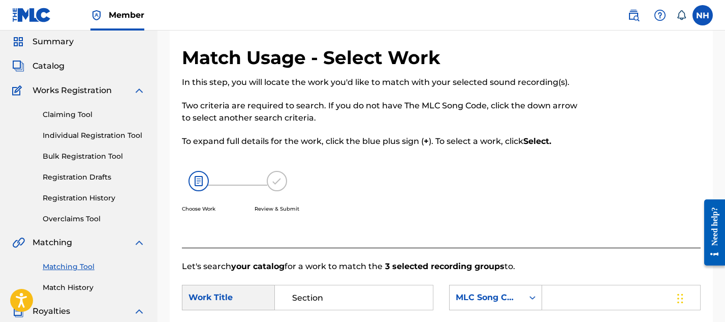
scroll to position [0, 0]
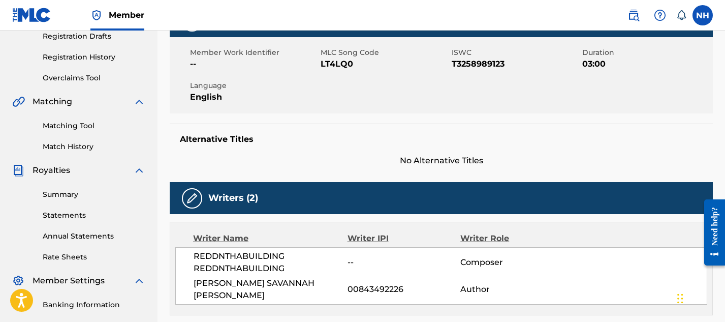
scroll to position [46, 0]
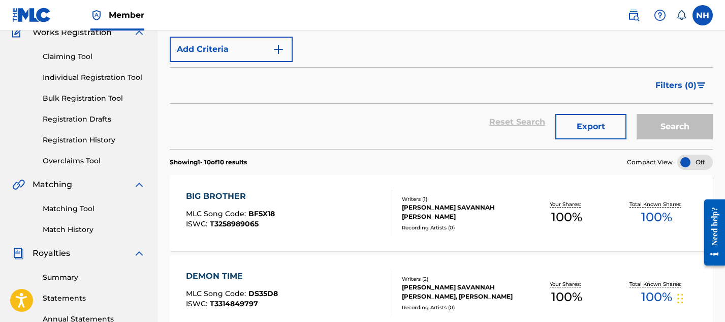
scroll to position [107, 0]
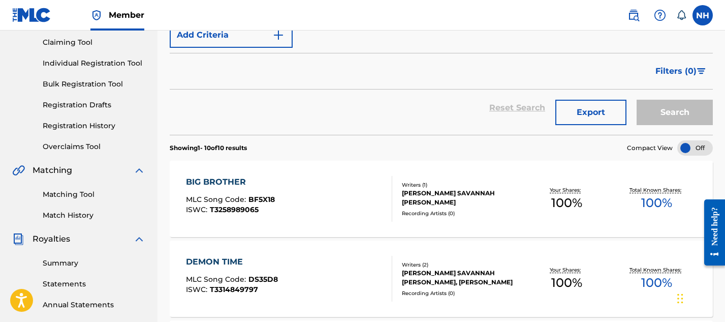
click at [70, 192] on link "Matching Tool" at bounding box center [94, 194] width 103 height 11
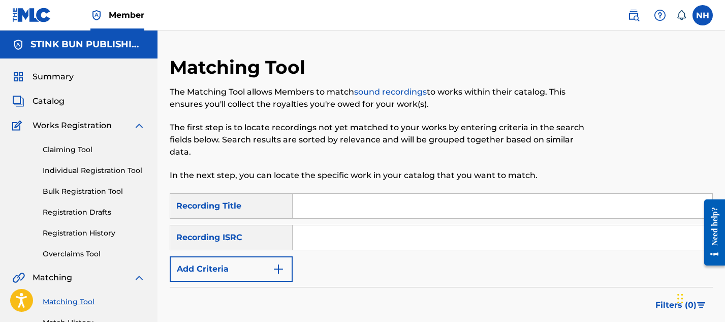
click at [322, 202] on input "Search Form" at bounding box center [503, 206] width 420 height 24
type input "Section"
paste input "[URL][DOMAIN_NAME]"
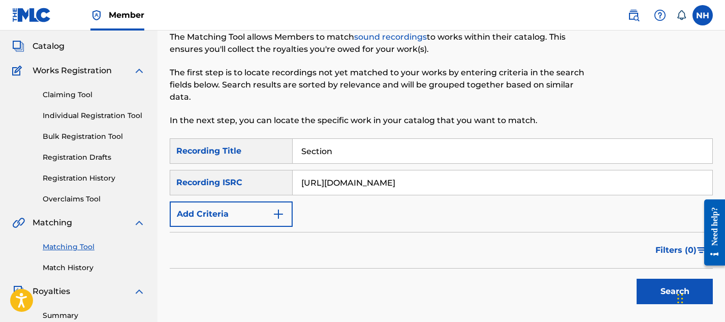
drag, startPoint x: 599, startPoint y: 184, endPoint x: 289, endPoint y: 180, distance: 310.4
click at [289, 180] on div "SearchWithCriteria7bb22aed-0380-4deb-bae5-5efd745cee65 Recording ISRC [URL][DOM…" at bounding box center [441, 182] width 543 height 25
drag, startPoint x: 365, startPoint y: 182, endPoint x: 469, endPoint y: 185, distance: 103.7
click at [469, 185] on input "QZNB82474832,-EXPLICIT" at bounding box center [503, 182] width 420 height 24
type input "QZNB82474832"
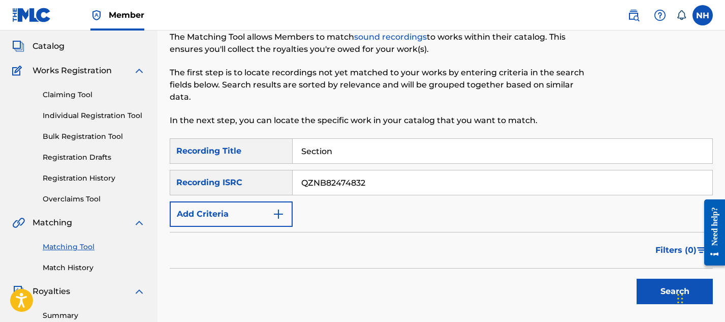
click at [656, 279] on button "Search" at bounding box center [675, 290] width 76 height 25
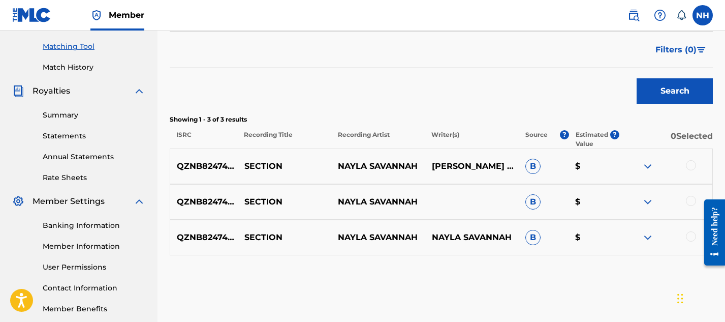
scroll to position [308, 0]
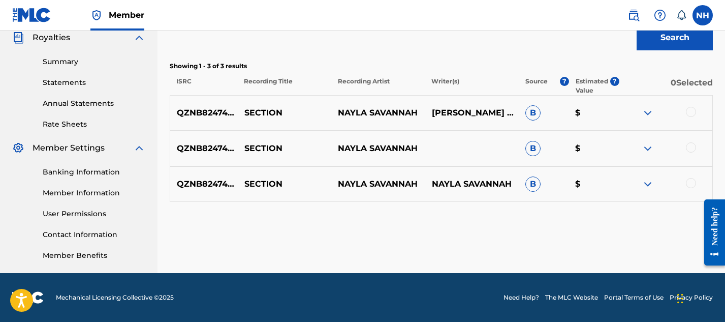
click at [686, 113] on div at bounding box center [691, 112] width 10 height 10
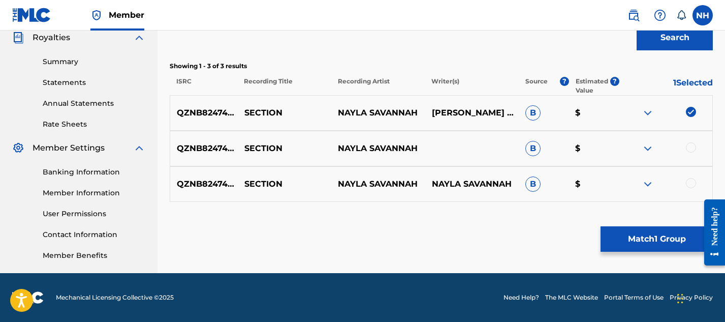
click at [688, 143] on div at bounding box center [691, 147] width 10 height 10
click at [688, 179] on div at bounding box center [691, 183] width 10 height 10
click at [645, 237] on button "Match 3 Groups" at bounding box center [656, 238] width 112 height 25
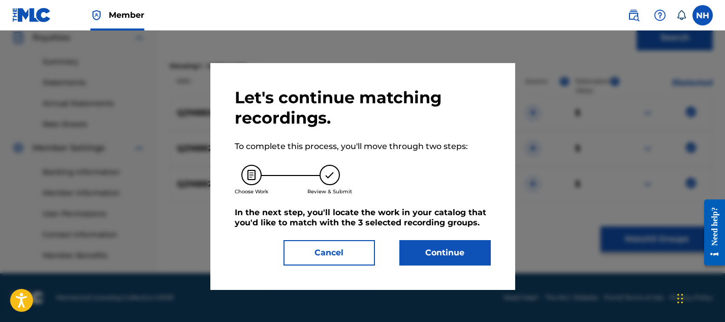
click at [454, 249] on button "Continue" at bounding box center [444, 252] width 91 height 25
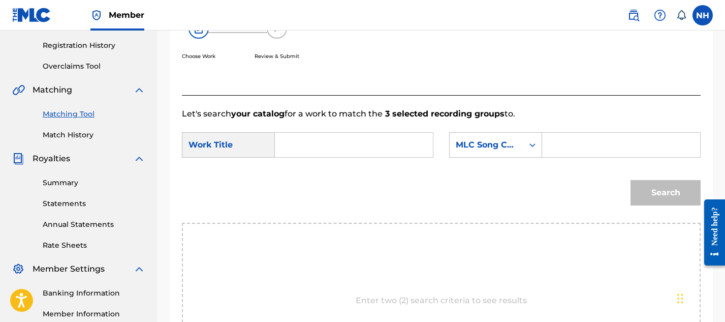
scroll to position [187, 0]
click at [560, 133] on div "Search Form" at bounding box center [621, 145] width 159 height 25
click at [560, 147] on input "Search Form" at bounding box center [621, 145] width 141 height 24
paste input "S73RFK"
type input "S73RFK"
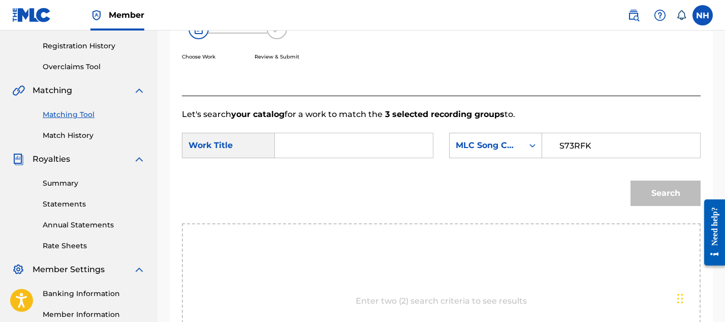
click at [387, 151] on input "Search Form" at bounding box center [353, 145] width 141 height 24
type input "Section"
click at [678, 197] on button "Search" at bounding box center [665, 192] width 70 height 25
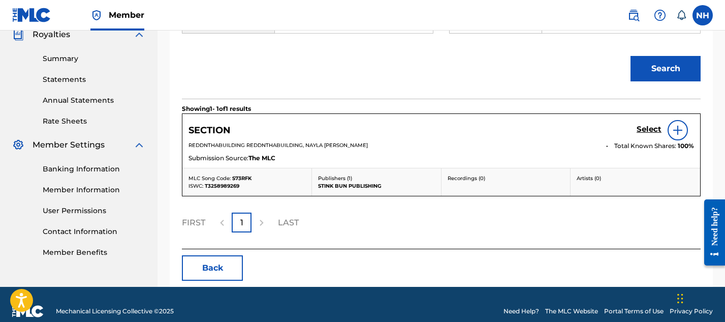
scroll to position [325, 0]
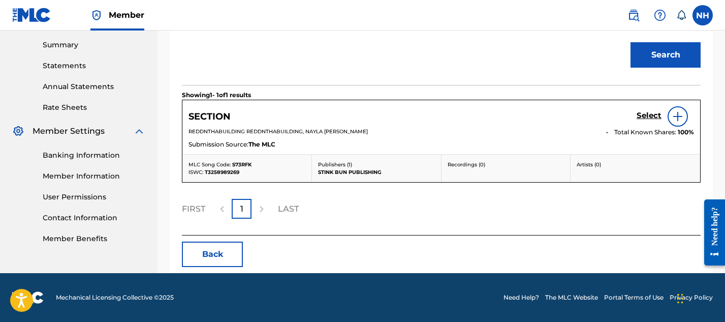
click at [640, 117] on h5 "Select" at bounding box center [649, 116] width 25 height 10
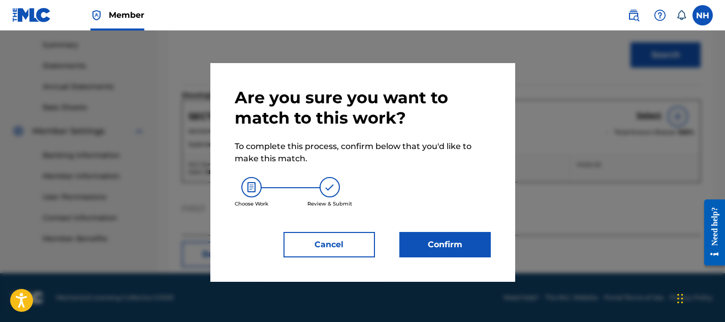
click at [431, 237] on button "Confirm" at bounding box center [444, 244] width 91 height 25
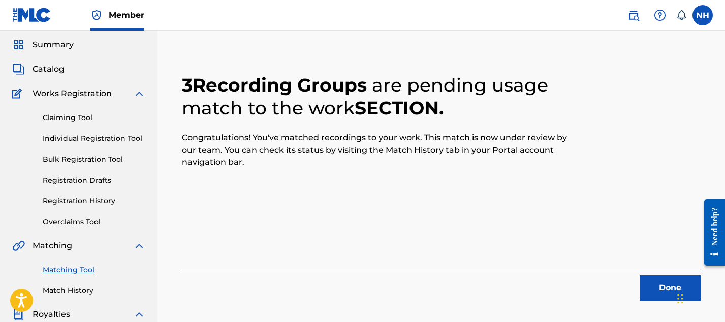
scroll to position [37, 0]
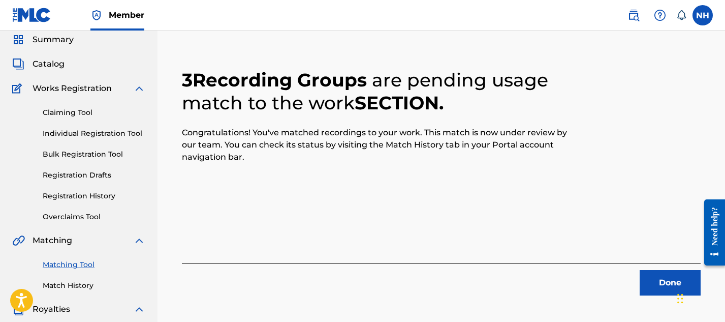
click at [648, 282] on button "Done" at bounding box center [670, 282] width 61 height 25
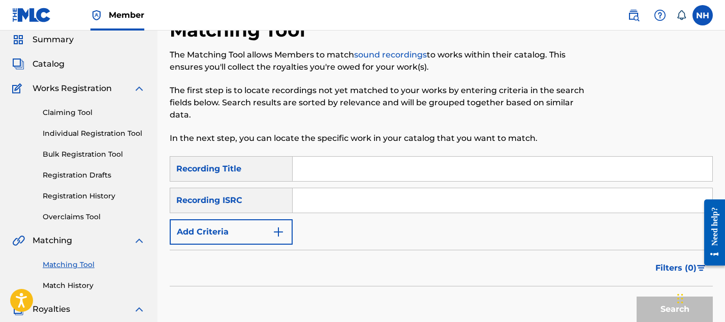
click at [58, 68] on span "Catalog" at bounding box center [49, 64] width 32 height 12
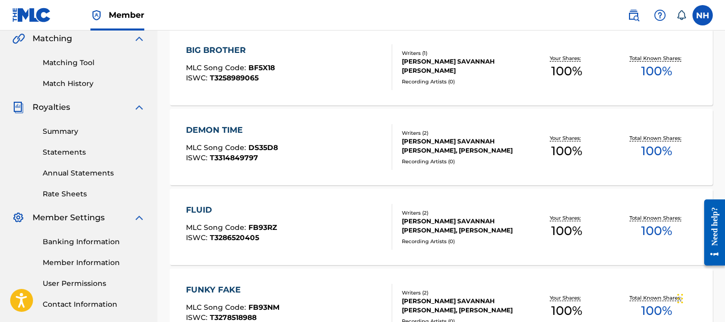
scroll to position [258, 0]
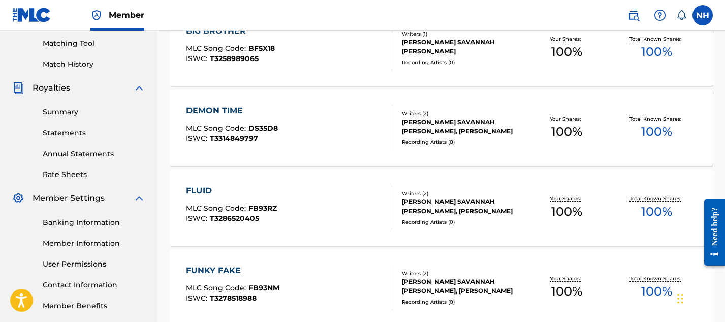
click at [226, 111] on div "DEMON TIME" at bounding box center [232, 111] width 92 height 12
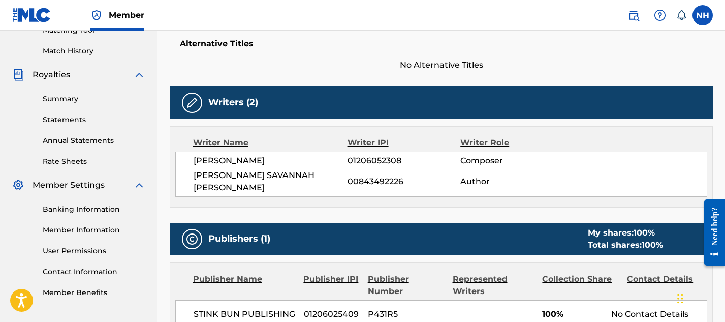
scroll to position [446, 0]
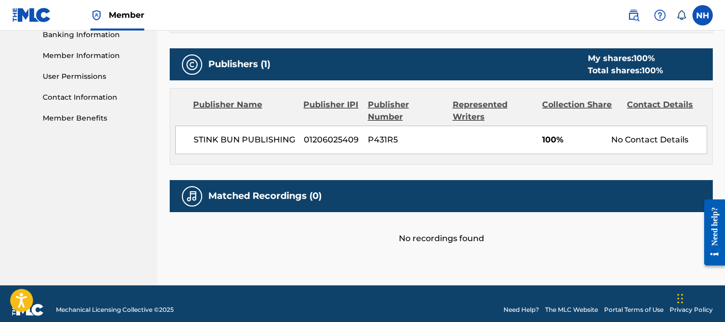
click at [280, 190] on h5 "Matched Recordings (0)" at bounding box center [264, 196] width 113 height 12
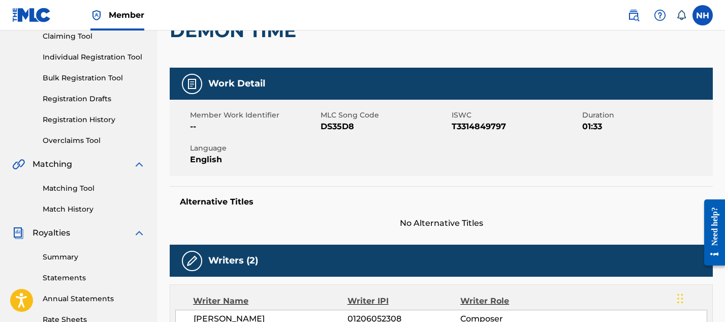
scroll to position [0, 0]
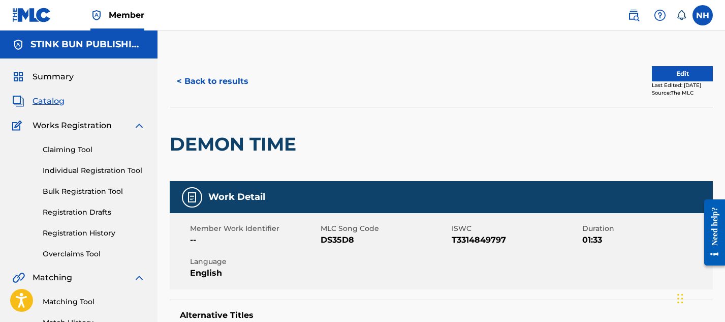
click at [631, 14] on img at bounding box center [633, 15] width 12 height 12
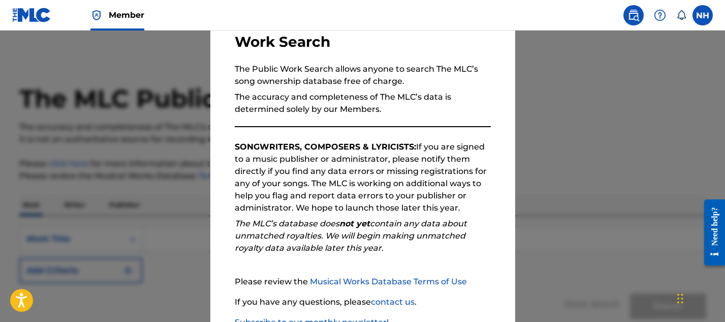
scroll to position [143, 0]
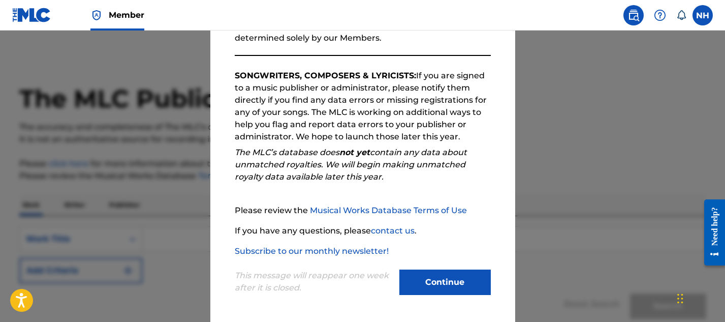
click at [433, 283] on button "Continue" at bounding box center [444, 281] width 91 height 25
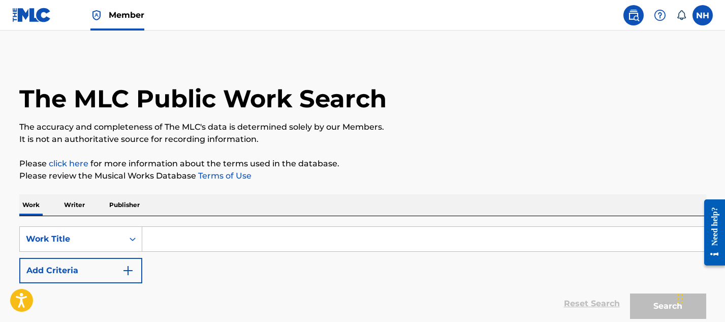
click at [357, 245] on input "Search Form" at bounding box center [423, 239] width 563 height 24
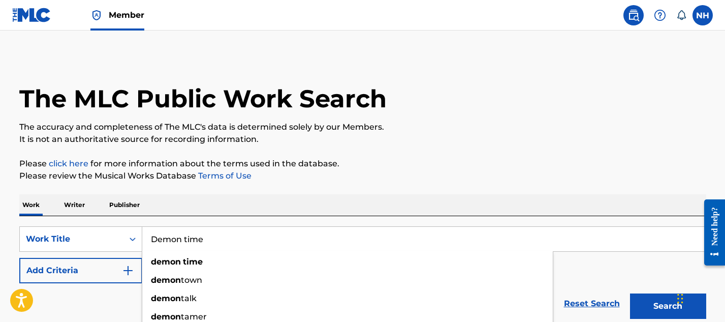
type input "Demon time"
click at [630, 293] on button "Search" at bounding box center [668, 305] width 76 height 25
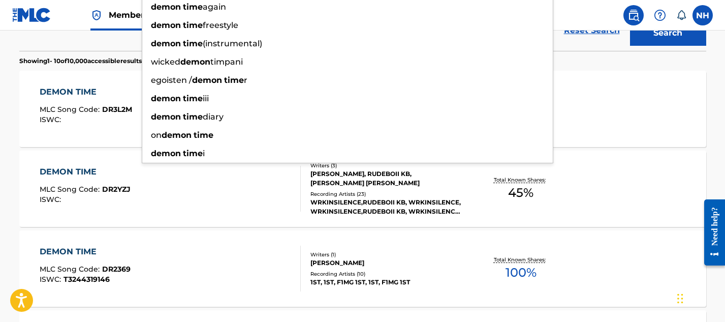
scroll to position [276, 0]
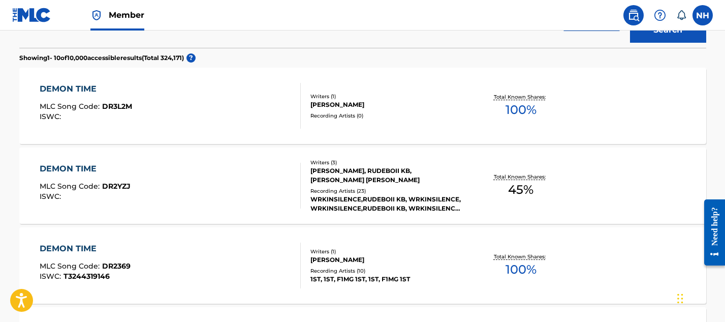
click at [255, 220] on div "DEMON TIME MLC Song Code : DR2YZJ ISWC : Writers ( 3 ) [PERSON_NAME], RUDEBOII …" at bounding box center [362, 185] width 687 height 76
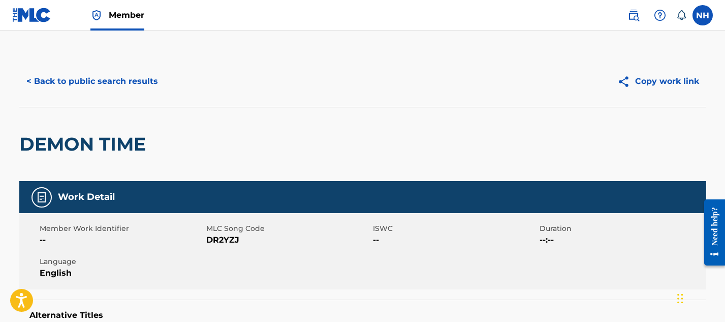
click at [45, 79] on button "< Back to public search results" at bounding box center [92, 81] width 146 height 25
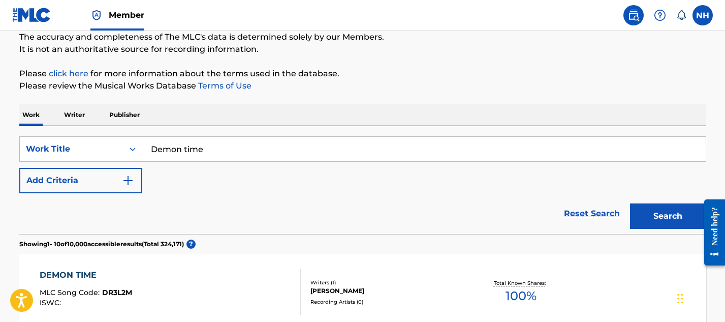
scroll to position [88, 0]
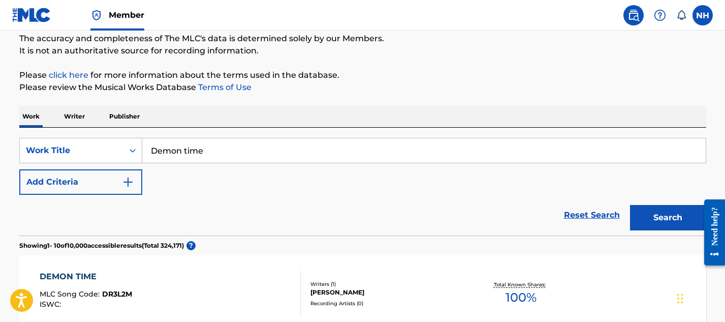
click at [126, 183] on img "Search Form" at bounding box center [128, 182] width 12 height 12
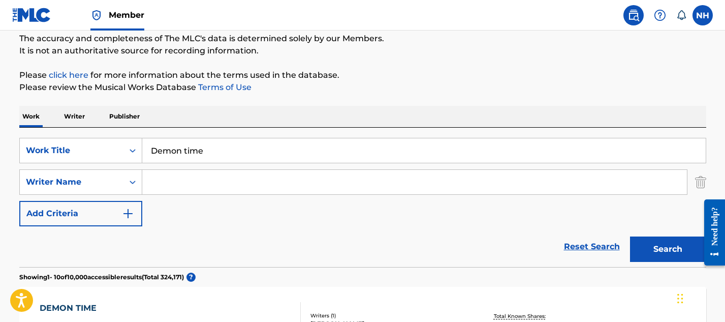
click at [180, 175] on input "Search Form" at bounding box center [414, 182] width 545 height 24
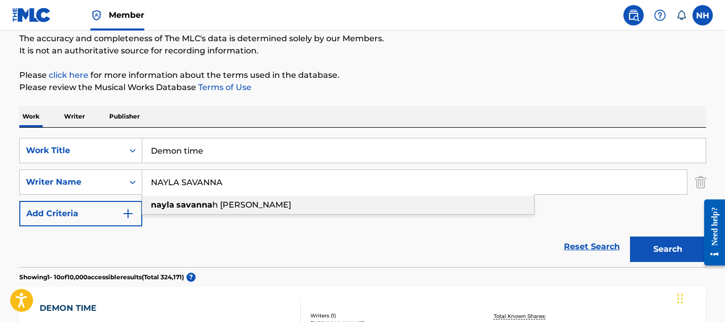
click at [187, 202] on strong "savanna" at bounding box center [194, 205] width 36 height 10
type input "nayla [PERSON_NAME]"
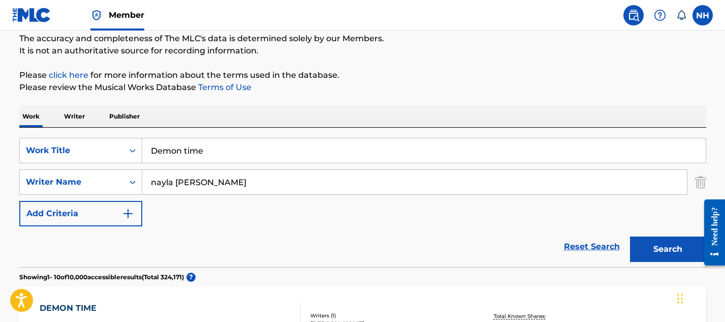
click at [648, 248] on button "Search" at bounding box center [668, 248] width 76 height 25
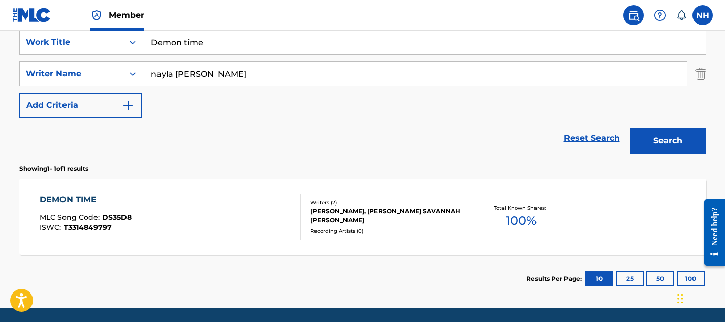
scroll to position [200, 0]
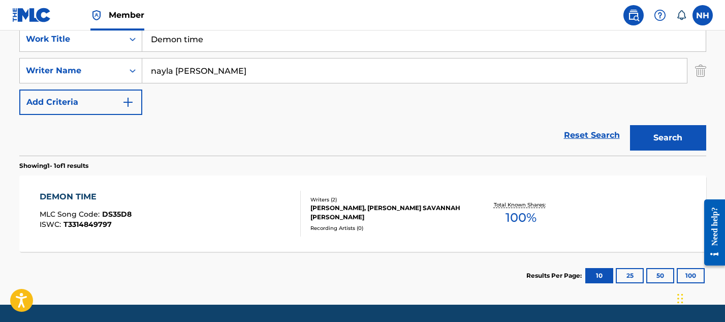
click at [79, 200] on div "DEMON TIME" at bounding box center [86, 197] width 92 height 12
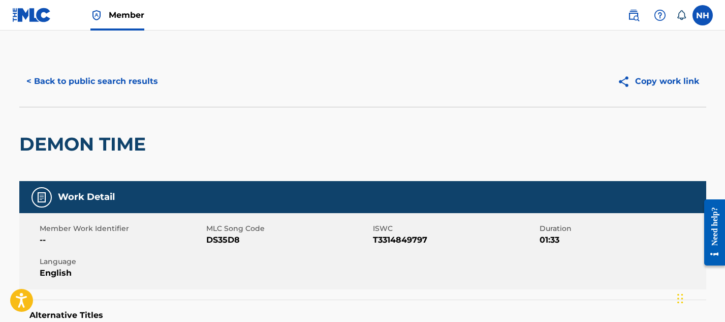
click at [99, 81] on button "< Back to public search results" at bounding box center [92, 81] width 146 height 25
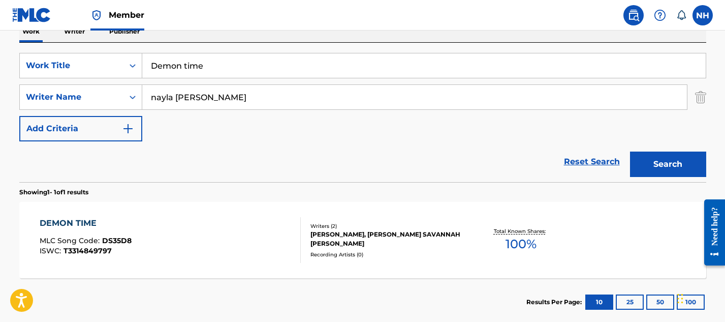
click at [512, 246] on span "100 %" at bounding box center [520, 244] width 31 height 18
